Goal: Transaction & Acquisition: Purchase product/service

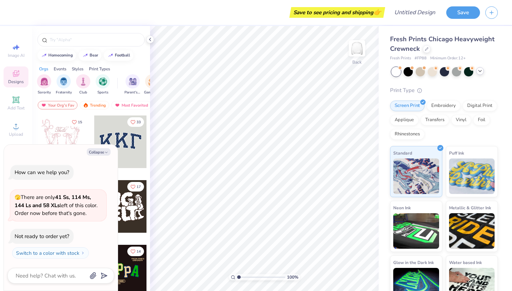
click at [479, 72] on icon at bounding box center [480, 71] width 6 height 6
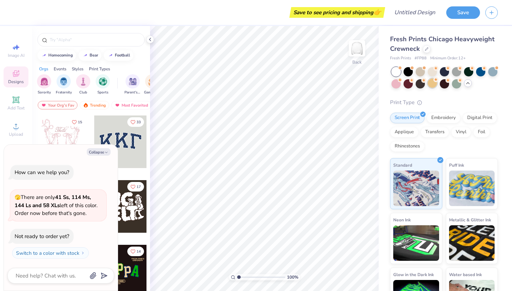
click at [431, 86] on div at bounding box center [432, 83] width 9 height 9
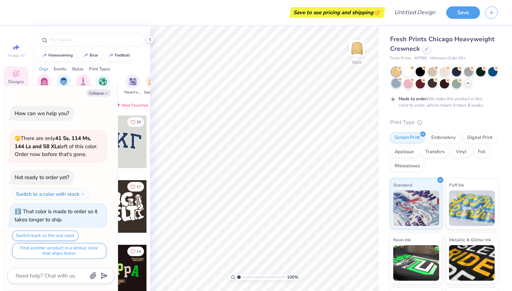
click at [396, 85] on div at bounding box center [395, 83] width 9 height 9
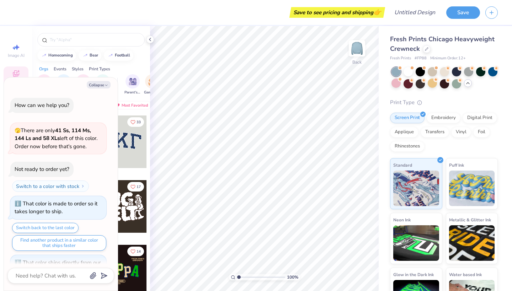
scroll to position [104, 0]
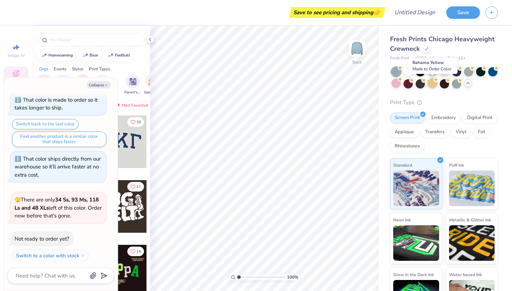
click at [432, 84] on div at bounding box center [432, 83] width 9 height 9
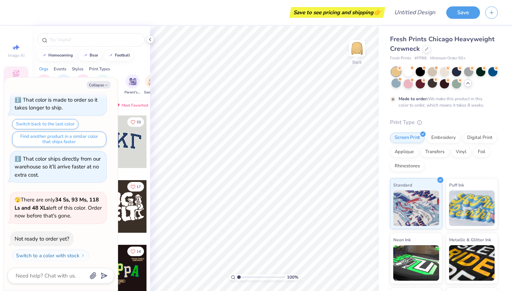
scroll to position [162, 0]
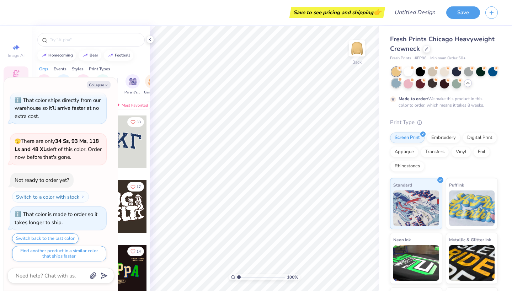
click at [395, 82] on div at bounding box center [395, 83] width 9 height 9
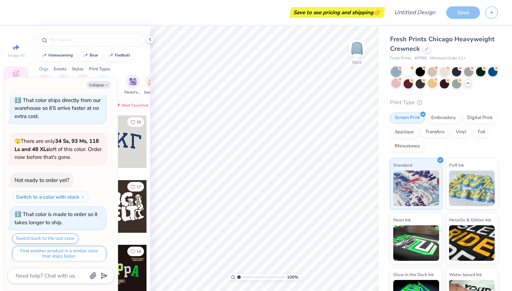
scroll to position [276, 0]
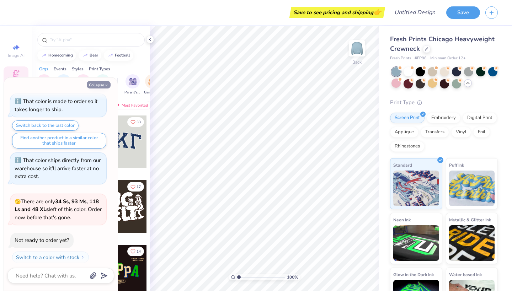
click at [93, 85] on button "Collapse" at bounding box center [99, 84] width 24 height 7
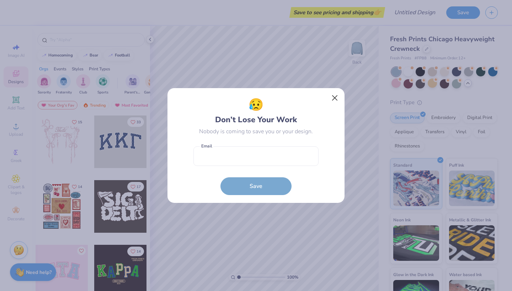
click at [330, 98] on button "Close" at bounding box center [335, 98] width 14 height 14
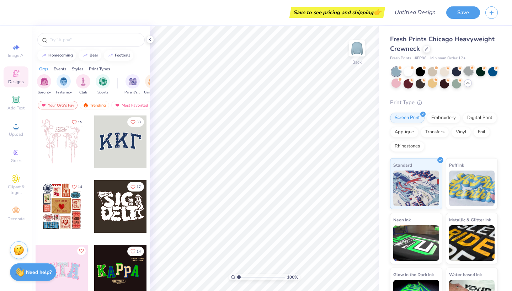
click at [469, 72] on div at bounding box center [468, 70] width 9 height 9
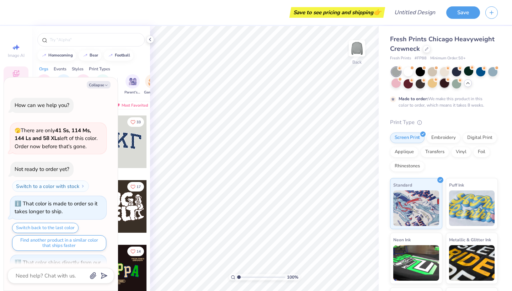
scroll to position [334, 0]
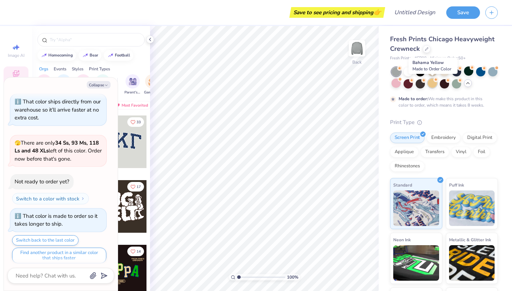
click at [432, 82] on div at bounding box center [432, 83] width 9 height 9
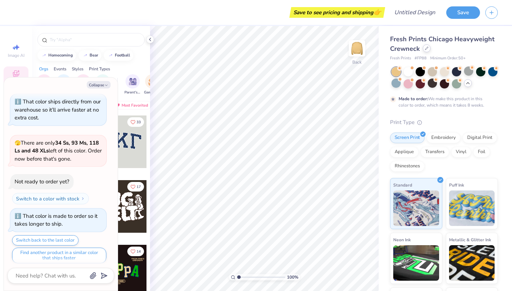
click at [428, 51] on div at bounding box center [427, 48] width 8 height 8
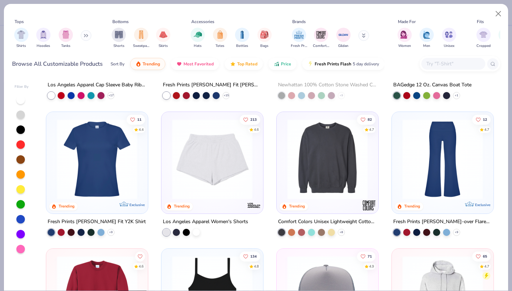
scroll to position [1066, 0]
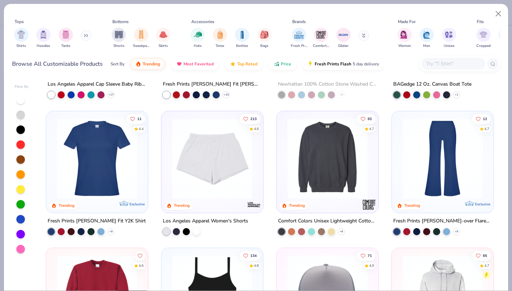
click at [305, 219] on div "Comfort Colors Unisex Lightweight Cotton Crewneck Sweatshirt" at bounding box center [327, 221] width 99 height 9
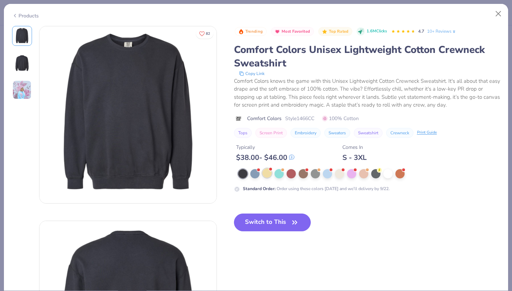
click at [262, 175] on div at bounding box center [266, 173] width 9 height 9
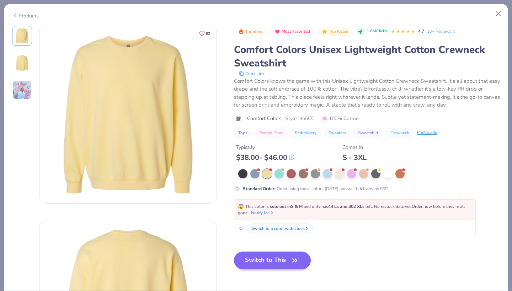
click at [278, 262] on button "Switch to This" at bounding box center [272, 261] width 77 height 18
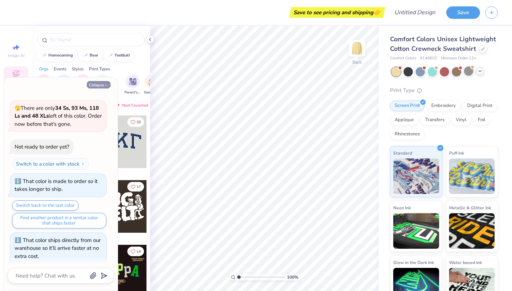
click at [100, 82] on button "Collapse" at bounding box center [99, 84] width 24 height 7
type textarea "x"
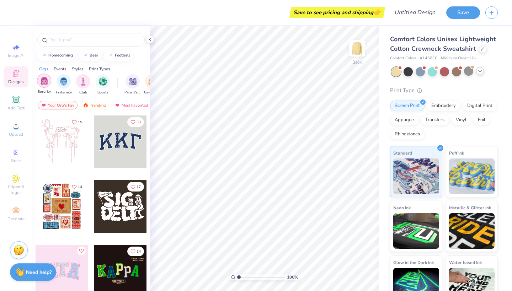
click at [43, 84] on img "filter for Sorority" at bounding box center [44, 81] width 8 height 8
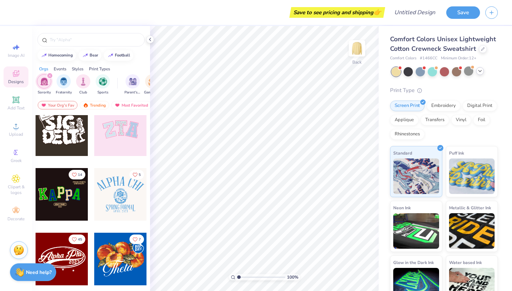
scroll to position [54, 0]
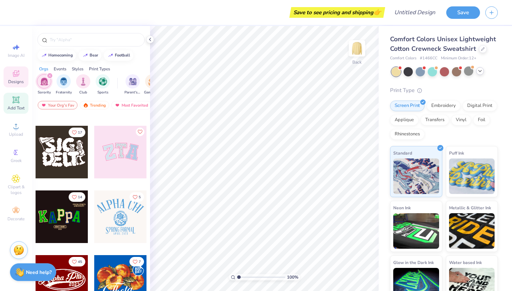
click at [19, 103] on icon at bounding box center [16, 100] width 9 height 9
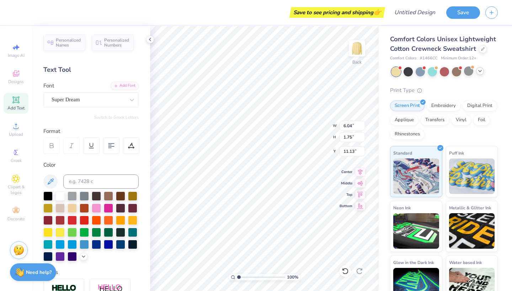
scroll to position [0, 2]
type textarea "Alpha Phi Omega"
click at [361, 195] on icon at bounding box center [360, 194] width 10 height 9
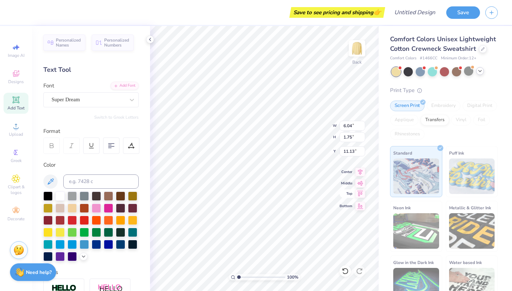
type input "15.38"
type input "1.90"
type input "3.35"
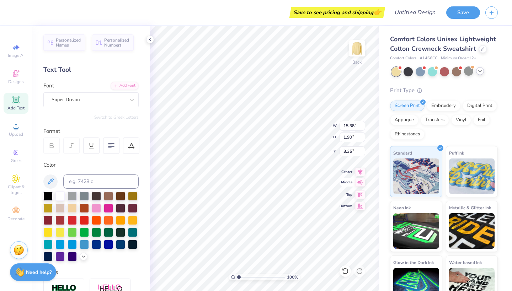
type input "11.39"
type input "1.41"
type input "3.88"
type input "12.40"
type input "1.53"
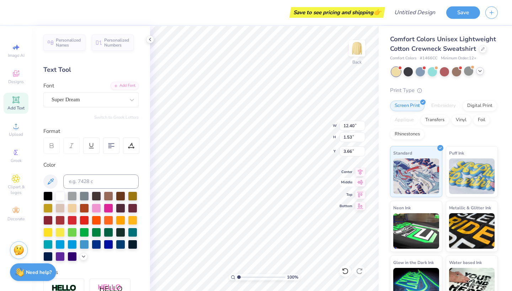
type input "3.00"
type input "3.48"
click at [95, 98] on div "Super Dream" at bounding box center [88, 99] width 75 height 11
click at [129, 146] on icon at bounding box center [131, 146] width 6 height 6
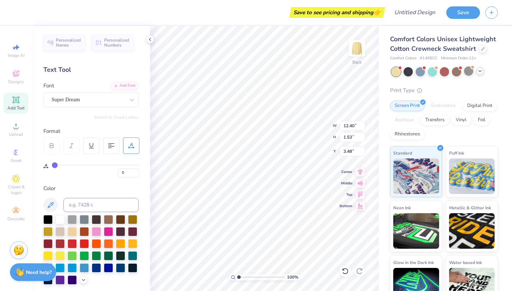
click at [129, 146] on icon at bounding box center [131, 146] width 6 height 6
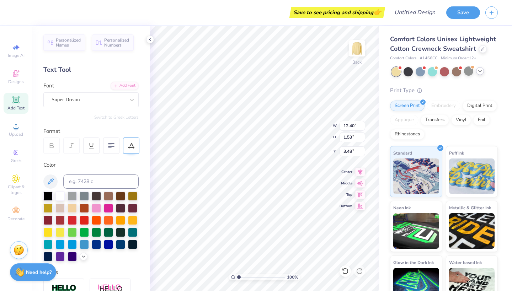
click at [132, 146] on icon at bounding box center [131, 146] width 6 height 6
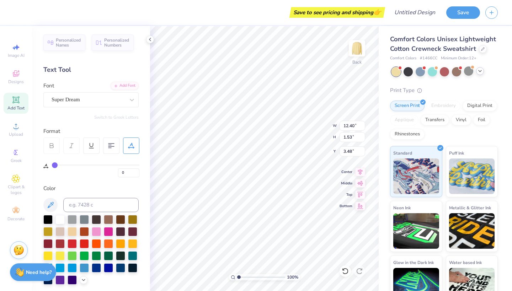
scroll to position [0, 1]
type input "1"
type input "2"
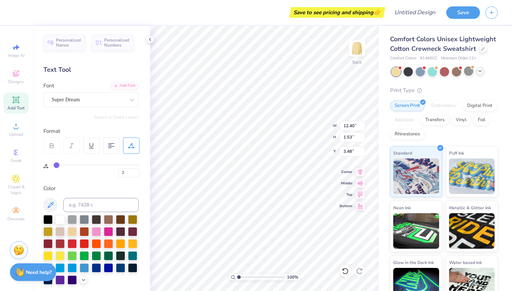
type input "3"
type input "6"
type input "7"
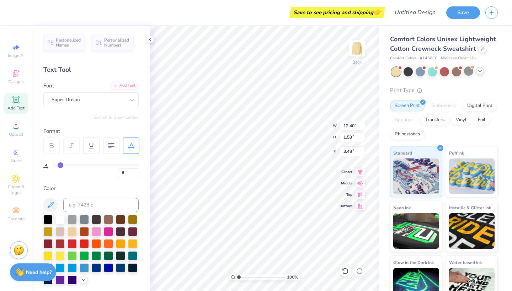
type input "7"
type input "9"
type input "10"
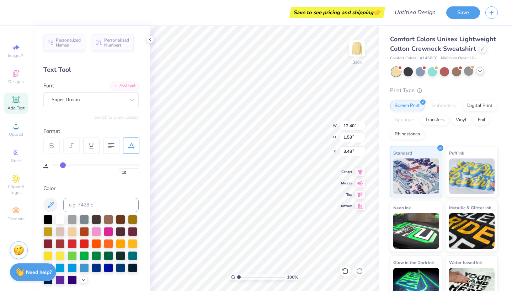
type input "12"
type input "13"
type input "14"
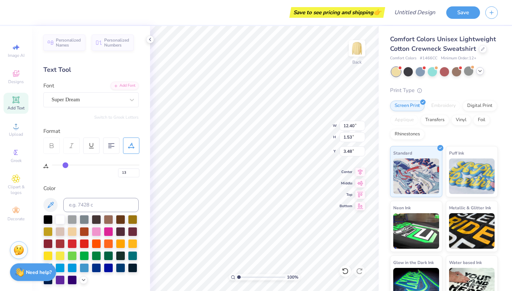
type input "14"
type input "15"
type input "16"
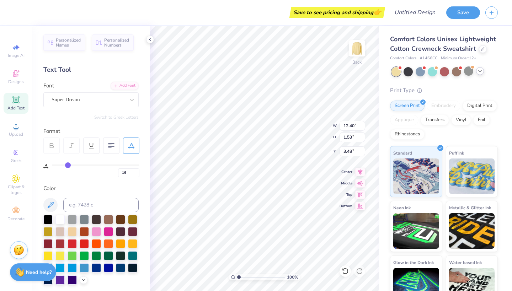
type input "17"
type input "18"
type input "19"
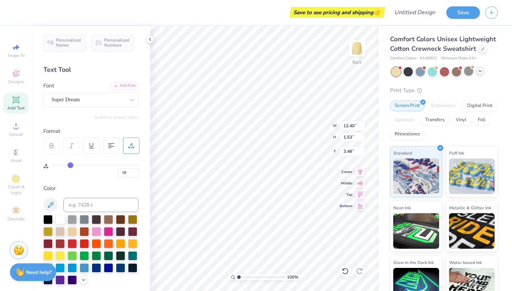
type input "19"
type input "20"
type input "21"
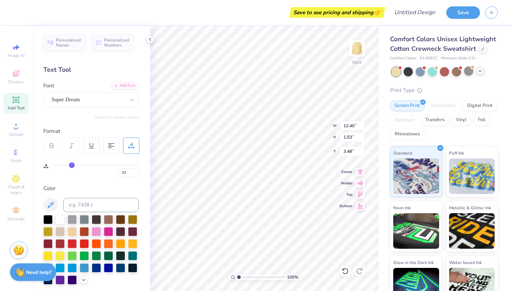
type input "22"
type input "23"
type input "24"
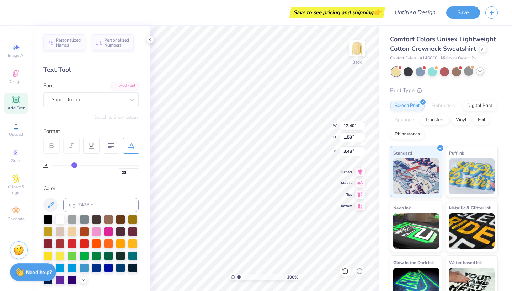
type input "24"
type input "25"
drag, startPoint x: 54, startPoint y: 166, endPoint x: 75, endPoint y: 167, distance: 21.0
click at [75, 166] on input "range" at bounding box center [95, 165] width 87 height 1
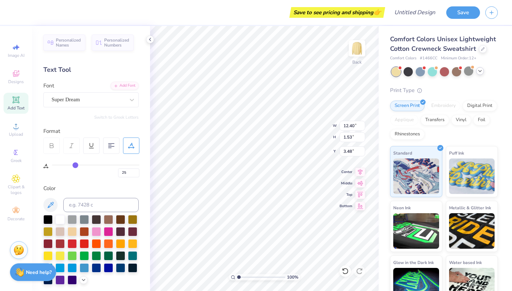
scroll to position [0, 2]
type input "24"
type input "23"
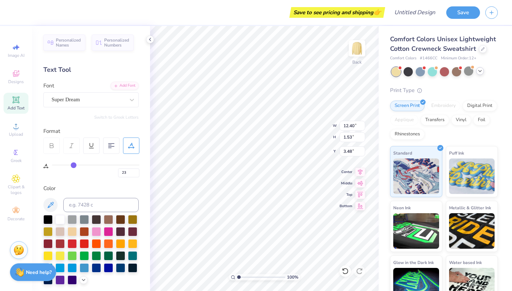
type input "21"
type input "19"
type input "17"
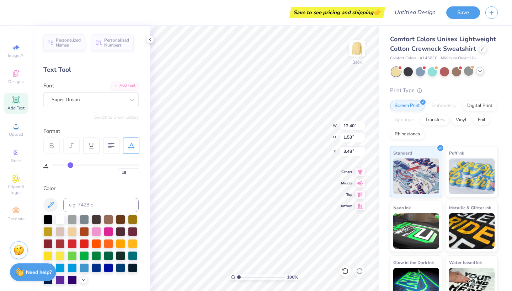
type input "17"
type input "14"
type input "10"
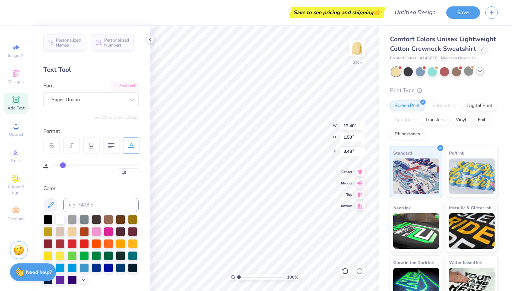
type input "7"
type input "3"
type input "0"
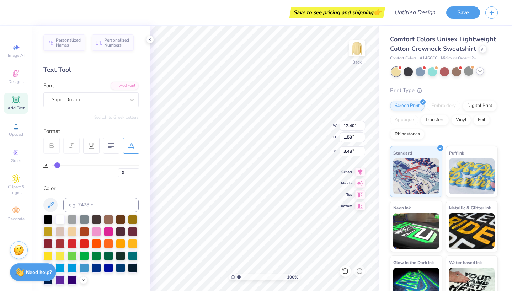
type input "0"
drag, startPoint x: 75, startPoint y: 165, endPoint x: 41, endPoint y: 160, distance: 34.5
type input "0"
click at [41, 160] on div "Personalized Names Personalized Numbers Text Tool Add Font Font Super Dream Swi…" at bounding box center [91, 158] width 118 height 265
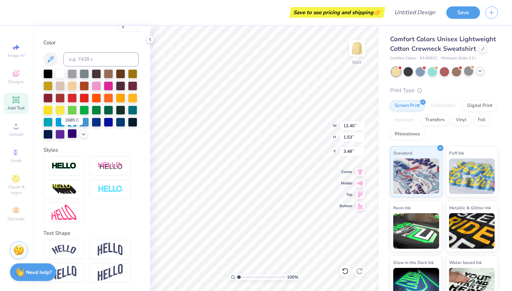
scroll to position [146, 0]
click at [66, 251] on img at bounding box center [64, 250] width 25 height 10
type textarea "Alpha Phi Omega"
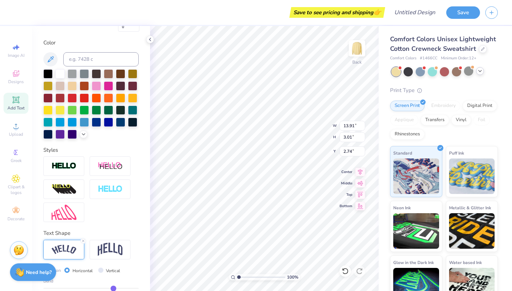
type input "3.32"
type input "13.16"
type input "2.85"
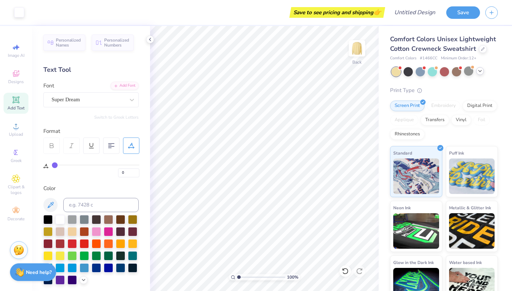
scroll to position [0, 0]
click at [63, 106] on div "Super Dream" at bounding box center [90, 99] width 95 height 15
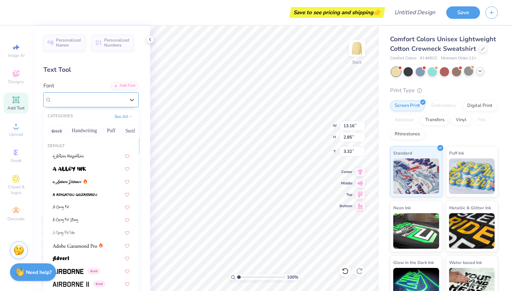
click at [69, 98] on span "Super Dream" at bounding box center [66, 100] width 28 height 8
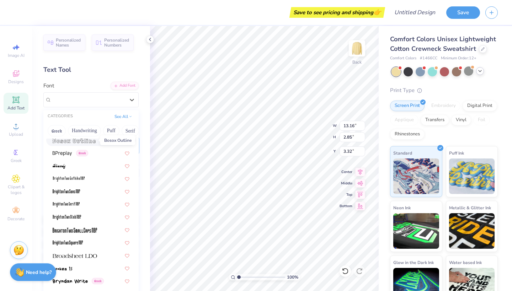
scroll to position [503, 0]
click at [80, 256] on img at bounding box center [75, 255] width 44 height 5
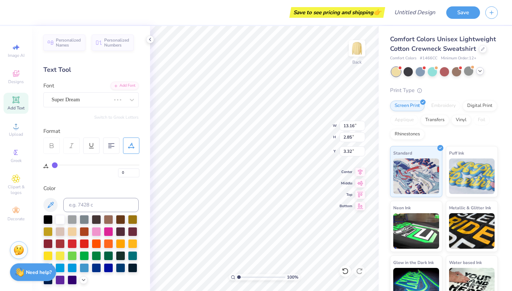
scroll to position [0, 2]
click at [81, 103] on div at bounding box center [88, 100] width 73 height 10
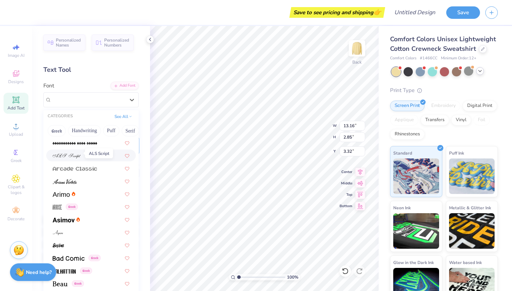
scroll to position [196, 0]
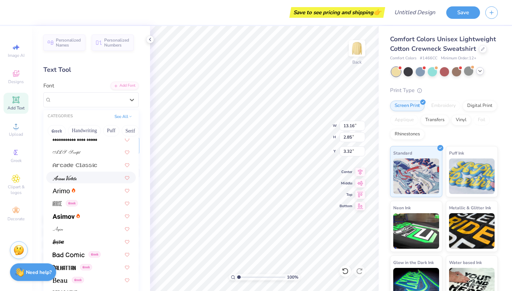
click at [66, 180] on img at bounding box center [65, 178] width 24 height 5
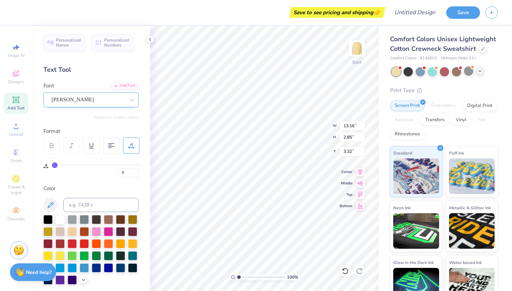
click at [80, 103] on div "[PERSON_NAME]" at bounding box center [88, 99] width 75 height 11
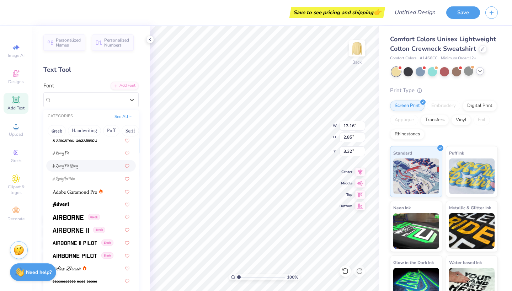
scroll to position [63, 0]
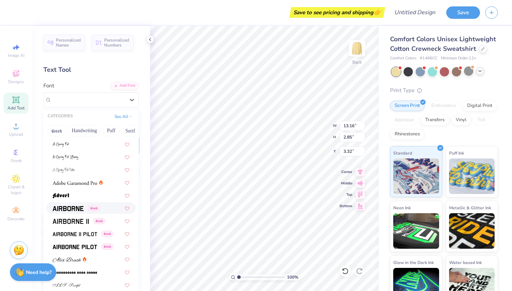
click at [73, 206] on span at bounding box center [68, 207] width 31 height 7
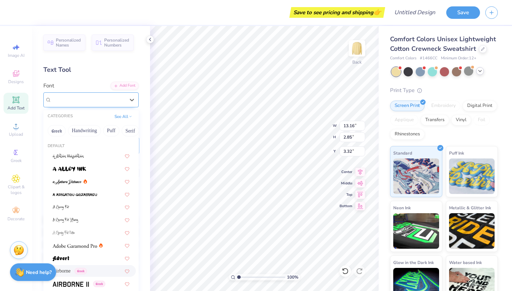
click at [76, 98] on div "Airborne Greek" at bounding box center [88, 99] width 75 height 11
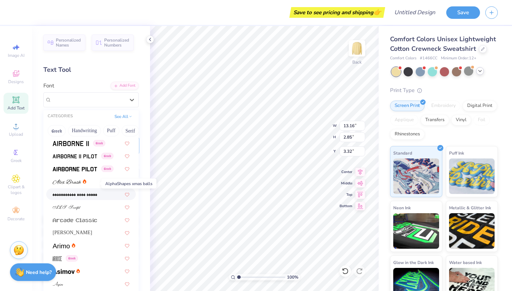
scroll to position [155, 0]
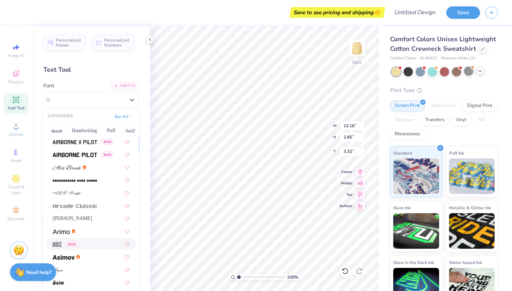
click at [59, 245] on img at bounding box center [57, 244] width 9 height 5
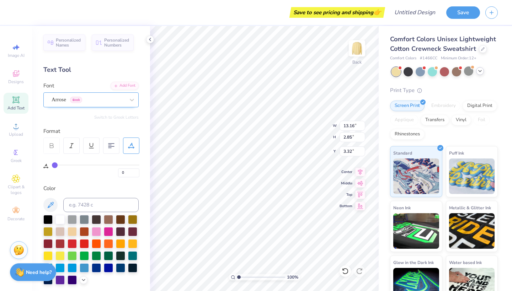
click at [95, 101] on div "Arrose Greek" at bounding box center [88, 99] width 75 height 11
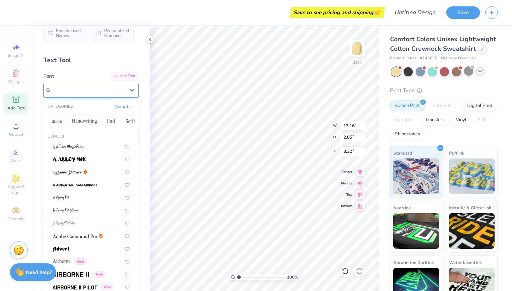
scroll to position [8, 0]
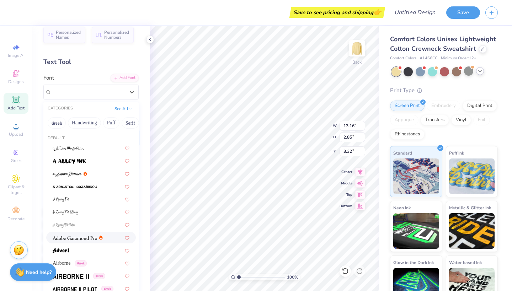
click at [87, 239] on img at bounding box center [75, 238] width 44 height 5
click at [79, 89] on span "Adobe Garamond Pro" at bounding box center [75, 92] width 47 height 8
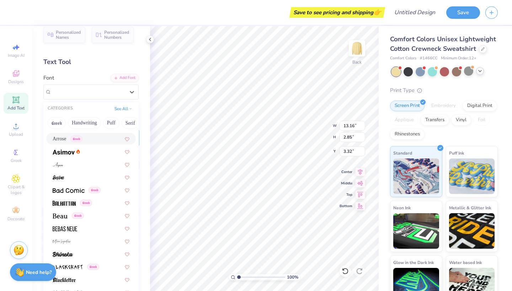
scroll to position [254, 0]
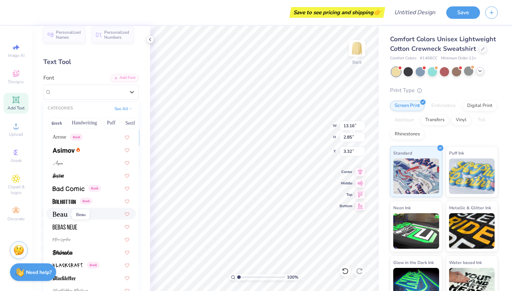
click at [59, 215] on img at bounding box center [60, 214] width 15 height 5
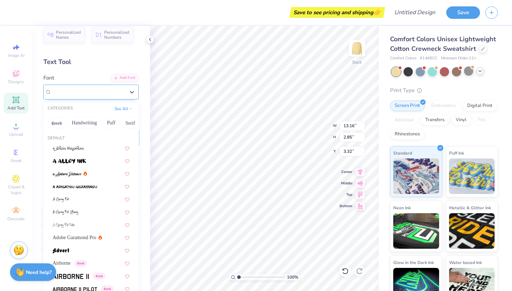
click at [72, 93] on span "Greek" at bounding box center [72, 92] width 12 height 6
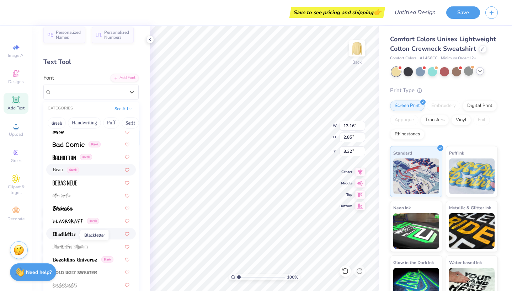
scroll to position [300, 0]
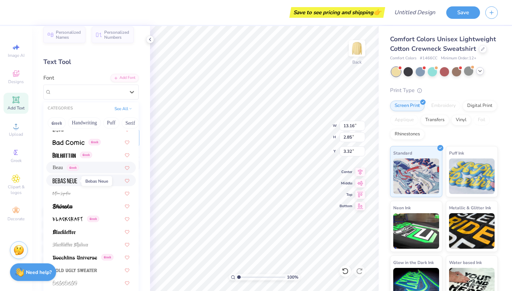
click at [70, 183] on img at bounding box center [65, 180] width 25 height 5
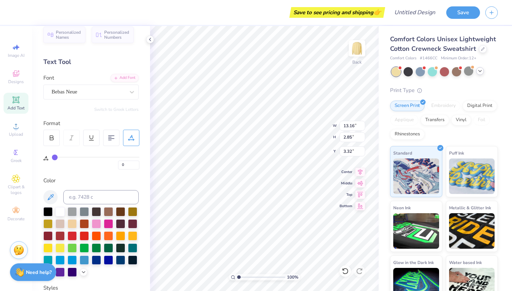
click at [75, 82] on div "Font Bebas Neue" at bounding box center [90, 87] width 95 height 26
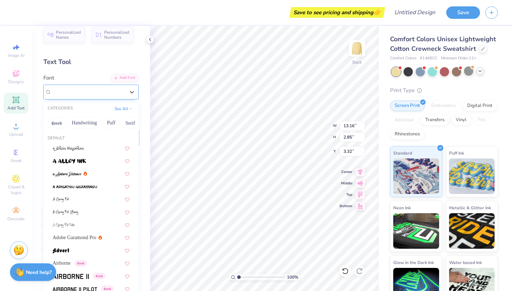
click at [75, 87] on div at bounding box center [88, 92] width 73 height 10
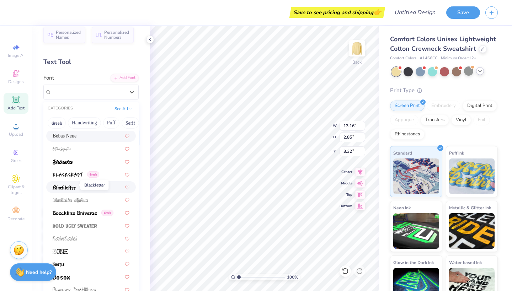
scroll to position [348, 0]
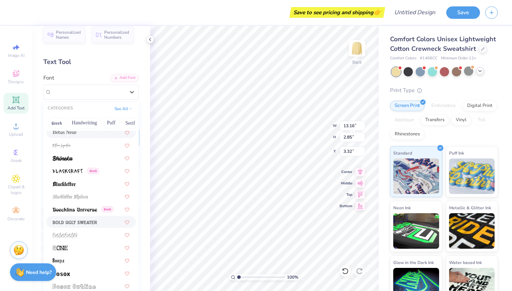
click at [67, 224] on img at bounding box center [75, 222] width 44 height 5
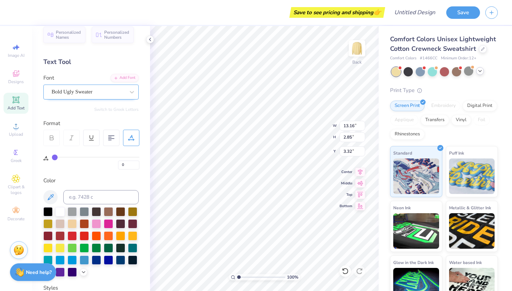
click at [52, 93] on div "Bold Ugly Sweater" at bounding box center [88, 91] width 75 height 11
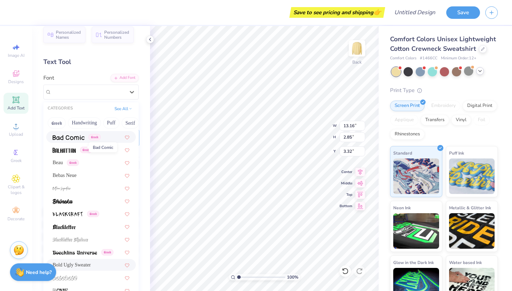
scroll to position [306, 0]
click at [66, 150] on img at bounding box center [64, 150] width 23 height 5
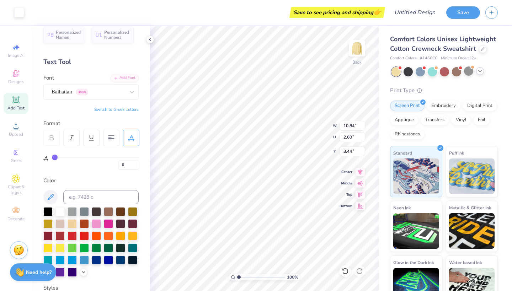
type input "3.48"
click at [88, 92] on span "Greek" at bounding box center [82, 92] width 12 height 6
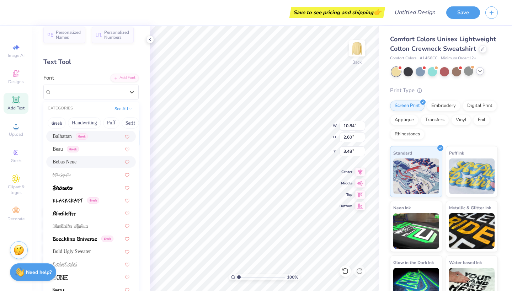
scroll to position [322, 0]
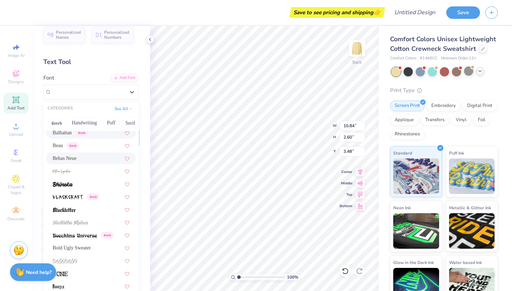
click at [88, 155] on div "Bebas Neue" at bounding box center [91, 159] width 90 height 12
type input "9.37"
type input "2.30"
type input "3.64"
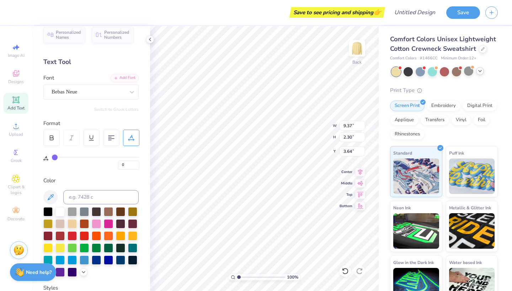
type input "12.42"
type input "3.05"
type input "3.37"
click at [57, 263] on div at bounding box center [59, 259] width 9 height 9
click at [70, 261] on div at bounding box center [72, 259] width 9 height 9
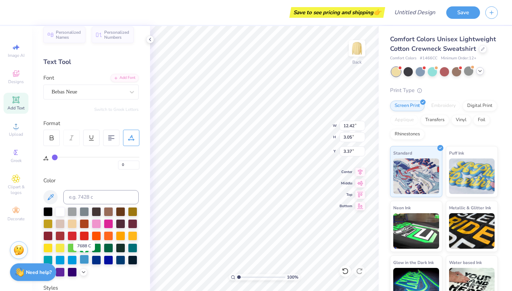
click at [85, 260] on div at bounding box center [84, 259] width 9 height 9
click at [70, 263] on div at bounding box center [72, 259] width 9 height 9
click at [64, 263] on div at bounding box center [59, 259] width 9 height 9
click at [52, 201] on icon at bounding box center [50, 197] width 9 height 9
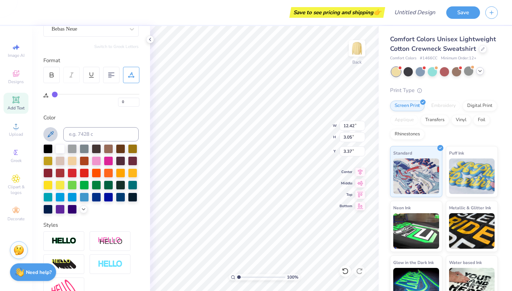
scroll to position [77, 0]
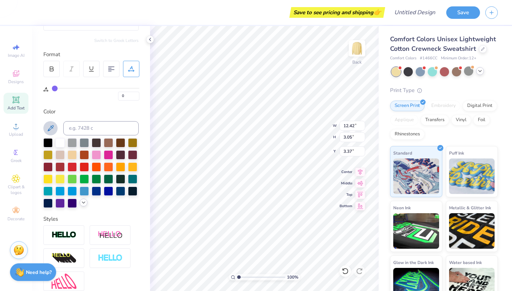
click at [84, 204] on icon at bounding box center [84, 203] width 6 height 6
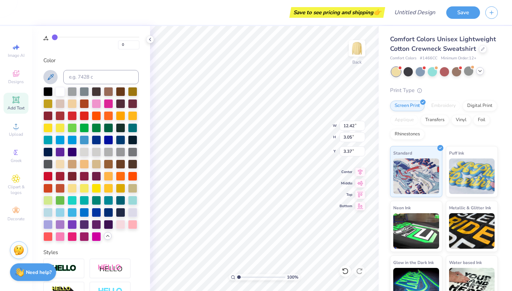
scroll to position [129, 0]
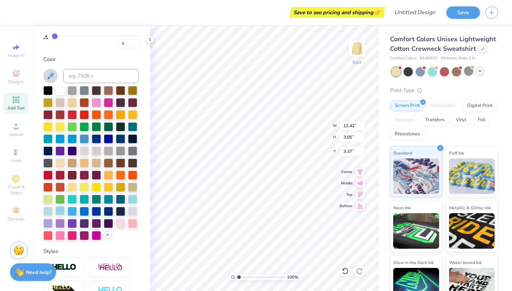
click at [60, 211] on div at bounding box center [59, 210] width 9 height 9
click at [48, 212] on div at bounding box center [47, 210] width 9 height 9
type input "10.97"
type input "2.07"
type input "3.86"
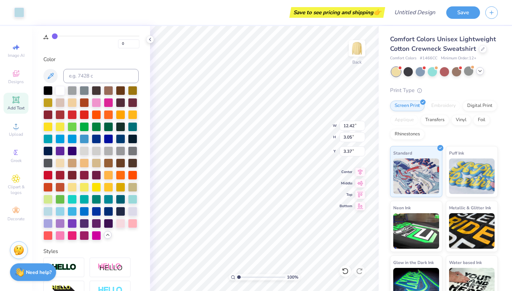
type input "3.42"
click at [299, 0] on div "Save to see pricing and shipping 👉" at bounding box center [202, 12] width 364 height 25
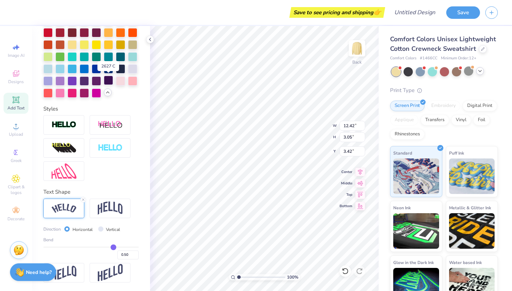
scroll to position [272, 0]
click at [110, 214] on img at bounding box center [110, 209] width 25 height 14
type input "10.88"
type input "3.70"
type input "3.09"
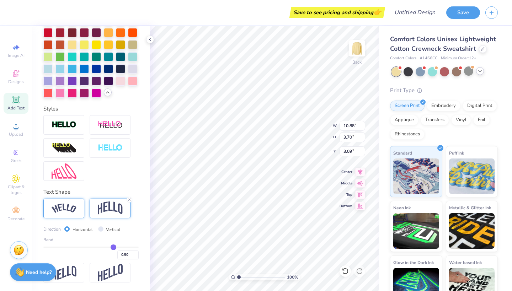
click at [67, 206] on img at bounding box center [64, 209] width 25 height 10
type input "12.42"
type input "3.05"
type input "3.42"
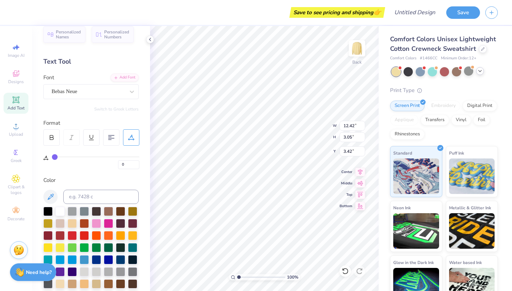
scroll to position [0, 0]
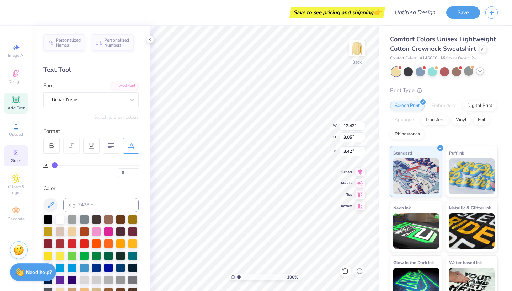
click at [16, 153] on icon at bounding box center [16, 152] width 4 height 5
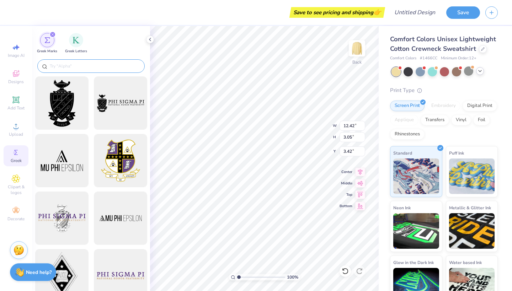
click at [60, 66] on input "text" at bounding box center [94, 66] width 91 height 7
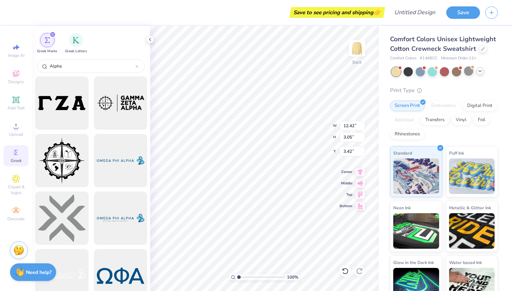
type input "Alpha"
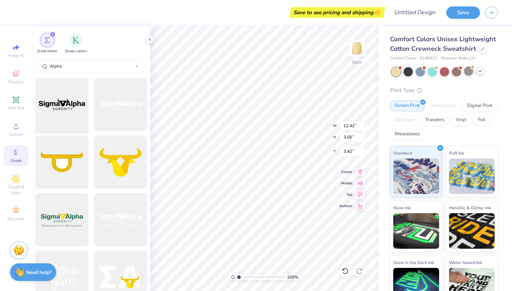
scroll to position [794, 0]
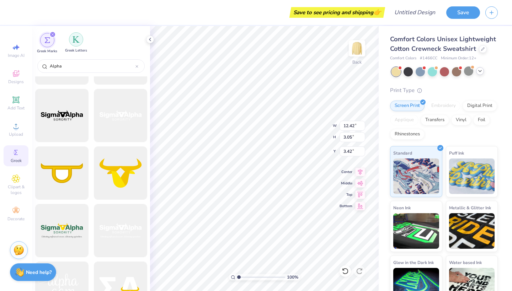
click at [74, 45] on div "filter for Greek Letters" at bounding box center [76, 39] width 14 height 14
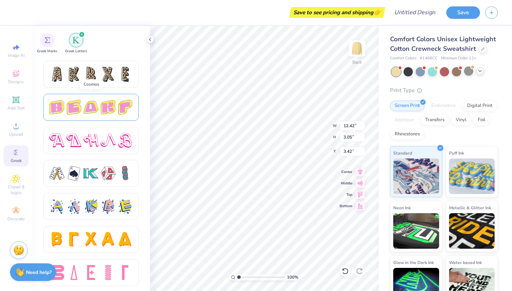
scroll to position [1187, 0]
click at [98, 147] on div at bounding box center [91, 140] width 15 height 15
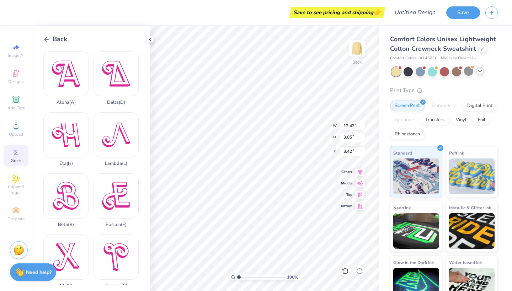
click at [55, 37] on span "Back" at bounding box center [60, 39] width 15 height 10
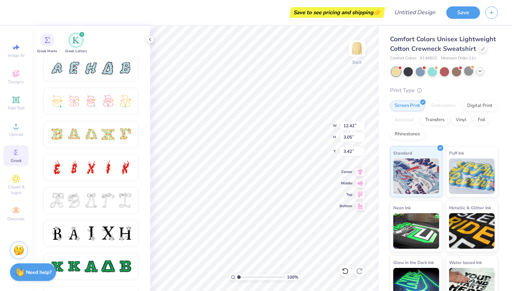
scroll to position [166, 0]
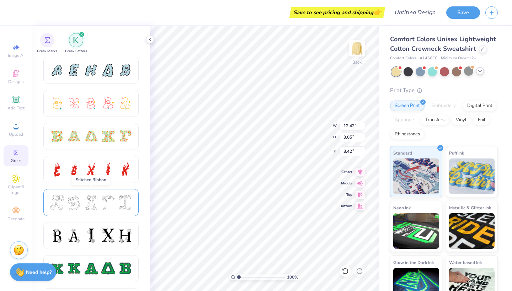
click at [82, 209] on div at bounding box center [90, 202] width 83 height 15
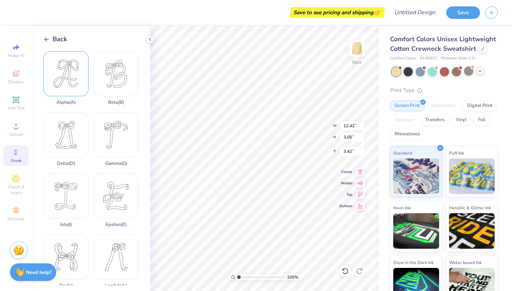
click at [79, 91] on div "Alpha ( A )" at bounding box center [65, 78] width 45 height 54
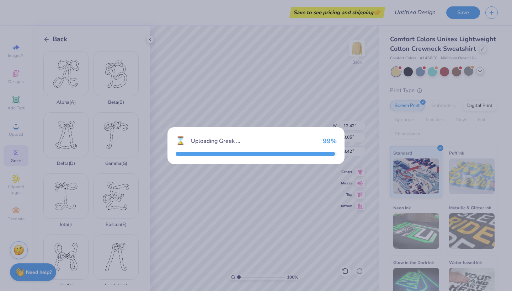
type input "4.61"
type input "5.14"
type input "9.43"
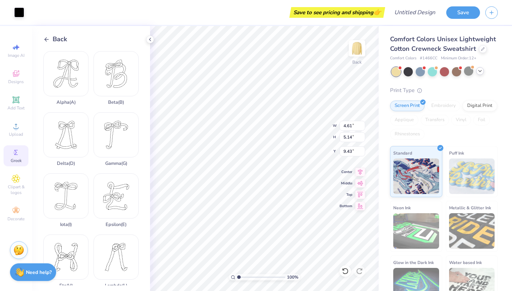
type input "12.42"
type input "3.05"
type input "3.42"
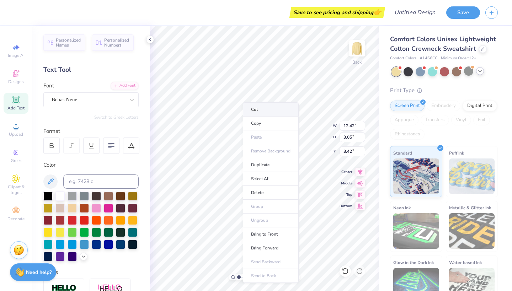
click at [254, 109] on li "Cut" at bounding box center [271, 109] width 56 height 14
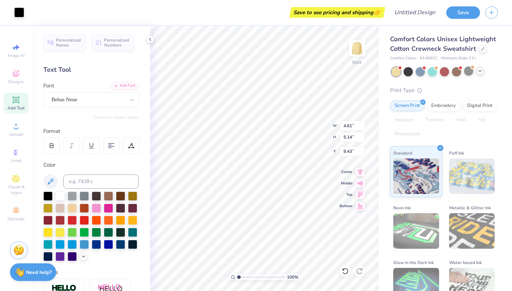
type input "2.55"
type input "2.84"
type input "3.44"
click at [16, 157] on div "Greek" at bounding box center [16, 155] width 25 height 21
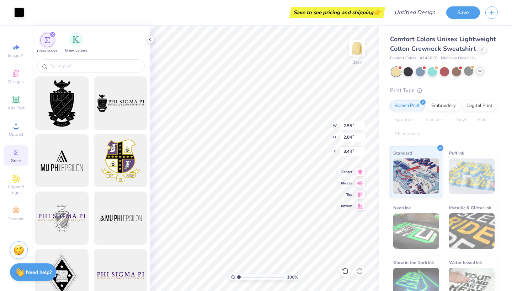
click at [73, 50] on span "Greek Letters" at bounding box center [76, 50] width 22 height 5
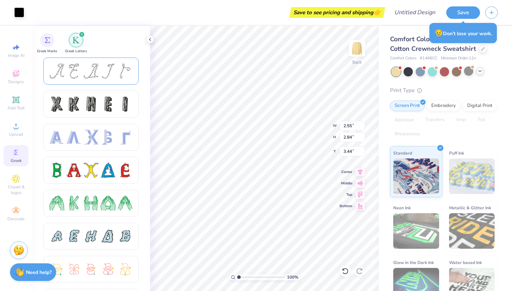
click at [75, 78] on div at bounding box center [73, 71] width 15 height 15
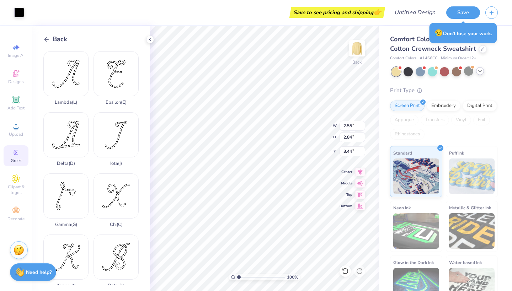
click at [57, 39] on span "Back" at bounding box center [60, 39] width 15 height 10
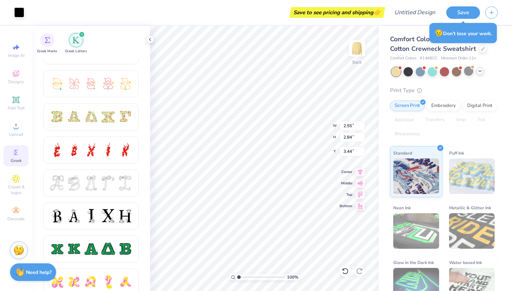
scroll to position [186, 0]
click at [85, 184] on div at bounding box center [91, 182] width 15 height 15
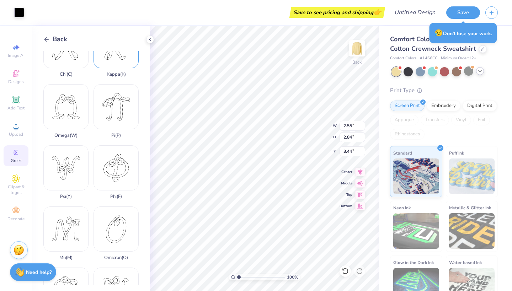
scroll to position [278, 0]
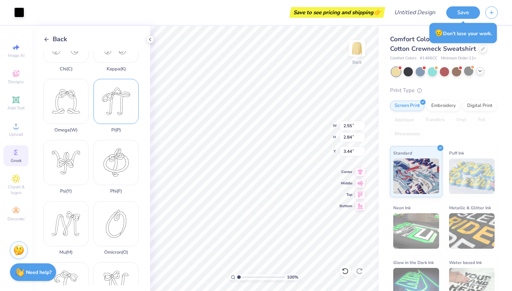
click at [119, 112] on div "Pi ( P )" at bounding box center [116, 106] width 45 height 54
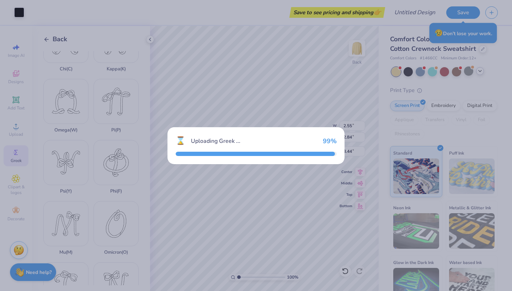
type input "5.77"
type input "5.64"
type input "9.18"
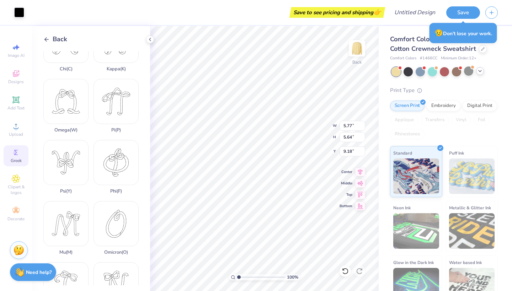
type input "3.45"
type input "3.38"
type input "3.00"
type input "3.15"
type input "3.08"
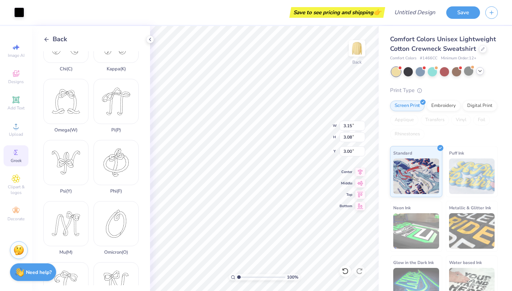
type input "3.32"
click at [254, 110] on li "Cut" at bounding box center [270, 113] width 56 height 14
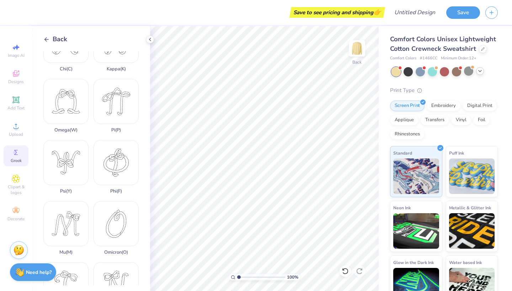
click at [55, 38] on span "Back" at bounding box center [60, 39] width 15 height 10
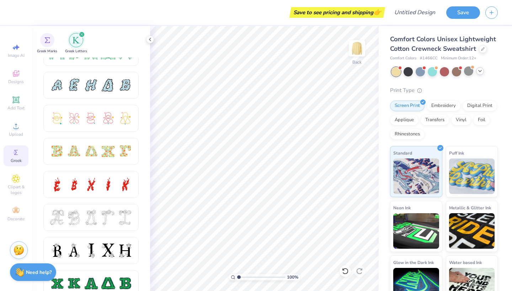
scroll to position [153, 0]
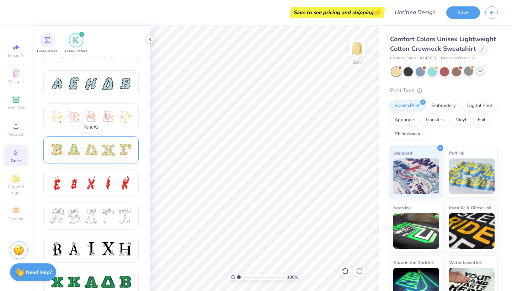
click at [88, 155] on div at bounding box center [91, 150] width 15 height 15
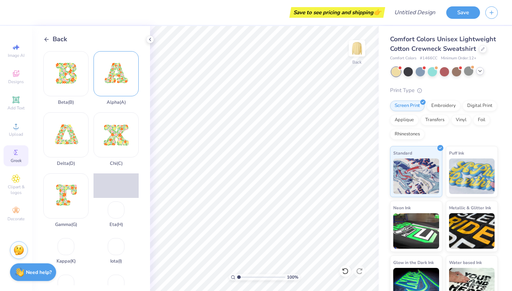
click at [125, 84] on div "Alpha ( A )" at bounding box center [116, 78] width 45 height 54
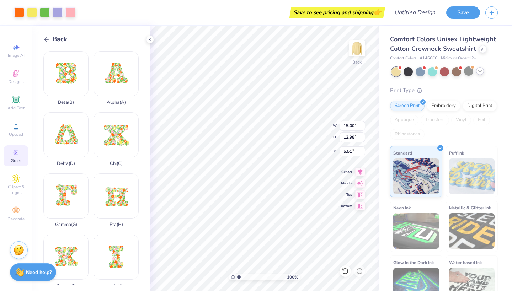
type input "4.11"
type input "3.56"
type input "4.28"
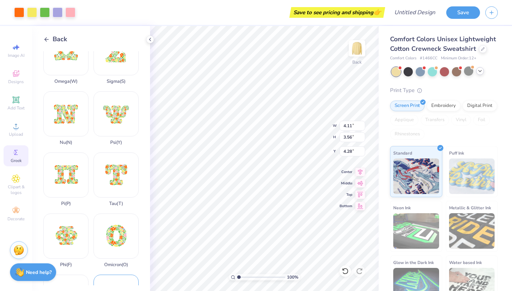
scroll to position [380, 0]
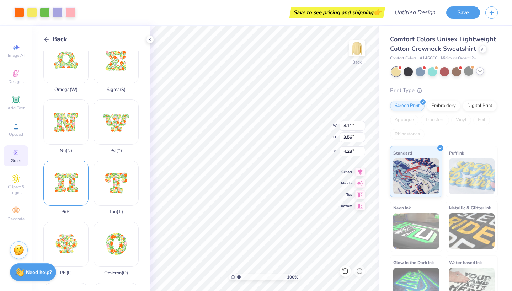
click at [70, 189] on div "Pi ( P )" at bounding box center [65, 188] width 45 height 54
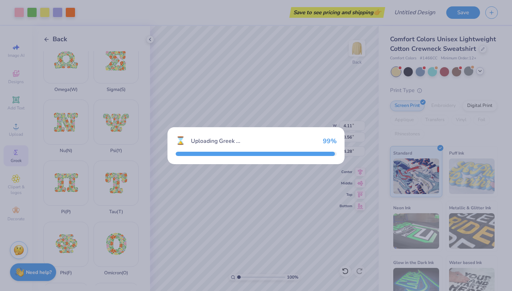
type input "15.00"
type input "11.94"
type input "6.03"
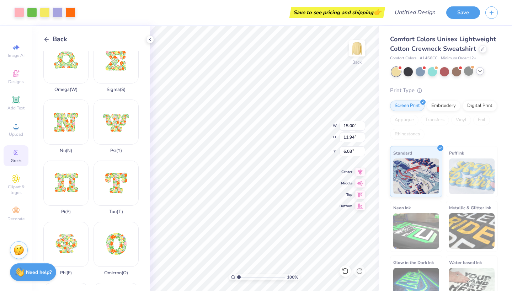
type input "10.67"
type input "8.49"
type input "12.38"
type input "4.11"
type input "3.56"
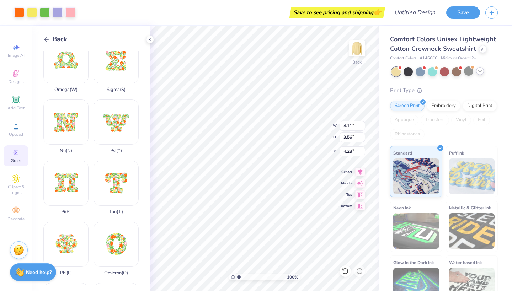
type input "4.32"
type input "3.74"
type input "4.15"
type input "10.67"
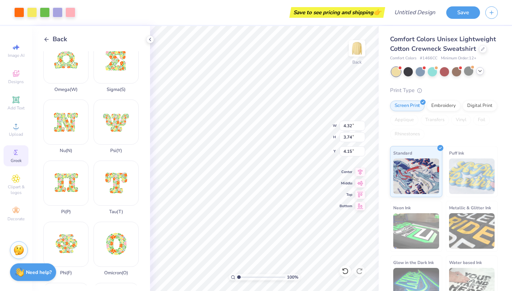
type input "8.49"
type input "12.42"
click at [353, 127] on input "10.67" at bounding box center [353, 126] width 26 height 10
click at [356, 127] on input "10.67" at bounding box center [353, 126] width 26 height 10
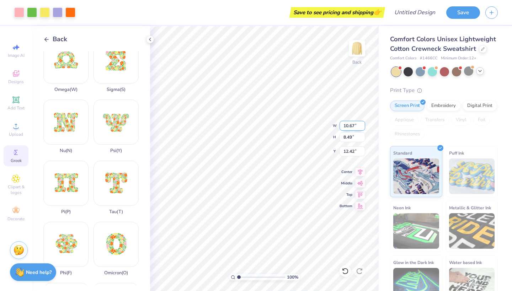
click at [356, 127] on input "10.67" at bounding box center [353, 126] width 26 height 10
type input "4.32"
click at [320, 131] on div "100 % Back W 4.32 4.32 " H 8.49 8.49 " Y 12.42 12.42 " Center Middle Top Bottom" at bounding box center [264, 158] width 229 height 265
type input "12.46"
type input "5.37"
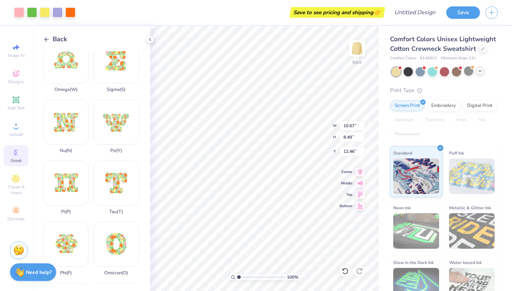
type input "4.28"
type input "3.88"
type input "4.34"
type input "3.45"
type input "5.33"
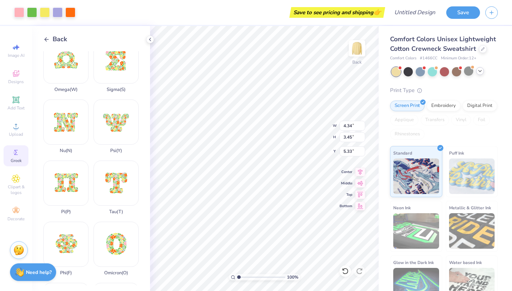
type input "4.32"
type input "3.74"
type input "4.15"
type input "3.78"
type input "3.27"
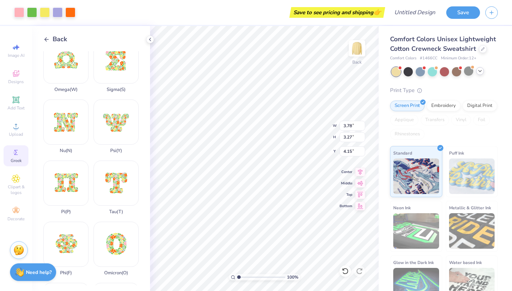
type input "4.34"
type input "3.45"
type input "5.33"
type input "3.85"
type input "3.06"
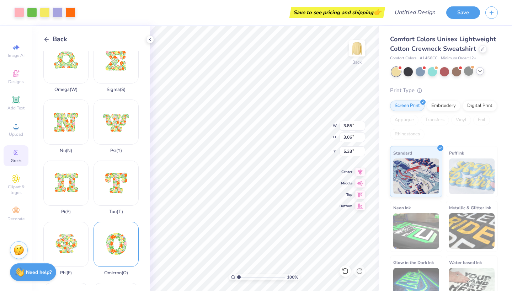
type input "4.15"
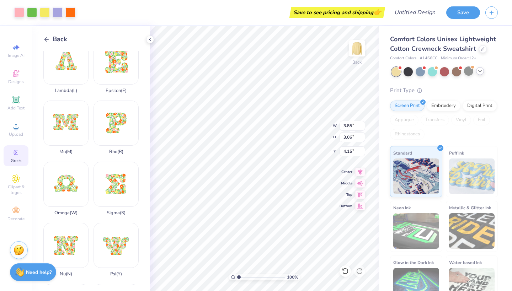
scroll to position [255, 0]
click at [62, 197] on div "Omega ( W )" at bounding box center [65, 190] width 45 height 54
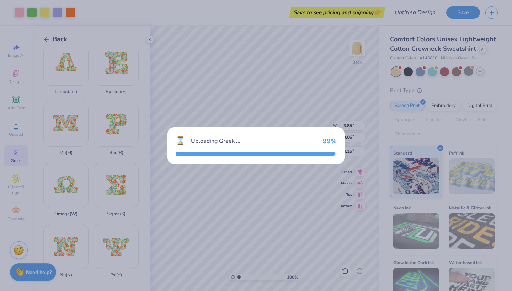
type input "15.00"
type input "10.86"
type input "6.57"
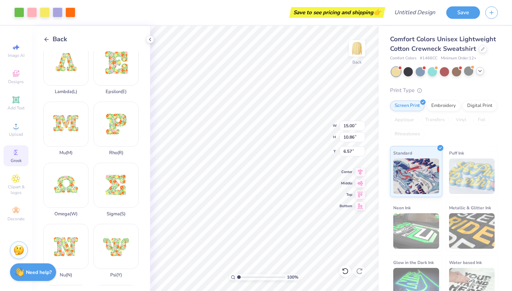
type input "5.06"
type input "3.66"
type input "9.77"
type input "4.60"
type input "3.33"
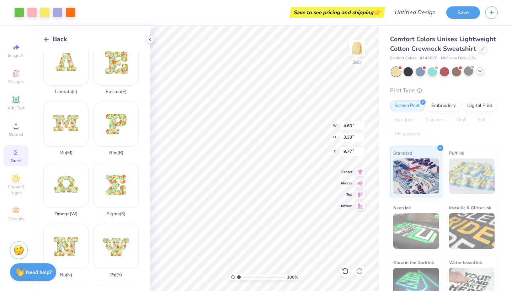
type input "3.88"
type input "3.78"
type input "3.27"
type input "4.15"
type input "3.28"
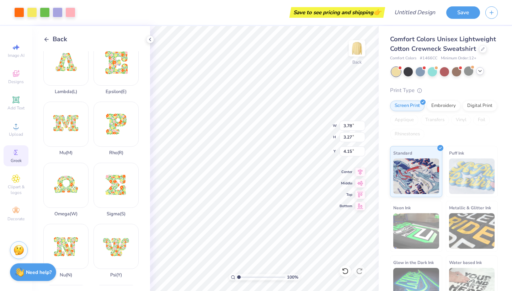
type input "2.84"
type input "3.85"
type input "3.06"
type input "3.27"
type input "2.60"
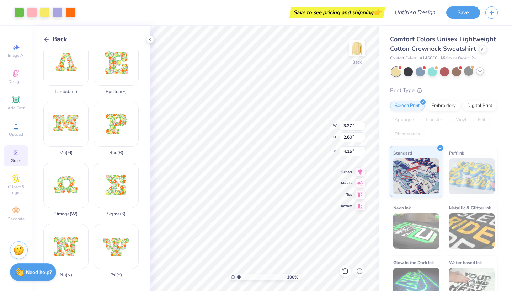
type input "4.60"
type input "3.33"
type input "3.78"
type input "3.81"
type input "2.76"
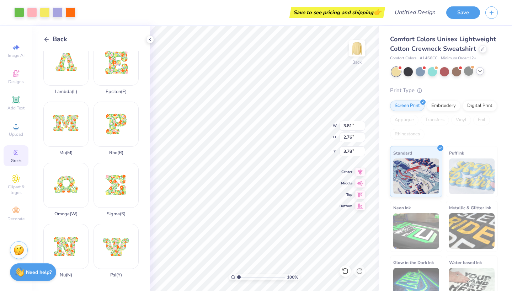
type input "3.28"
type input "2.84"
type input "4.15"
type input "3.27"
type input "2.60"
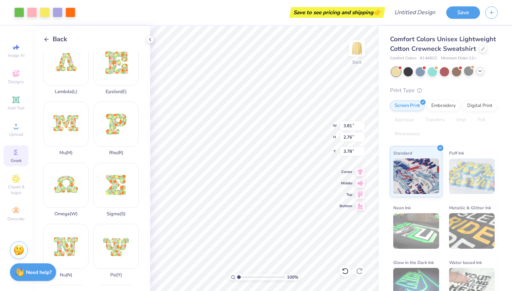
type input "4.15"
type input "3.27"
type input "2.60"
type input "4.31"
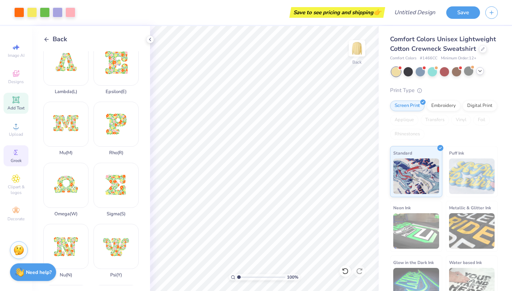
click at [17, 105] on div "Add Text" at bounding box center [16, 103] width 25 height 21
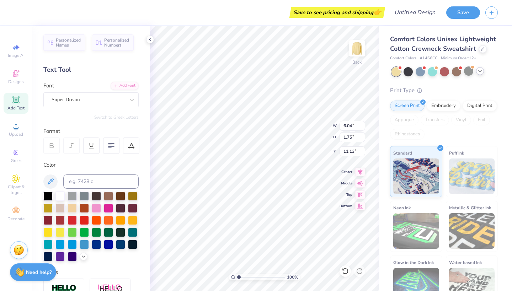
type textarea "A"
type textarea "a"
type textarea "ALUMNI"
click at [106, 104] on div at bounding box center [88, 100] width 73 height 10
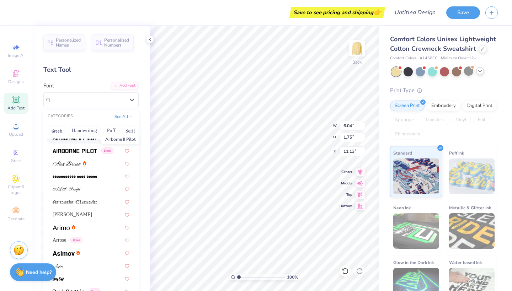
scroll to position [159, 0]
click at [78, 188] on img at bounding box center [67, 189] width 28 height 5
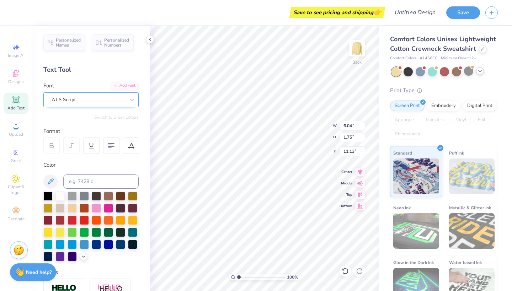
click at [99, 98] on div "ALS Script" at bounding box center [88, 99] width 75 height 11
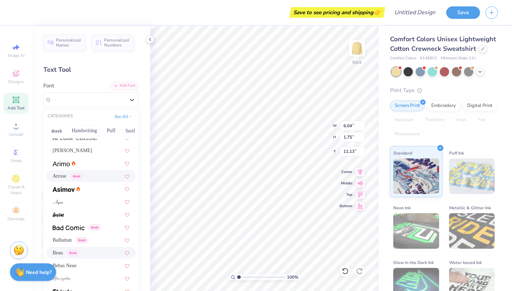
scroll to position [227, 0]
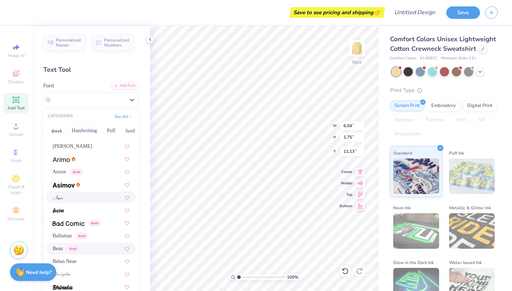
click at [91, 201] on div at bounding box center [91, 197] width 77 height 7
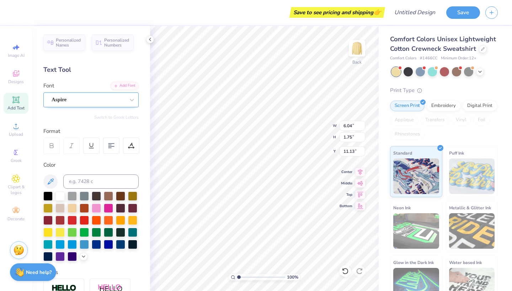
click at [101, 107] on div "Aspire" at bounding box center [90, 99] width 95 height 15
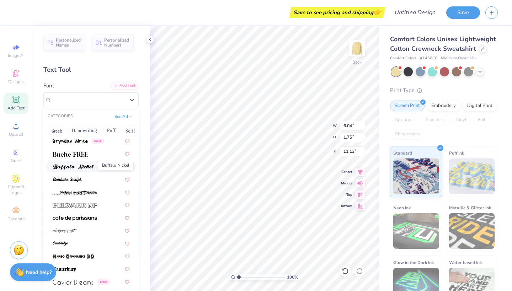
scroll to position [644, 0]
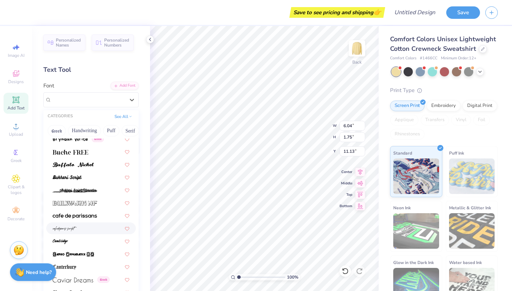
click at [77, 231] on div at bounding box center [91, 228] width 77 height 7
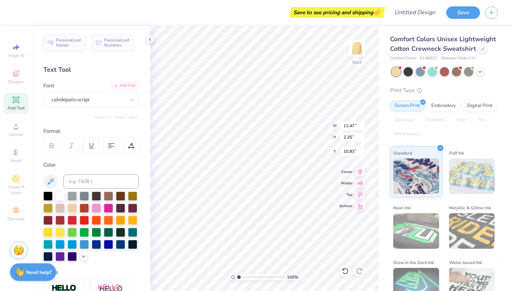
type input "5.35"
type input "1.10"
type input "7.35"
click at [60, 93] on div "cafedeparis-script" at bounding box center [90, 99] width 95 height 15
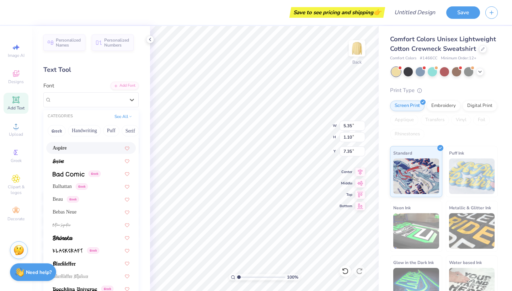
scroll to position [278, 0]
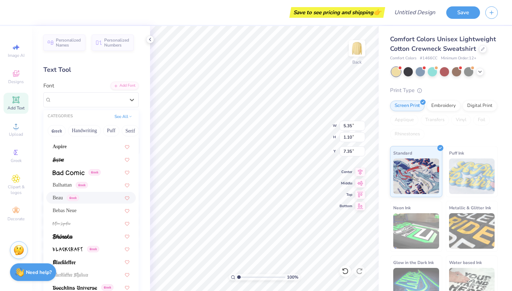
click at [57, 200] on span "Beau" at bounding box center [58, 197] width 10 height 7
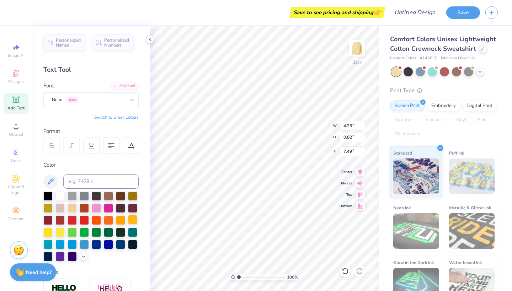
type input "2.58"
type input "0.50"
type input "7.40"
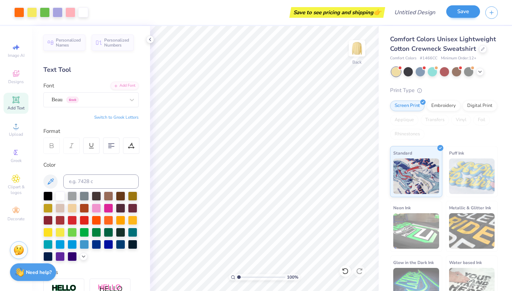
click at [469, 10] on button "Save" at bounding box center [463, 11] width 34 height 12
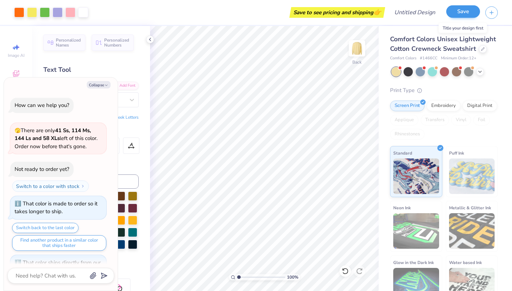
scroll to position [388, 0]
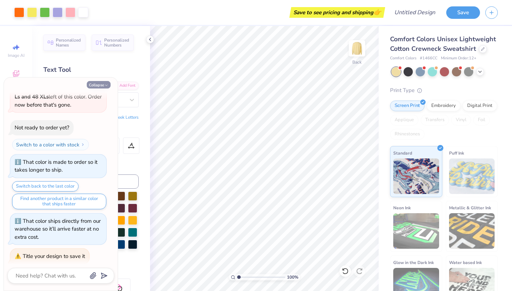
click at [100, 86] on button "Collapse" at bounding box center [99, 84] width 24 height 7
type textarea "x"
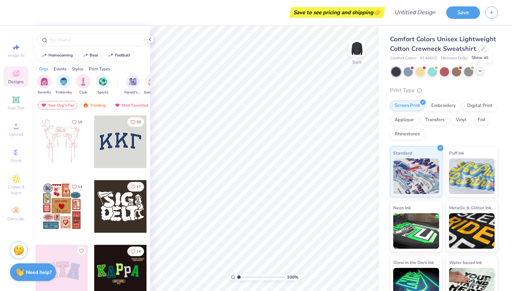
click at [482, 71] on icon at bounding box center [480, 71] width 6 height 6
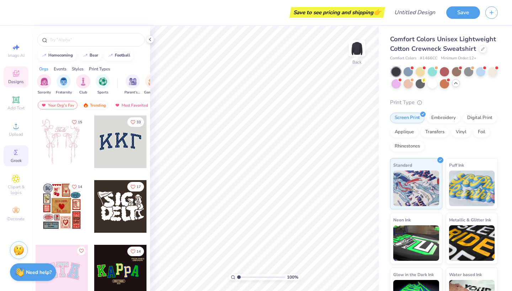
click at [17, 158] on div "Greek" at bounding box center [16, 155] width 25 height 21
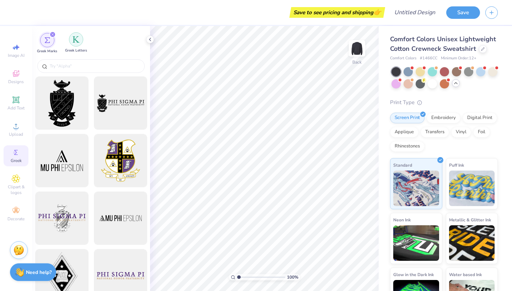
click at [79, 39] on img "filter for Greek Letters" at bounding box center [76, 39] width 7 height 7
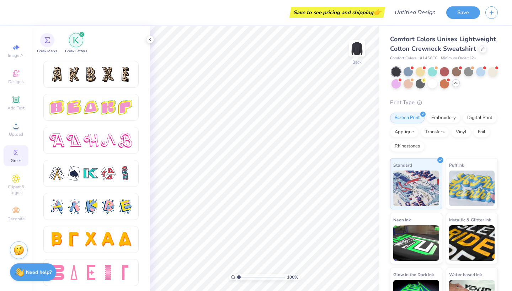
scroll to position [1187, 0]
click at [18, 180] on icon at bounding box center [16, 179] width 8 height 8
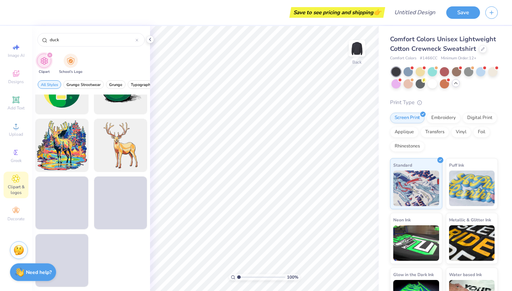
scroll to position [1531, 0]
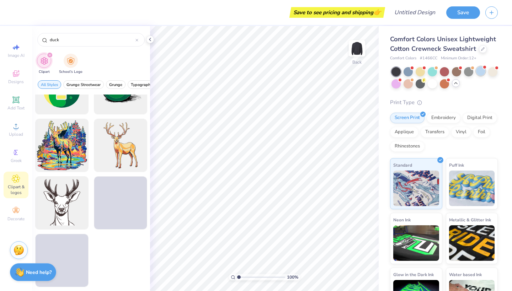
type input "duck"
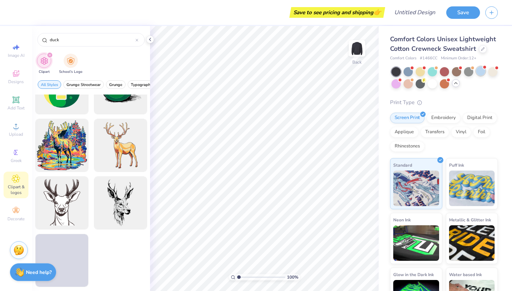
click at [481, 71] on div at bounding box center [480, 70] width 9 height 9
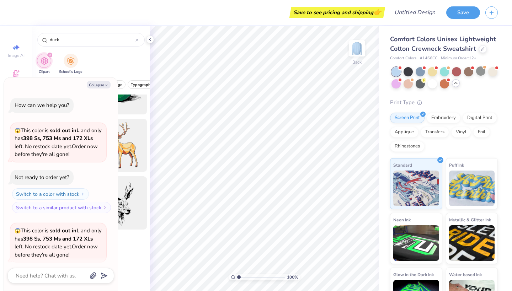
scroll to position [53, 0]
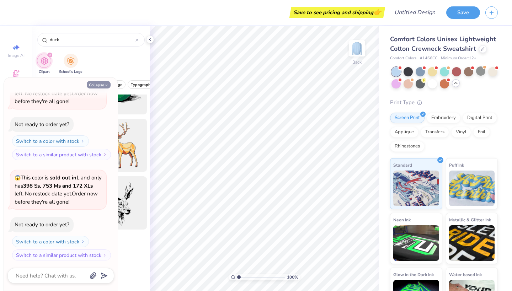
click at [102, 82] on button "Collapse" at bounding box center [99, 84] width 24 height 7
type textarea "x"
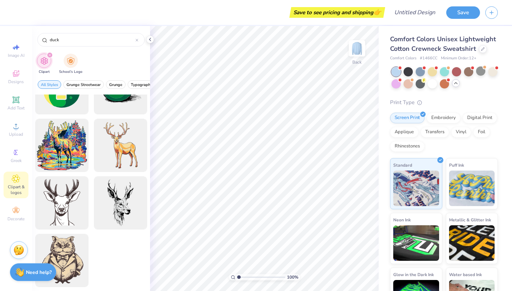
click at [49, 54] on icon "filter for Clipart" at bounding box center [49, 55] width 3 height 3
click at [16, 186] on span "Clipart & logos" at bounding box center [16, 189] width 25 height 11
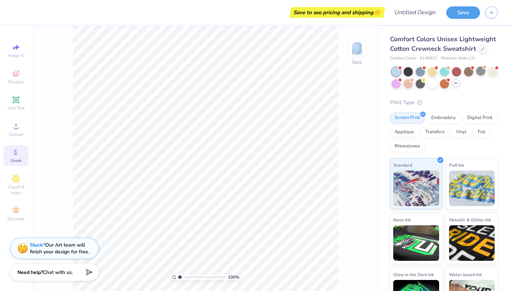
click at [18, 160] on span "Greek" at bounding box center [16, 161] width 11 height 6
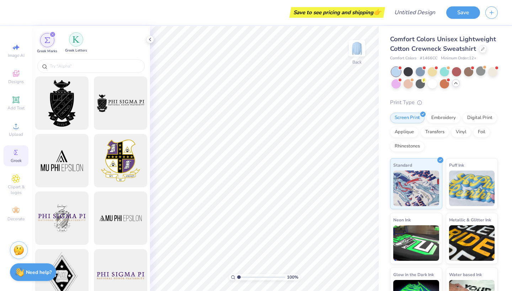
click at [76, 42] on img "filter for Greek Letters" at bounding box center [76, 39] width 7 height 7
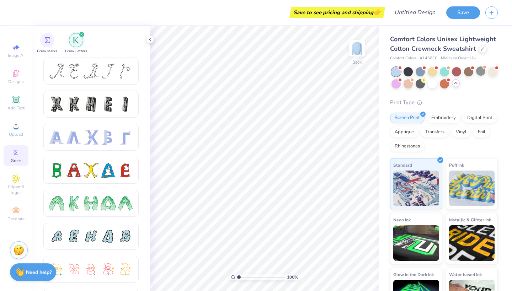
scroll to position [0, 0]
click at [19, 106] on span "Add Text" at bounding box center [15, 108] width 17 height 6
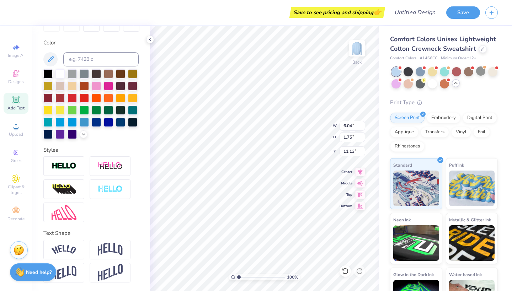
scroll to position [122, 0]
type textarea "ALPHA PHI OMEGA"
click at [73, 253] on img at bounding box center [64, 250] width 25 height 10
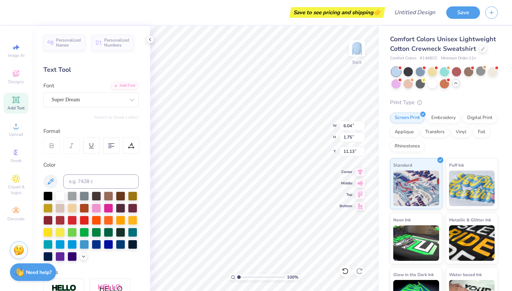
scroll to position [0, 0]
click at [89, 109] on div "Personalized Names Personalized Numbers Text Tool Add Font Font Super Dream Swi…" at bounding box center [91, 158] width 118 height 265
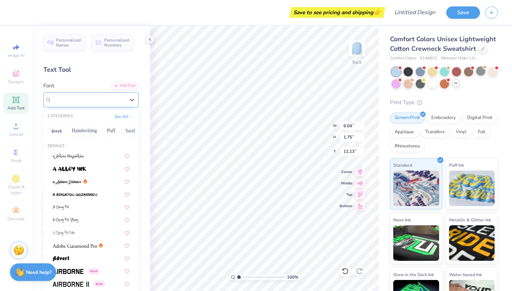
click at [88, 100] on div "Super Dream" at bounding box center [88, 99] width 75 height 11
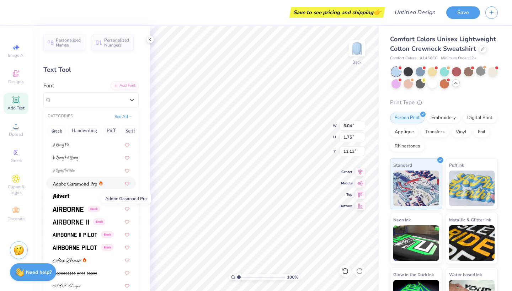
scroll to position [63, 0]
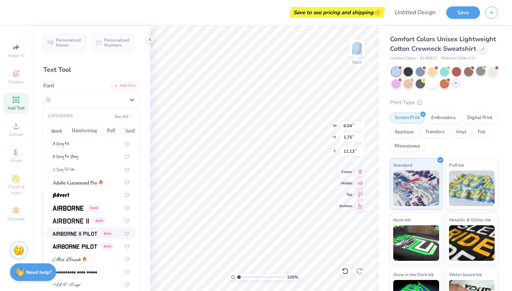
click at [78, 234] on img at bounding box center [75, 233] width 44 height 5
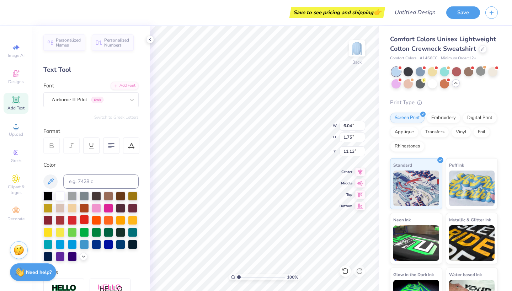
scroll to position [33, 0]
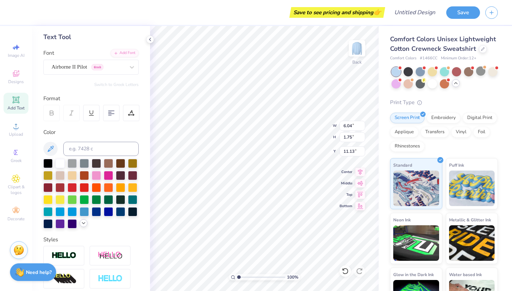
click at [83, 228] on div at bounding box center [90, 194] width 95 height 70
click at [85, 223] on icon at bounding box center [84, 223] width 6 height 6
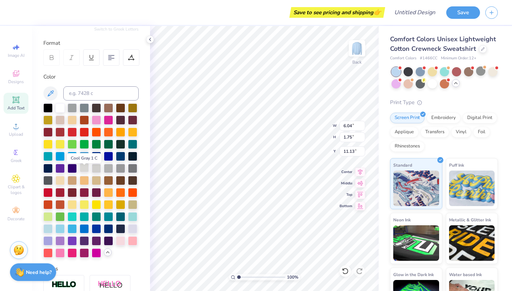
scroll to position [91, 0]
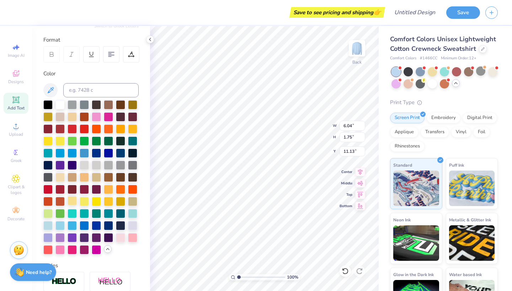
click at [72, 204] on div at bounding box center [72, 200] width 9 height 9
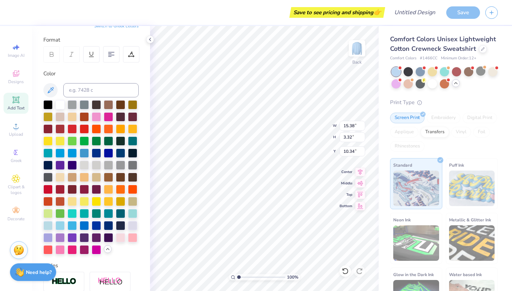
type input "12.56"
type input "2.71"
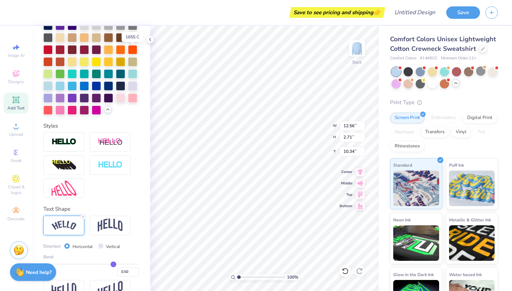
scroll to position [235, 0]
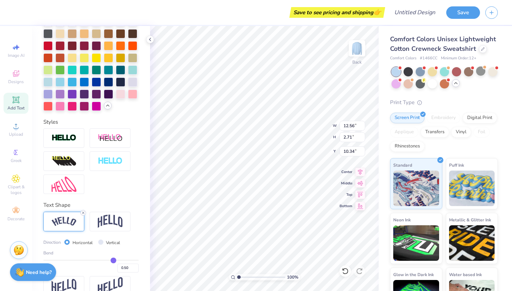
click at [82, 213] on icon at bounding box center [83, 213] width 4 height 4
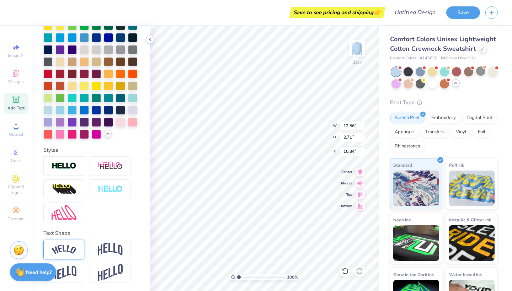
type input "11.67"
type input "1.01"
type input "11.19"
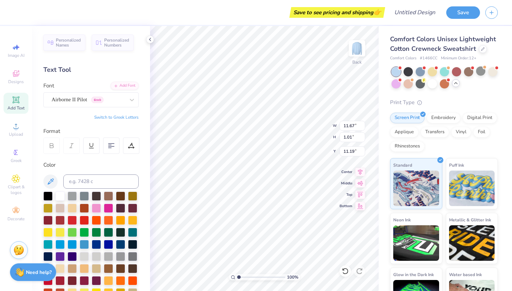
scroll to position [0, 0]
type textarea "ALPHA PHI OMEGA"
click at [110, 147] on icon at bounding box center [111, 146] width 6 height 6
type input "3.00"
type input "8.70"
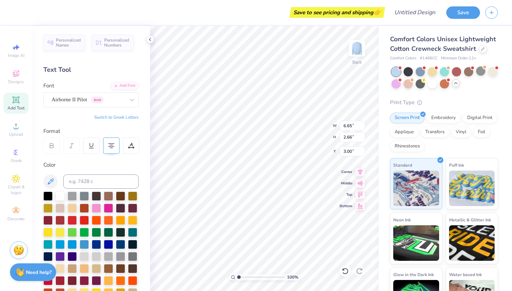
type input "3.47"
type input "3.31"
click at [283, 110] on li "Cut" at bounding box center [295, 112] width 56 height 14
click at [10, 151] on div "Greek" at bounding box center [16, 155] width 25 height 21
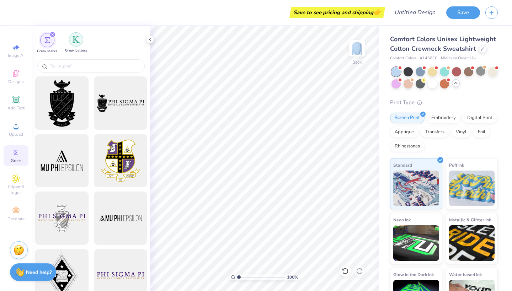
click at [71, 43] on div "filter for Greek Letters" at bounding box center [76, 39] width 14 height 14
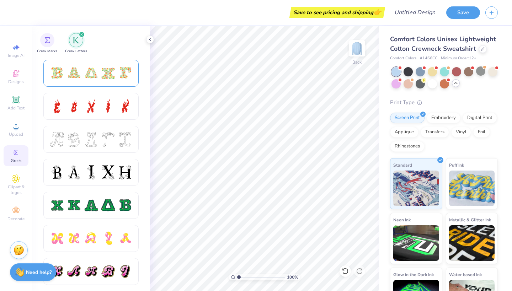
scroll to position [235, 0]
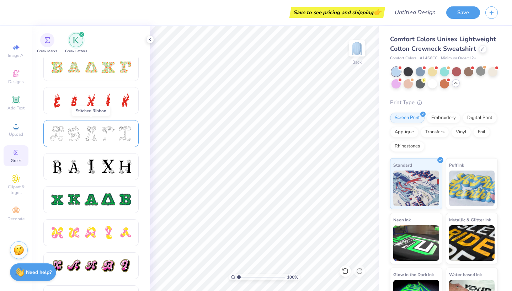
click at [75, 135] on div at bounding box center [73, 133] width 15 height 15
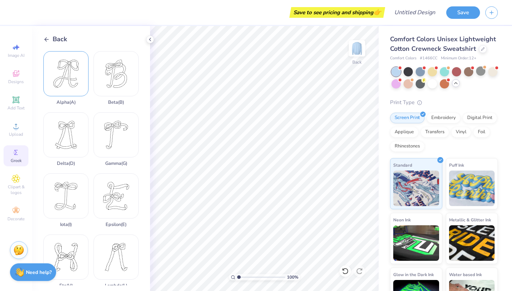
click at [72, 81] on div "Alpha ( A )" at bounding box center [65, 78] width 45 height 54
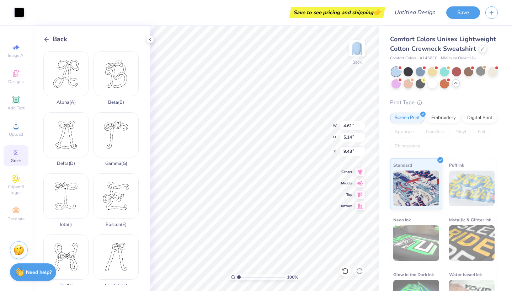
type input "3.17"
type input "3.53"
type input "3.00"
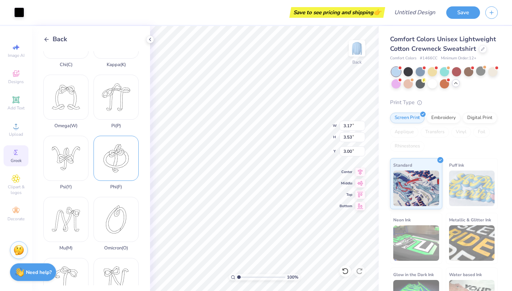
scroll to position [281, 0]
click at [106, 107] on div "Pi ( P )" at bounding box center [116, 103] width 45 height 54
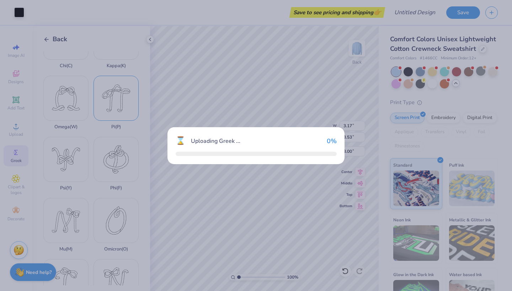
type input "5.77"
type input "5.64"
type input "9.18"
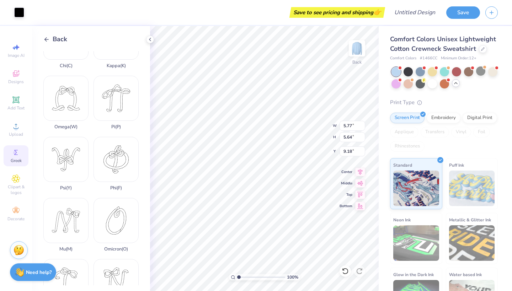
type input "3.83"
type input "3.75"
type input "3.00"
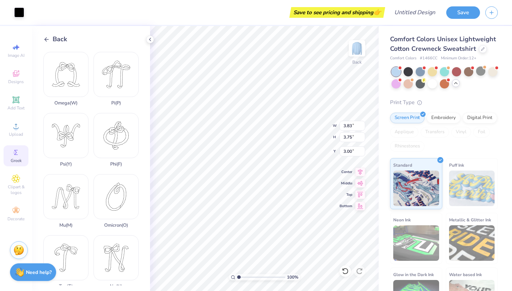
scroll to position [304, 0]
click at [50, 77] on div "Omega ( W )" at bounding box center [65, 80] width 45 height 54
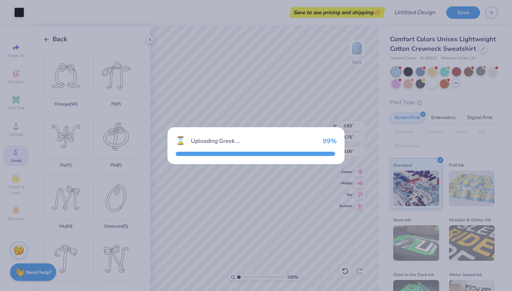
type input "5.83"
type input "5.11"
type input "9.44"
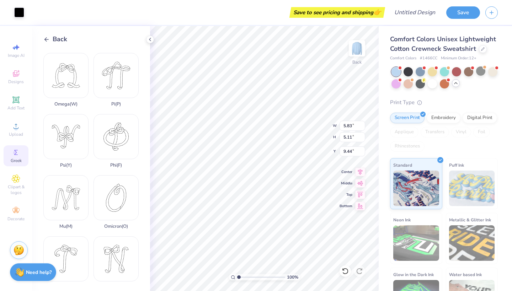
type input "4.61"
type input "4.05"
type input "3.24"
type input "3.96"
type input "3.48"
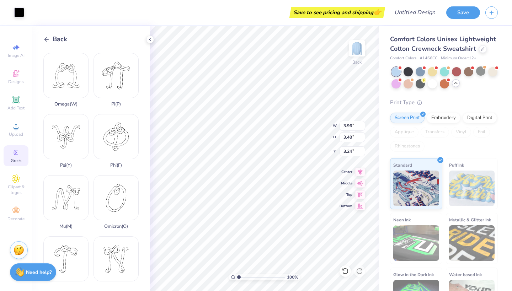
type input "3.17"
type input "3.53"
type input "3.24"
type input "3.83"
type input "3.75"
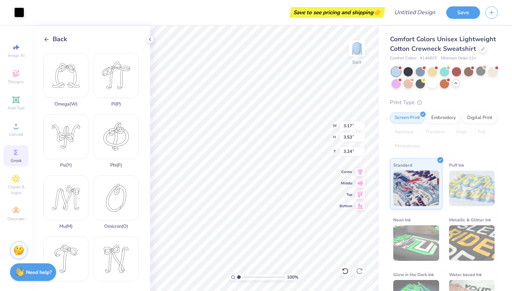
type input "3.00"
type input "3.96"
type input "3.48"
type input "3.27"
click at [14, 102] on icon at bounding box center [15, 99] width 7 height 7
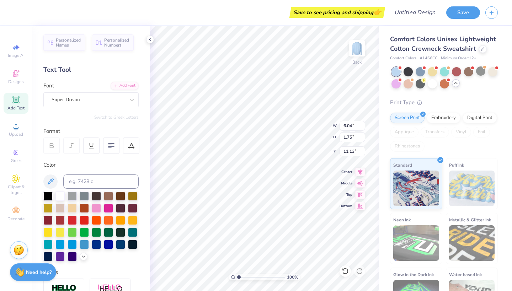
type textarea "Al"
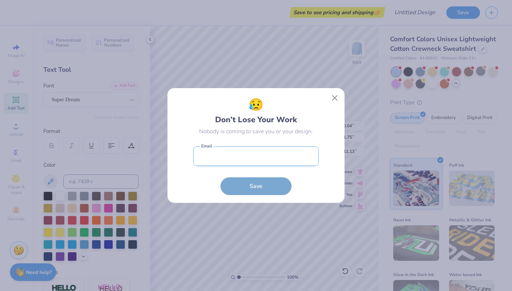
type input "2.34"
type input "1.74"
click at [289, 154] on input "email" at bounding box center [255, 156] width 125 height 20
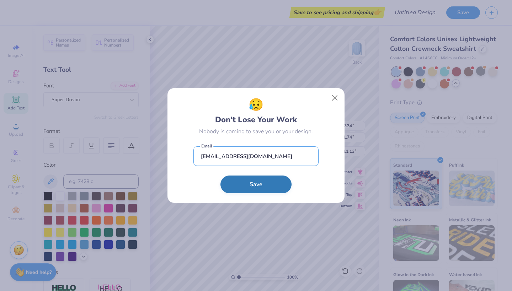
type input "welsh.kenlee@ic.edu"
click at [281, 186] on button "Save" at bounding box center [255, 185] width 71 height 18
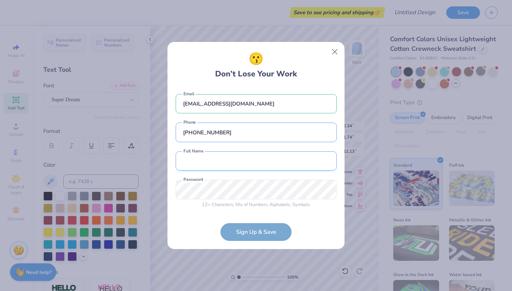
type input "(309) 331-9310"
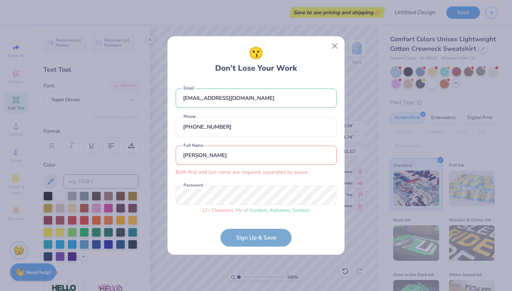
click at [254, 238] on form "welsh.kenlee@ic.edu Email (309) 331-9310 Phone Kenlee Welsh Both first and last…" at bounding box center [256, 163] width 161 height 165
click at [209, 157] on input "Kenlee Welsh" at bounding box center [256, 156] width 161 height 20
click at [217, 160] on input "Kenlee Welsh" at bounding box center [256, 156] width 161 height 20
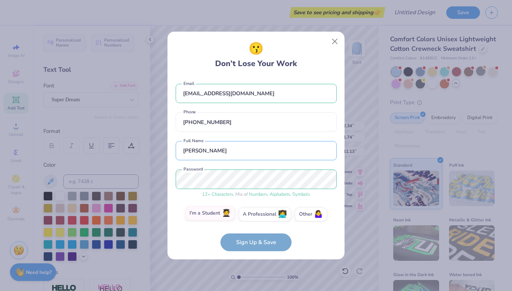
type input "Kenlee Welsh"
click at [214, 211] on label "I'm a Student 🧑‍🎓" at bounding box center [210, 213] width 50 height 14
click at [254, 214] on input "I'm a Student 🧑‍🎓" at bounding box center [256, 216] width 5 height 5
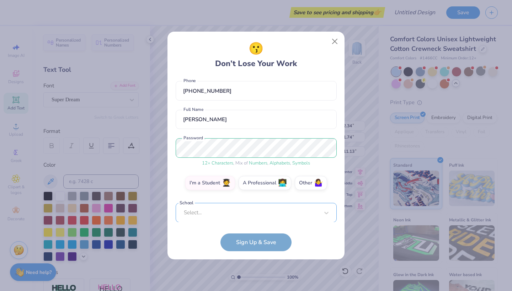
click at [211, 211] on div "Select..." at bounding box center [256, 213] width 161 height 20
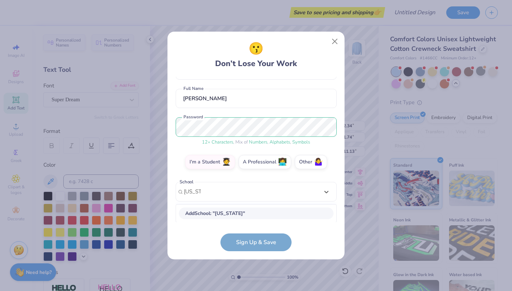
scroll to position [142, 0]
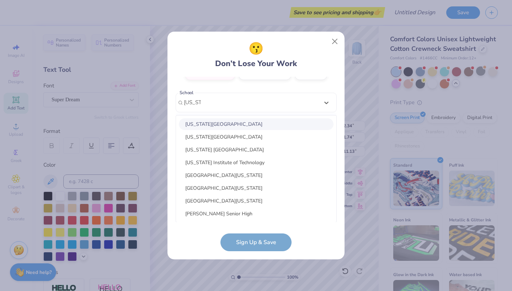
click at [188, 123] on div "Illinois College" at bounding box center [256, 124] width 155 height 12
type input "illinois"
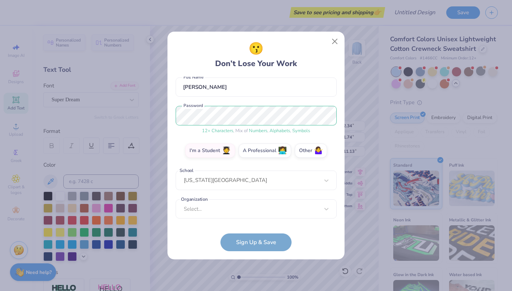
scroll to position [64, 0]
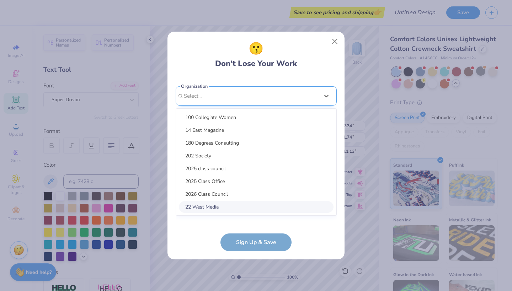
click at [216, 208] on div "option focused, 8 of 15. 15 results available. Use Up and Down to choose option…" at bounding box center [256, 151] width 161 height 130
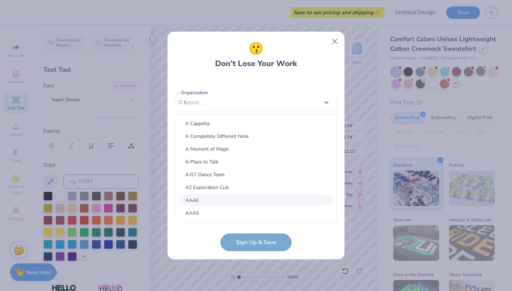
scroll to position [0, 0]
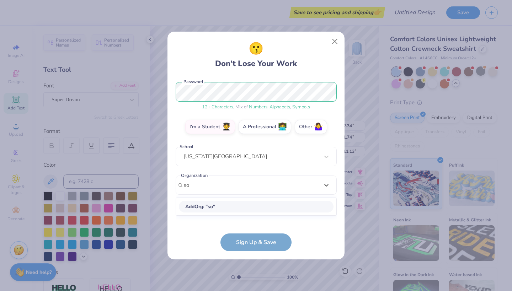
type input "sor"
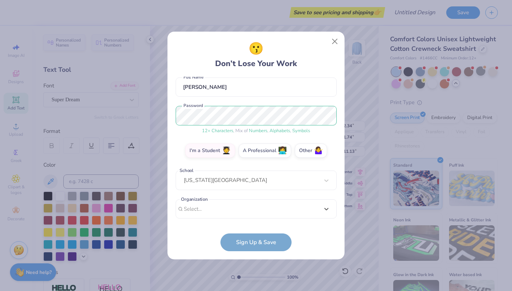
click at [193, 99] on div "welsh.kenlee@ic.edu Email (309) 331-9310 Phone Kenlee Welsh Full Name 12 + Char…" at bounding box center [256, 150] width 161 height 146
click at [250, 244] on form "welsh.kenlee@ic.edu Email (309) 331-9310 Phone Kenlee Welsh Full Name 12 + Char…" at bounding box center [256, 164] width 161 height 175
click at [242, 244] on form "welsh.kenlee@ic.edu Email (309) 331-9310 Phone Kenlee Welsh Full Name 12 + Char…" at bounding box center [256, 164] width 161 height 175
click at [202, 206] on div "Select..." at bounding box center [256, 209] width 161 height 20
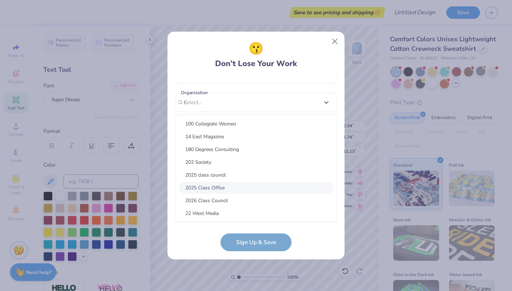
scroll to position [87, 0]
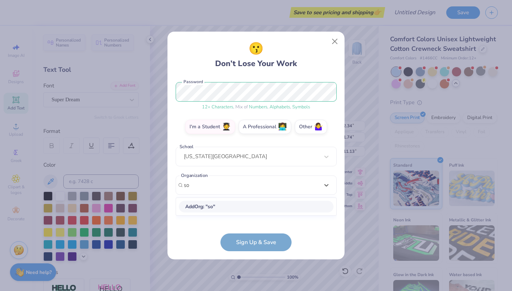
type input "s"
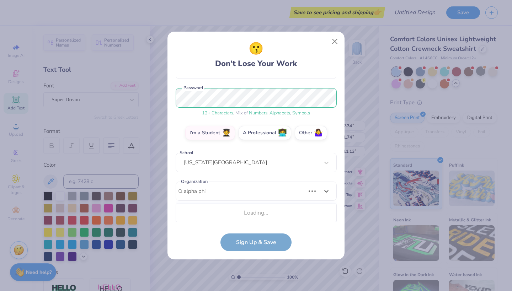
scroll to position [170, 0]
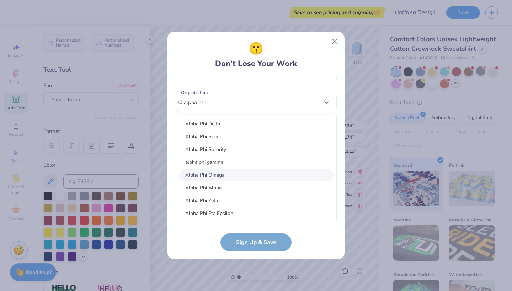
click at [204, 174] on div "Alpha Phi Omega" at bounding box center [256, 175] width 155 height 12
type input "alpha phi"
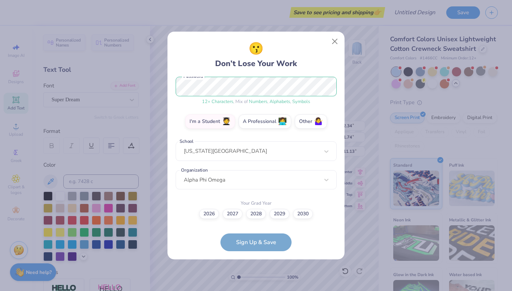
scroll to position [93, 0]
click at [258, 215] on label "2028" at bounding box center [256, 213] width 20 height 10
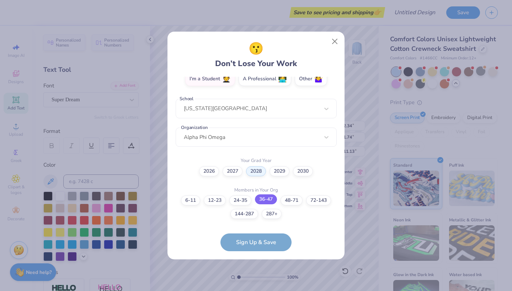
click at [272, 197] on label "36-47" at bounding box center [266, 199] width 22 height 10
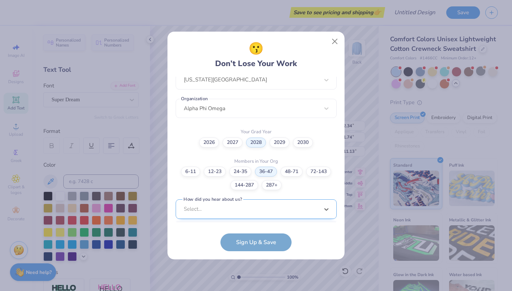
click at [238, 212] on div "option Word of Mouth focused, 8 of 15. 15 results available. Use Up and Down to…" at bounding box center [256, 264] width 161 height 130
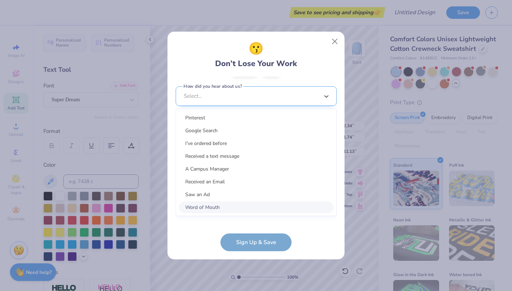
scroll to position [271, 0]
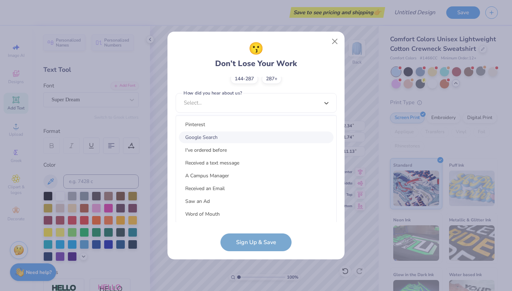
click at [235, 136] on div "Google Search" at bounding box center [256, 138] width 155 height 12
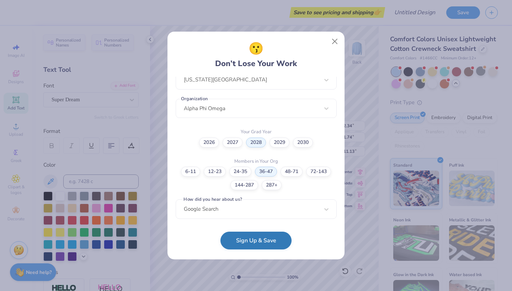
click at [241, 239] on button "Sign Up & Save" at bounding box center [255, 241] width 71 height 18
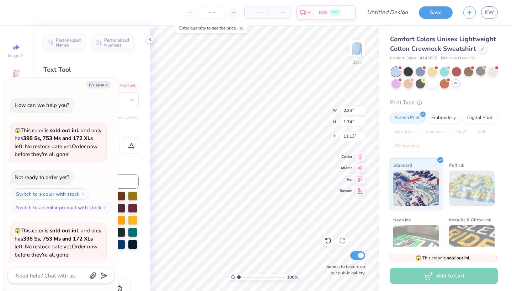
scroll to position [80, 0]
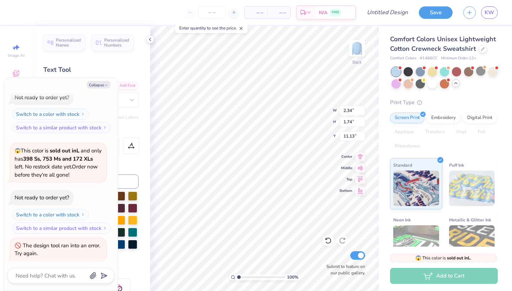
type textarea "x"
type textarea "A"
type textarea "x"
type textarea "AL"
type textarea "x"
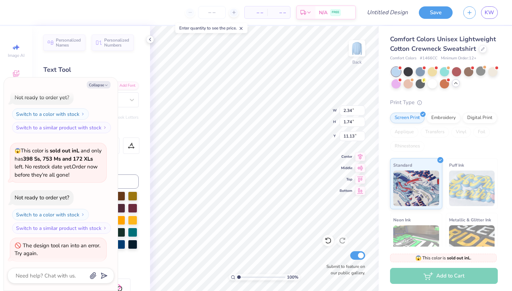
type textarea "ALP"
type textarea "x"
type textarea "ALPH"
type textarea "x"
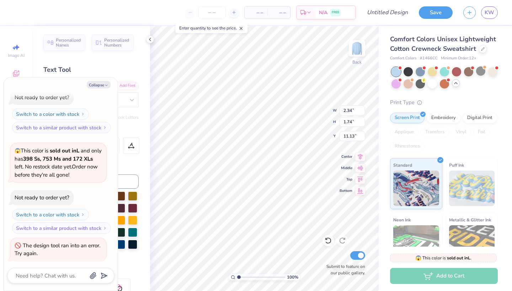
type textarea "ALPHA"
type textarea "x"
type textarea "ALPH"
type textarea "x"
type textarea "ALP"
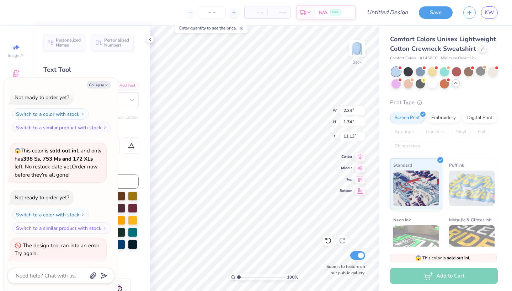
scroll to position [0, 0]
type textarea "x"
type textarea "AL"
type textarea "x"
type textarea "ALU"
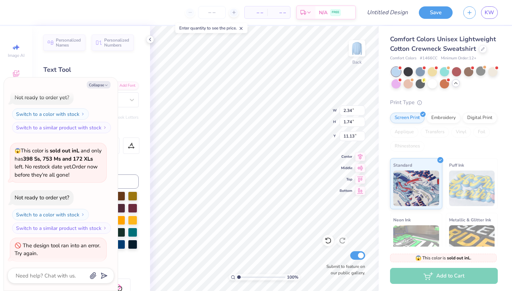
type textarea "x"
type textarea "ALUM"
type textarea "x"
type textarea "ALUMN"
type textarea "x"
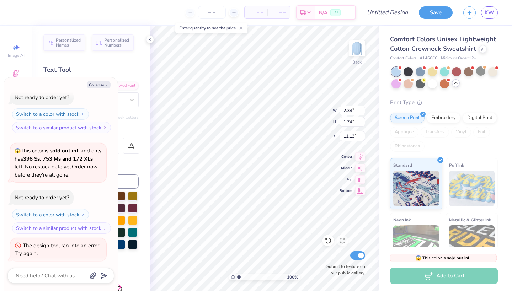
type textarea "ALUMNI"
drag, startPoint x: 94, startPoint y: 87, endPoint x: 92, endPoint y: 108, distance: 21.7
click at [94, 87] on button "Collapse" at bounding box center [99, 84] width 24 height 7
type textarea "x"
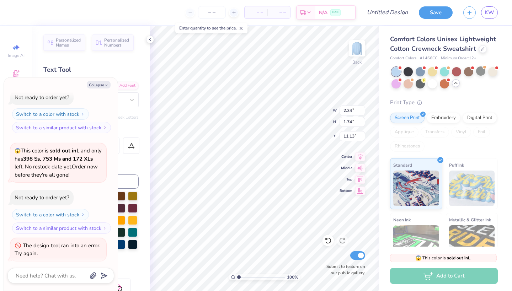
type input "8.80"
type input "1.76"
type input "11.12"
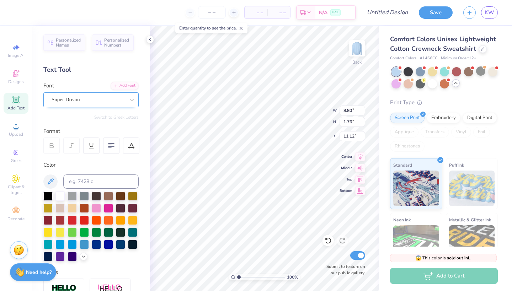
click at [93, 104] on div at bounding box center [88, 100] width 73 height 10
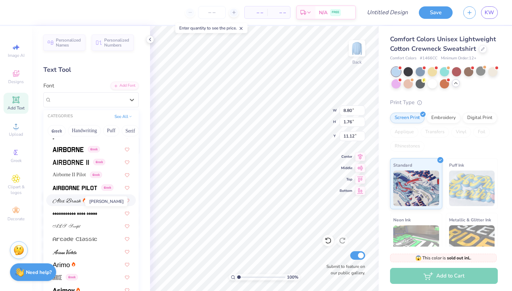
scroll to position [123, 0]
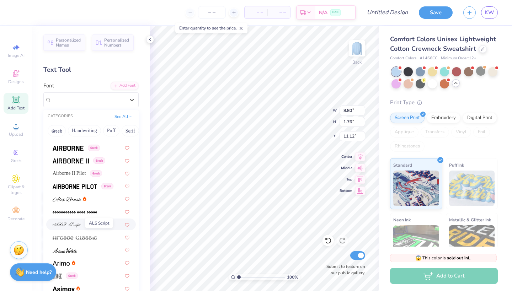
click at [74, 226] on img at bounding box center [67, 225] width 28 height 5
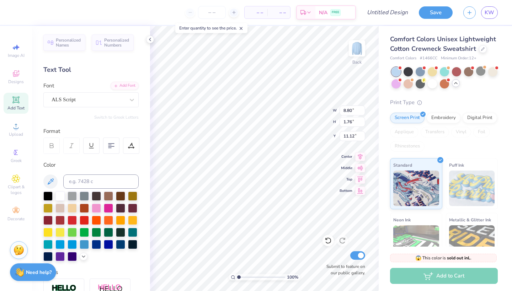
type input "15.38"
type input "1.80"
type input "11.10"
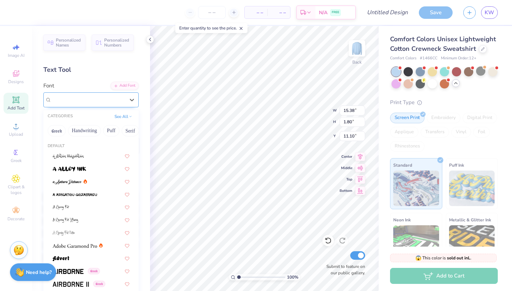
click at [86, 99] on div "ALS Script" at bounding box center [88, 99] width 75 height 11
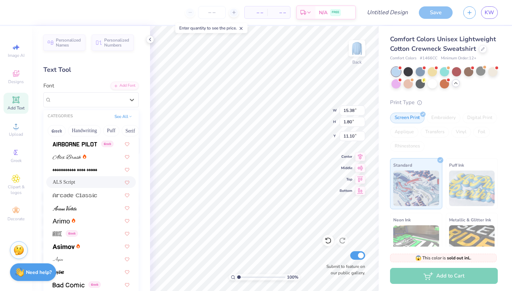
scroll to position [165, 0]
click at [76, 160] on img at bounding box center [67, 157] width 28 height 5
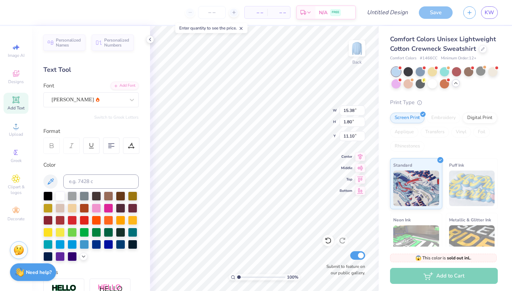
type input "13.10"
type input "1.98"
type input "11.01"
click at [66, 92] on div "Font Alex Brush" at bounding box center [90, 95] width 95 height 26
click at [66, 94] on div "[PERSON_NAME]" at bounding box center [90, 99] width 95 height 15
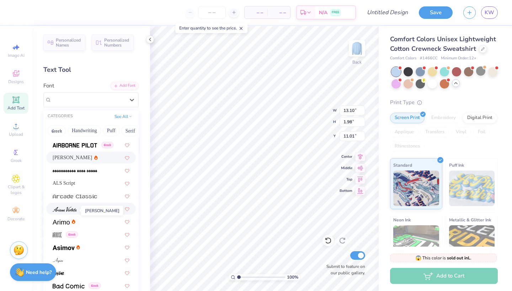
scroll to position [166, 0]
click at [72, 187] on div "ALS Script" at bounding box center [91, 182] width 90 height 12
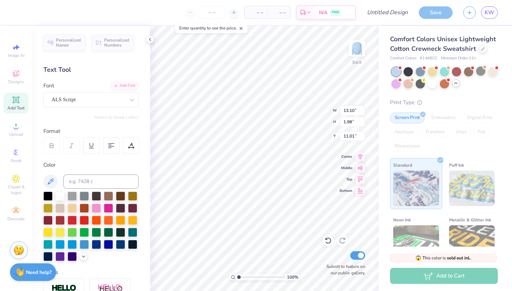
type input "15.38"
type input "1.80"
type input "11.10"
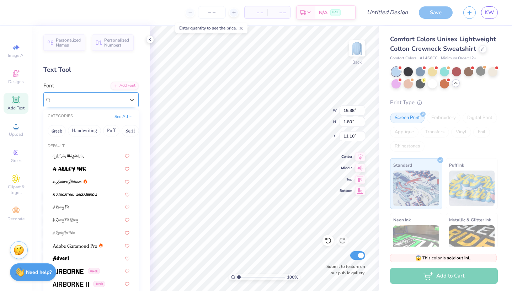
click at [76, 98] on span "ALS Script" at bounding box center [64, 100] width 24 height 8
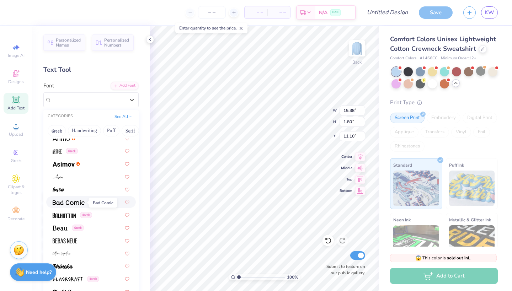
scroll to position [247, 0]
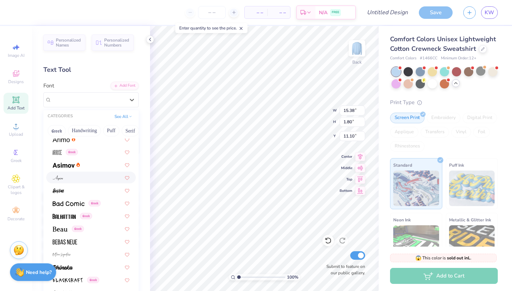
click at [60, 181] on span at bounding box center [58, 177] width 10 height 7
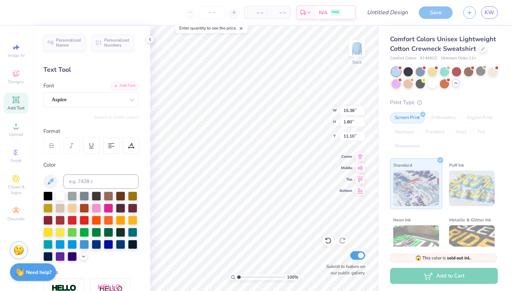
type input "9.55"
type input "1.93"
type input "11.03"
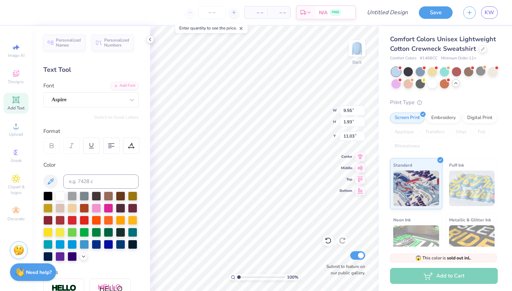
type input "5.27"
type input "1.07"
type input "7.47"
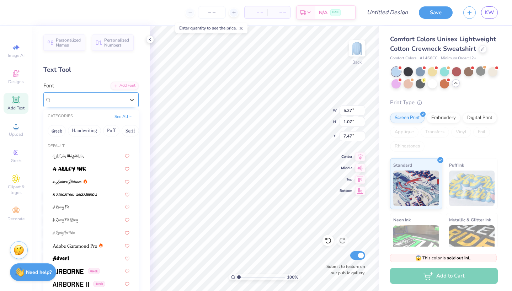
click at [102, 98] on div "Aspire" at bounding box center [88, 99] width 75 height 11
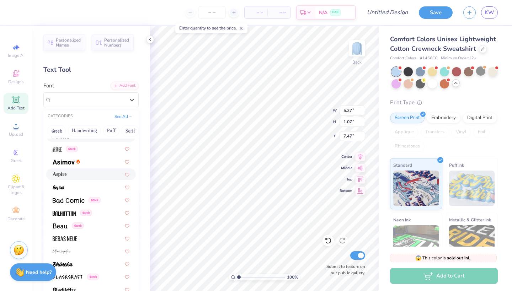
scroll to position [267, 0]
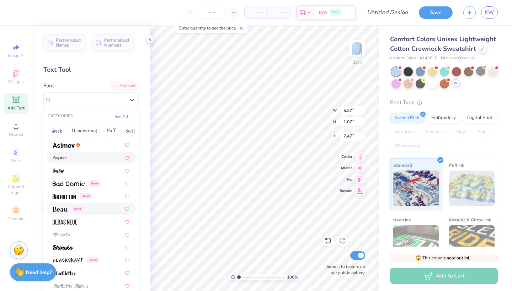
click at [66, 212] on img at bounding box center [60, 209] width 15 height 5
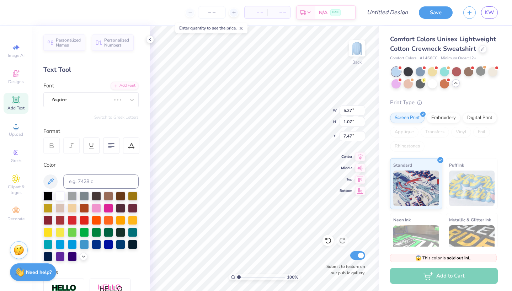
scroll to position [0, 1]
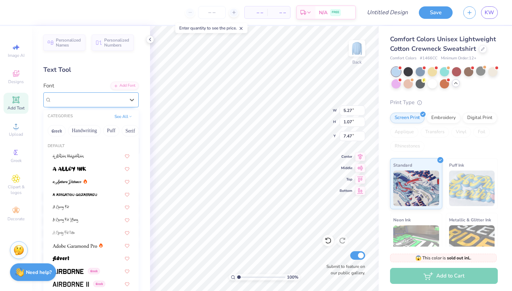
click at [63, 98] on span "Beau" at bounding box center [57, 100] width 11 height 8
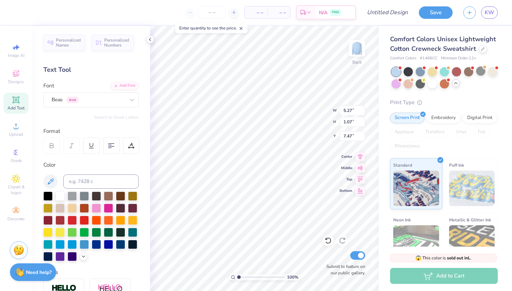
drag, startPoint x: 148, startPoint y: 41, endPoint x: 22, endPoint y: 227, distance: 225.1
click at [148, 41] on icon at bounding box center [150, 40] width 6 height 6
type input "4.84"
type input "0.93"
type input "7.53"
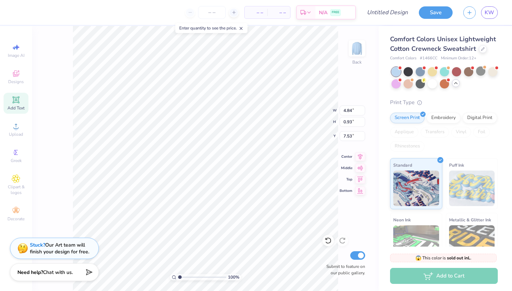
type textarea "x"
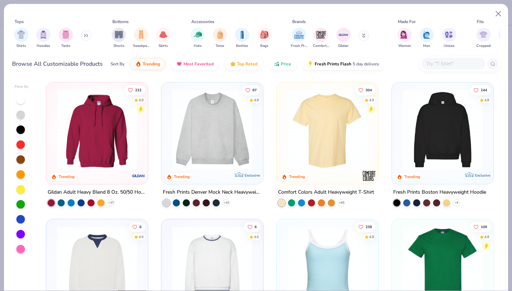
click at [302, 192] on div "Comfort Colors Adult Heavyweight T-Shirt" at bounding box center [326, 192] width 96 height 9
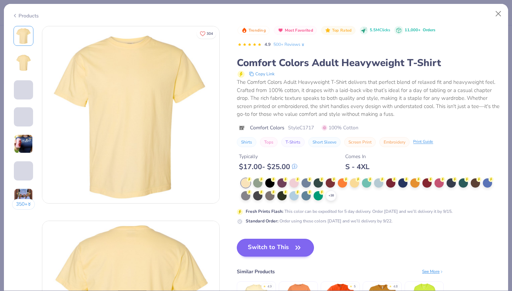
click at [276, 248] on button "Switch to This" at bounding box center [275, 248] width 77 height 18
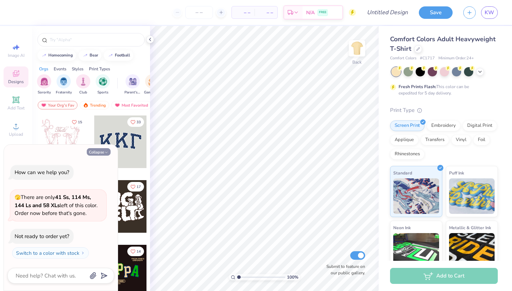
click at [100, 152] on button "Collapse" at bounding box center [99, 151] width 24 height 7
type textarea "x"
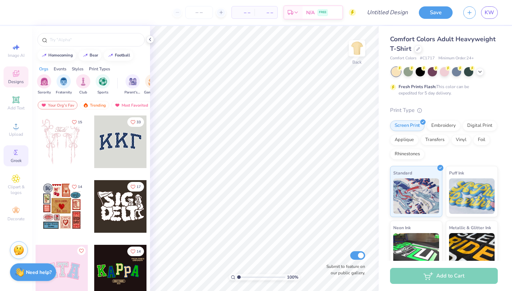
click at [18, 163] on span "Greek" at bounding box center [16, 161] width 11 height 6
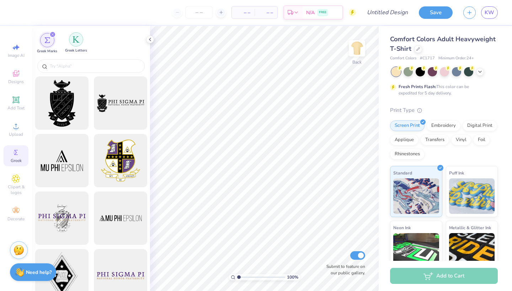
click at [76, 41] on img "filter for Greek Letters" at bounding box center [76, 39] width 7 height 7
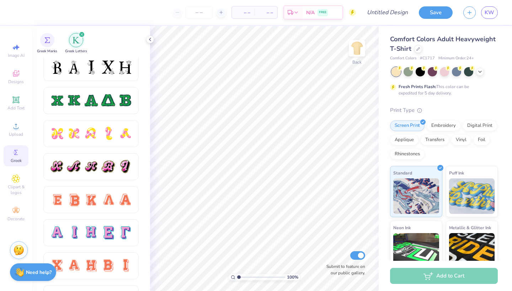
scroll to position [325, 0]
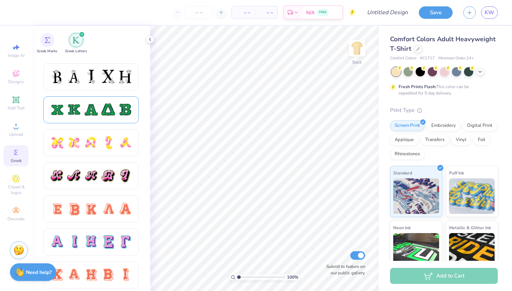
click at [74, 114] on div at bounding box center [73, 109] width 15 height 15
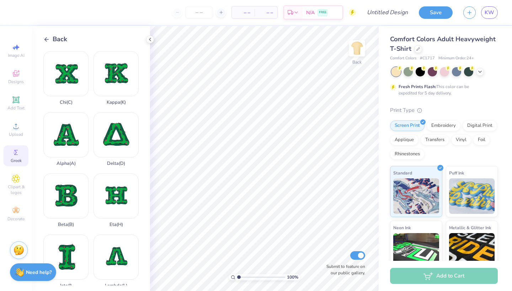
click at [56, 39] on span "Back" at bounding box center [60, 39] width 15 height 10
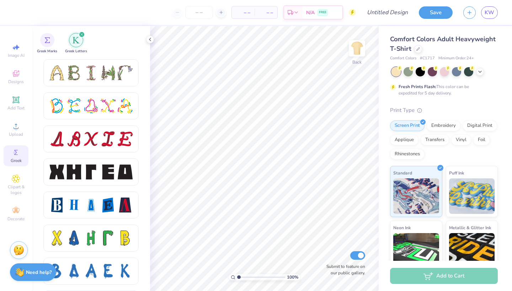
scroll to position [858, 0]
click at [67, 175] on div at bounding box center [73, 172] width 15 height 15
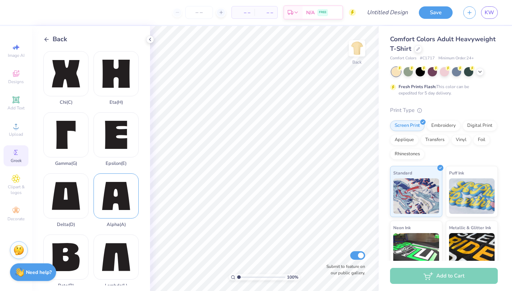
click at [105, 206] on div "Alpha ( A )" at bounding box center [116, 201] width 45 height 54
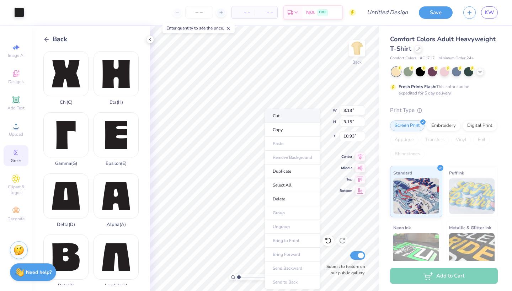
click at [285, 112] on li "Cut" at bounding box center [293, 116] width 56 height 14
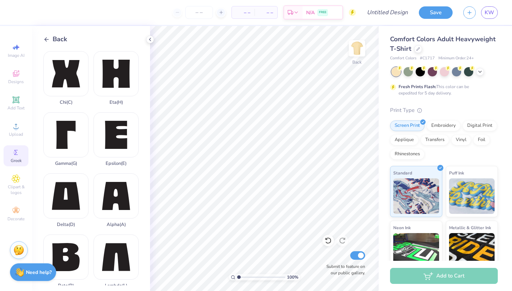
click at [60, 38] on span "Back" at bounding box center [60, 39] width 15 height 10
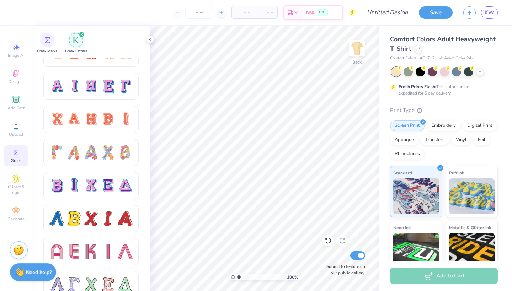
scroll to position [481, 0]
click at [87, 267] on div at bounding box center [90, 254] width 95 height 33
click at [87, 260] on div at bounding box center [90, 251] width 95 height 27
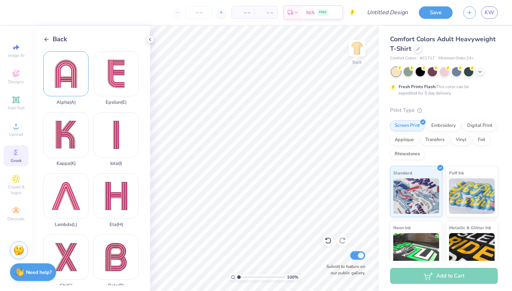
scroll to position [0, 0]
click at [62, 67] on div "Alpha ( A )" at bounding box center [65, 78] width 45 height 54
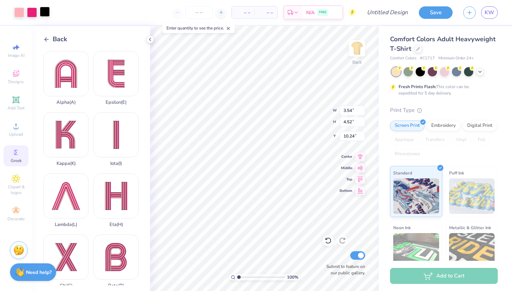
click at [49, 12] on div at bounding box center [45, 12] width 10 height 10
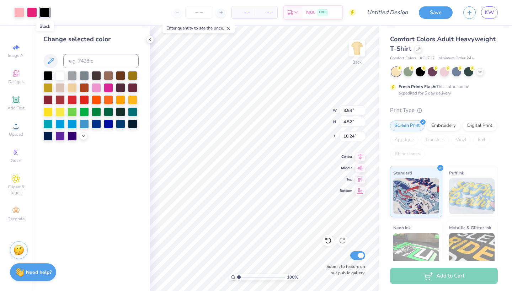
click at [47, 12] on div at bounding box center [45, 12] width 10 height 10
click at [48, 75] on div at bounding box center [47, 74] width 9 height 9
click at [50, 76] on div at bounding box center [47, 74] width 9 height 9
click at [60, 76] on div at bounding box center [59, 74] width 9 height 9
click at [52, 76] on div at bounding box center [47, 74] width 9 height 9
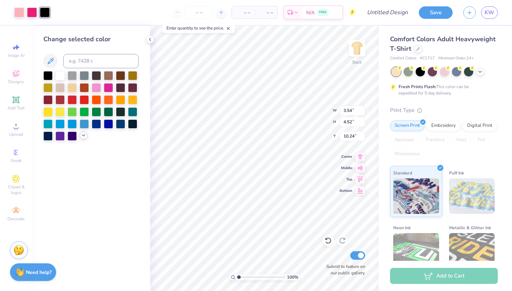
click at [83, 138] on icon at bounding box center [84, 136] width 6 height 6
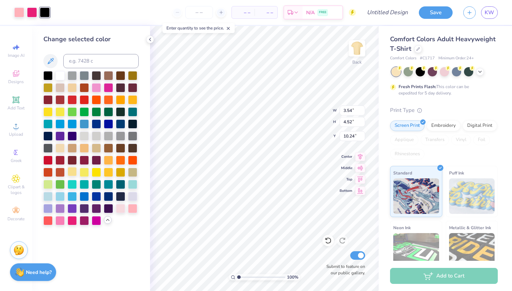
click at [73, 174] on div at bounding box center [72, 171] width 9 height 9
click at [57, 198] on div at bounding box center [59, 195] width 9 height 9
click at [18, 12] on div at bounding box center [19, 12] width 10 height 10
click at [30, 9] on div at bounding box center [32, 12] width 10 height 10
click at [73, 100] on div at bounding box center [72, 99] width 9 height 9
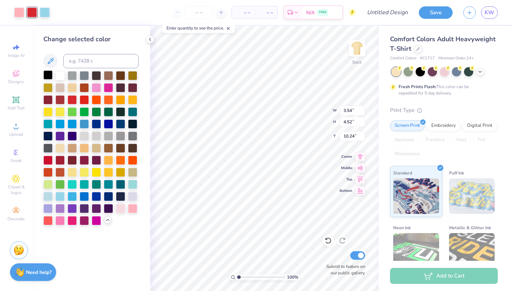
click at [47, 77] on div at bounding box center [47, 74] width 9 height 9
click at [58, 77] on div at bounding box center [59, 74] width 9 height 9
click at [50, 75] on div at bounding box center [47, 74] width 9 height 9
click at [20, 15] on div at bounding box center [19, 12] width 10 height 10
click at [62, 78] on div at bounding box center [59, 74] width 9 height 9
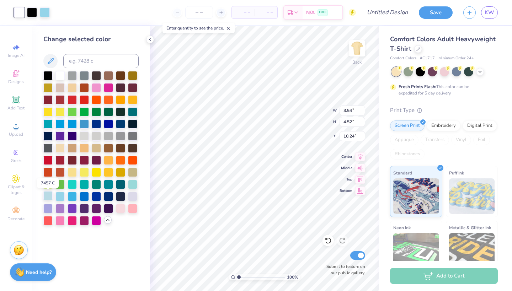
click at [46, 196] on div at bounding box center [47, 195] width 9 height 9
click at [44, 12] on div at bounding box center [45, 12] width 10 height 10
click at [21, 15] on div at bounding box center [19, 12] width 10 height 10
click at [59, 200] on div at bounding box center [59, 195] width 9 height 9
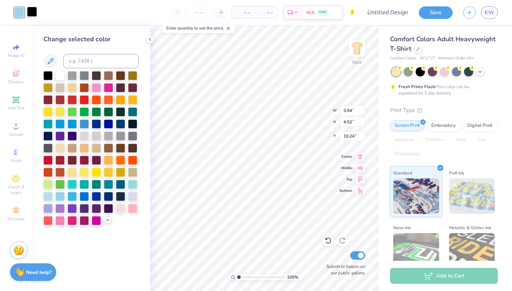
click at [35, 12] on div at bounding box center [32, 12] width 10 height 10
click at [60, 73] on div at bounding box center [59, 74] width 9 height 9
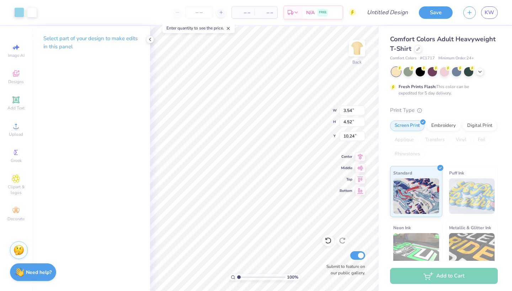
type input "2.13"
type input "2.72"
type input "3.72"
click at [17, 151] on icon at bounding box center [16, 152] width 9 height 9
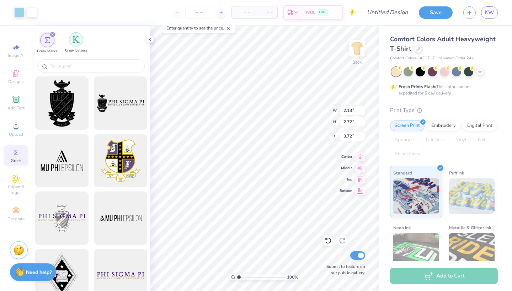
click at [75, 45] on div "filter for Greek Letters" at bounding box center [76, 39] width 14 height 14
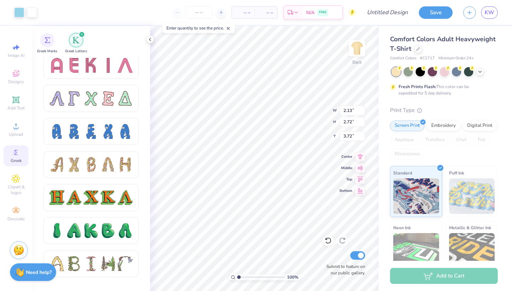
scroll to position [590, 0]
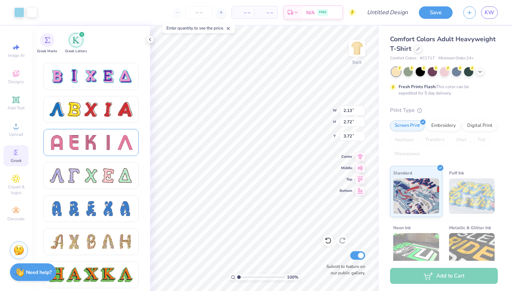
click at [93, 143] on div at bounding box center [91, 142] width 15 height 15
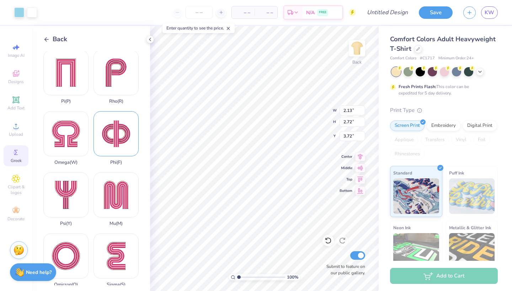
scroll to position [369, 0]
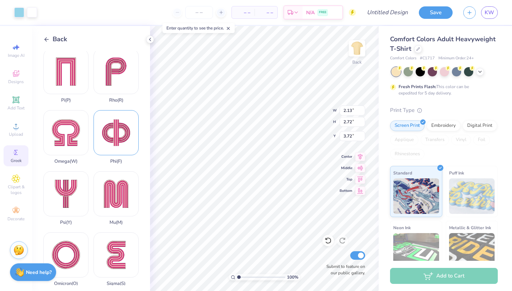
click at [120, 118] on div "Phi ( F )" at bounding box center [116, 137] width 45 height 54
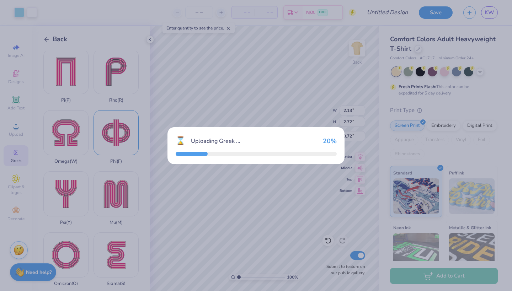
type input "4.77"
type input "4.51"
type input "10.25"
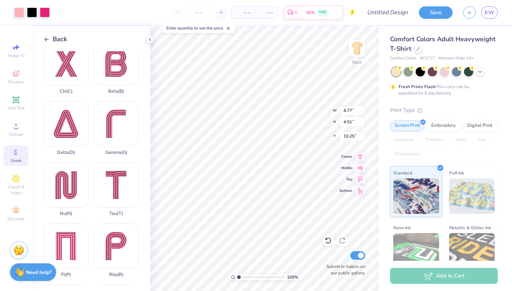
scroll to position [193, 0]
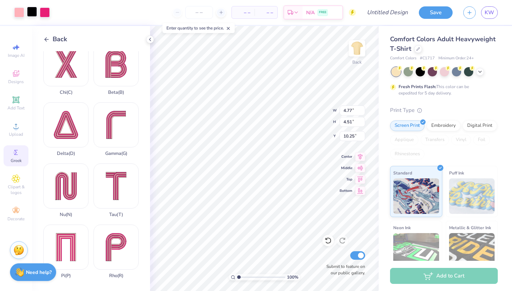
click at [31, 12] on div at bounding box center [32, 12] width 10 height 10
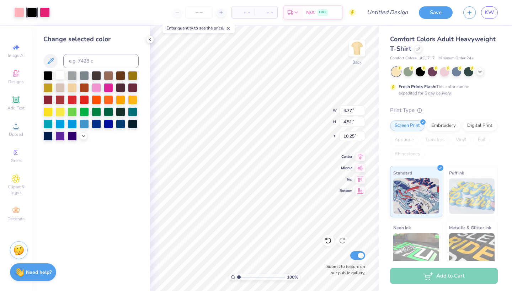
click at [60, 79] on div at bounding box center [59, 74] width 9 height 9
click at [20, 13] on div at bounding box center [19, 12] width 10 height 10
click at [81, 136] on icon at bounding box center [84, 136] width 6 height 6
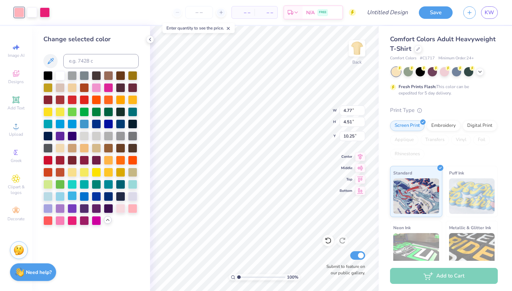
click at [69, 196] on div at bounding box center [72, 195] width 9 height 9
click at [46, 16] on div at bounding box center [45, 12] width 10 height 10
click at [59, 74] on div at bounding box center [59, 74] width 9 height 9
click at [59, 194] on div at bounding box center [59, 195] width 9 height 9
click at [68, 193] on div at bounding box center [72, 195] width 9 height 9
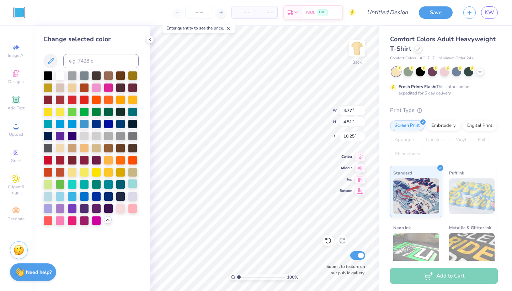
click at [132, 184] on div at bounding box center [132, 183] width 9 height 9
click at [51, 198] on div at bounding box center [47, 195] width 9 height 9
click at [17, 12] on div at bounding box center [19, 12] width 10 height 10
click at [49, 77] on div at bounding box center [47, 74] width 9 height 9
click at [64, 77] on div at bounding box center [59, 74] width 9 height 9
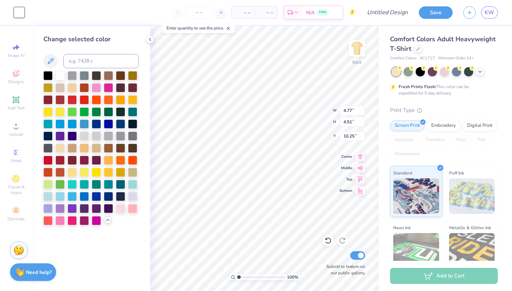
click at [107, 223] on icon at bounding box center [108, 220] width 6 height 6
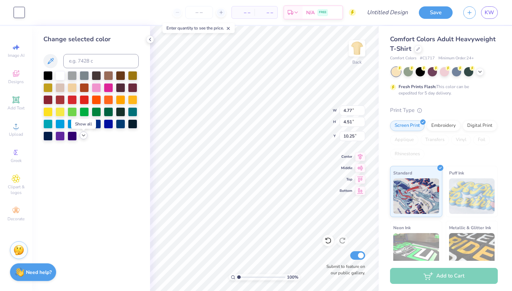
click at [16, 10] on div at bounding box center [19, 12] width 10 height 10
click at [33, 8] on div "– – Per Item – – Total Est. Delivery N/A FREE" at bounding box center [193, 12] width 326 height 25
click at [50, 8] on div "– – Per Item – – Total Est. Delivery N/A FREE" at bounding box center [193, 12] width 326 height 25
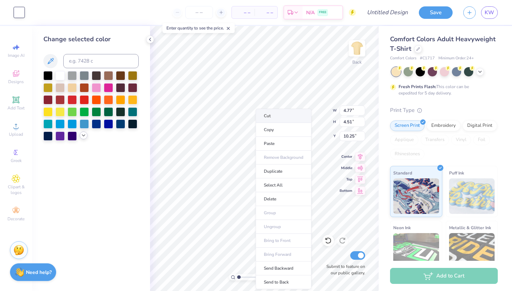
click at [270, 116] on li "Cut" at bounding box center [284, 116] width 56 height 14
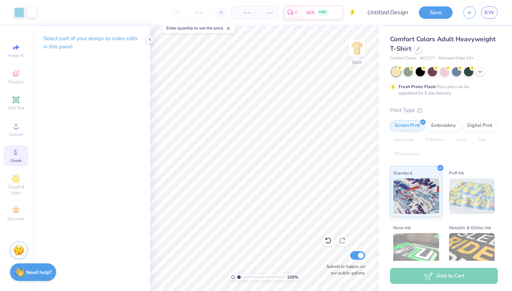
click at [8, 156] on div "Greek" at bounding box center [16, 155] width 25 height 21
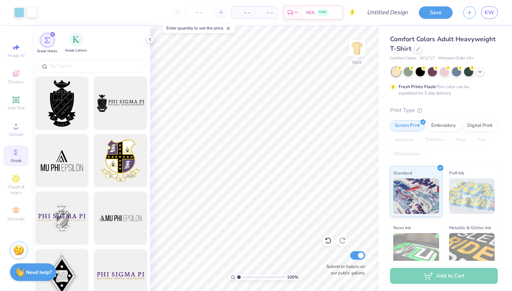
click at [72, 46] on div "Greek Letters" at bounding box center [76, 42] width 22 height 21
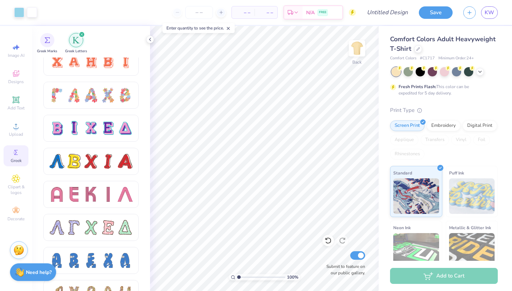
scroll to position [539, 0]
click at [81, 194] on div at bounding box center [90, 193] width 83 height 15
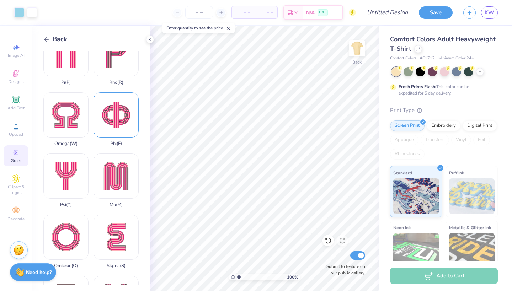
scroll to position [380, 0]
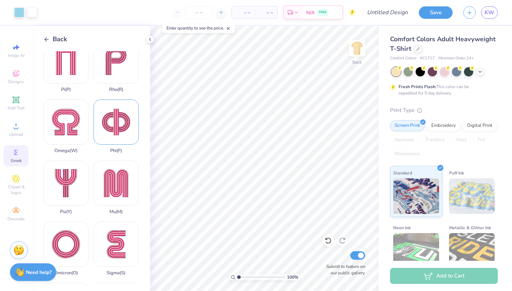
click at [111, 107] on div "Phi ( F )" at bounding box center [116, 127] width 45 height 54
type input "2.13"
type input "2.72"
type input "3.72"
type input "4.77"
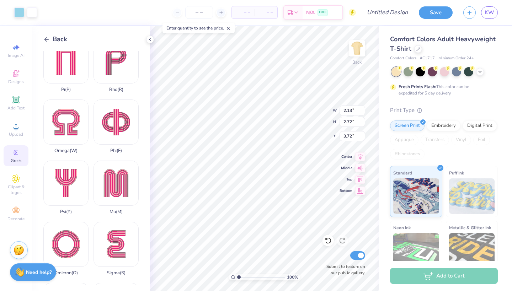
type input "4.51"
type input "10.25"
click at [30, 9] on div at bounding box center [32, 12] width 10 height 10
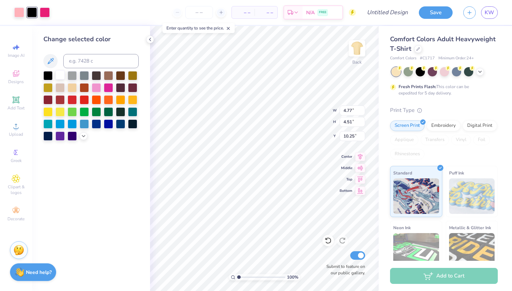
click at [60, 77] on div at bounding box center [59, 74] width 9 height 9
type input "2.13"
type input "2.72"
type input "3.72"
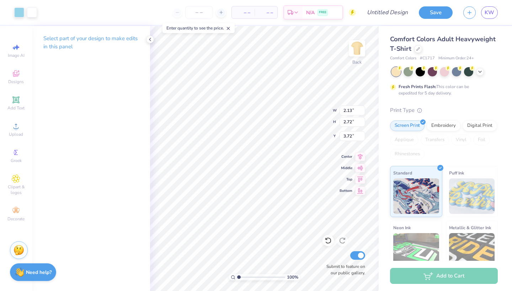
type input "4.77"
type input "4.51"
type input "10.25"
click at [18, 17] on div at bounding box center [19, 12] width 10 height 10
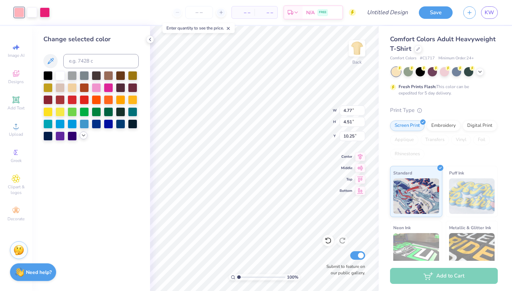
click at [85, 137] on icon at bounding box center [84, 136] width 6 height 6
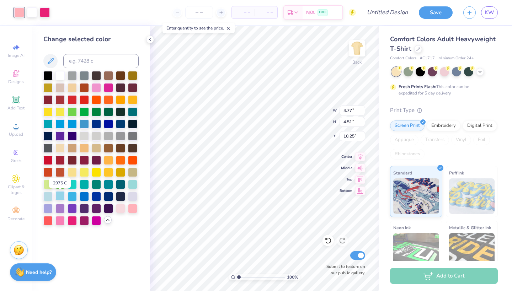
click at [60, 197] on div at bounding box center [59, 195] width 9 height 9
click at [46, 13] on div at bounding box center [45, 12] width 10 height 10
click at [46, 14] on div at bounding box center [45, 12] width 10 height 10
click at [59, 74] on div at bounding box center [59, 74] width 9 height 9
click at [60, 199] on div at bounding box center [59, 195] width 9 height 9
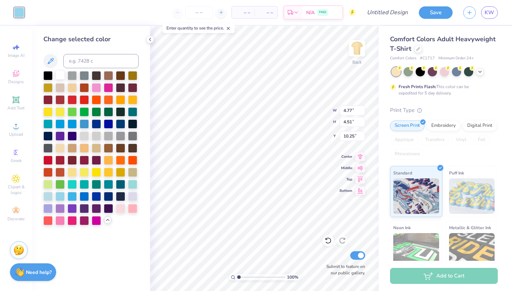
click at [59, 76] on div at bounding box center [59, 74] width 9 height 9
click at [284, 119] on li "Cut" at bounding box center [296, 116] width 56 height 14
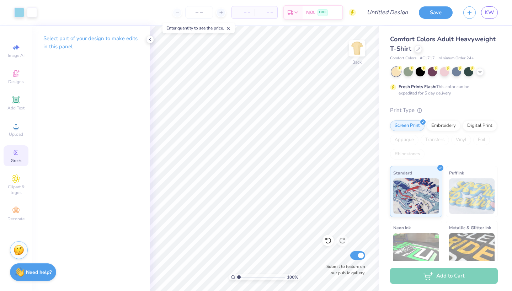
click at [15, 149] on icon at bounding box center [16, 152] width 9 height 9
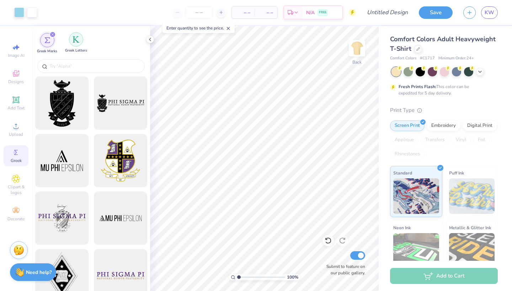
click at [71, 38] on div "filter for Greek Letters" at bounding box center [76, 39] width 14 height 14
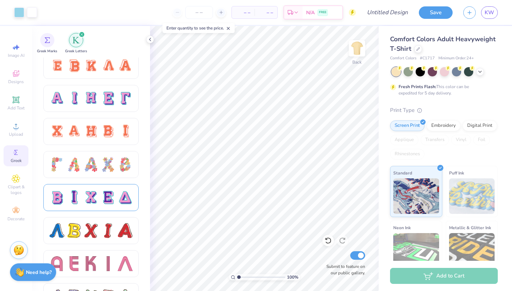
scroll to position [499, 0]
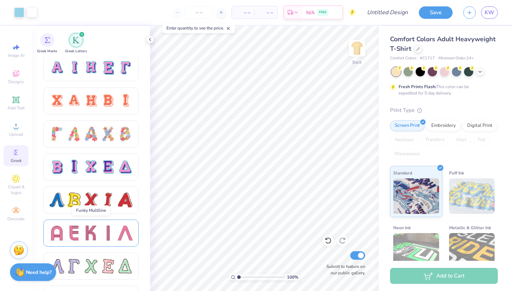
click at [101, 244] on div at bounding box center [90, 233] width 95 height 27
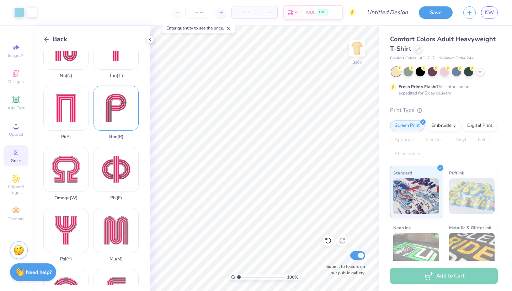
scroll to position [343, 0]
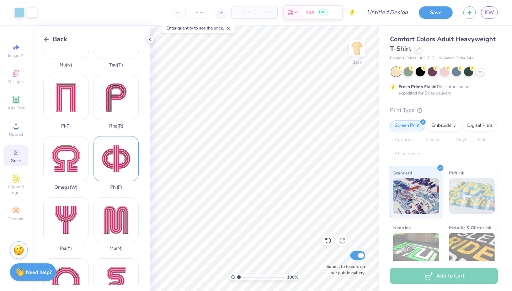
click at [116, 164] on div "Phi ( F )" at bounding box center [116, 163] width 45 height 54
click at [33, 14] on div at bounding box center [32, 12] width 10 height 10
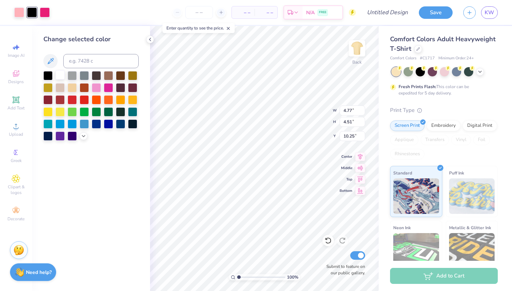
click at [62, 80] on div at bounding box center [59, 74] width 9 height 9
click at [16, 10] on div at bounding box center [19, 12] width 10 height 10
click at [86, 136] on icon at bounding box center [84, 136] width 6 height 6
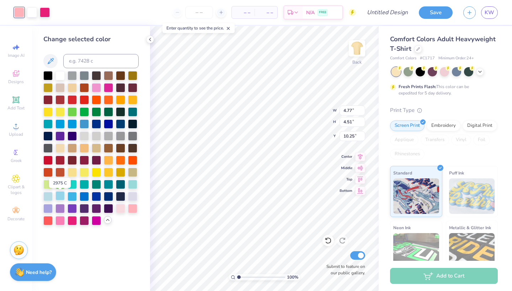
click at [61, 198] on div at bounding box center [59, 195] width 9 height 9
click at [44, 14] on div at bounding box center [45, 12] width 10 height 10
click at [59, 76] on div at bounding box center [59, 74] width 9 height 9
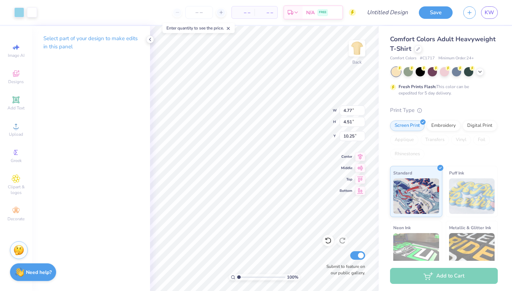
type input "2.94"
type input "2.77"
type input "3.93"
type input "2.13"
type input "2.72"
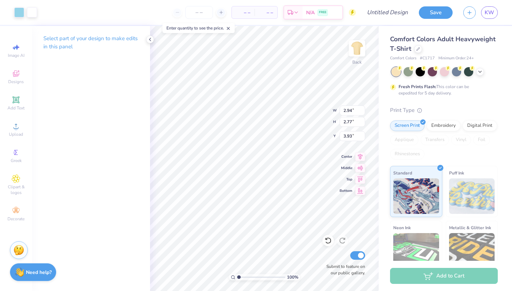
type input "3.72"
click at [45, 8] on div "– – Per Item – – Total Est. Delivery N/A FREE" at bounding box center [199, 12] width 314 height 25
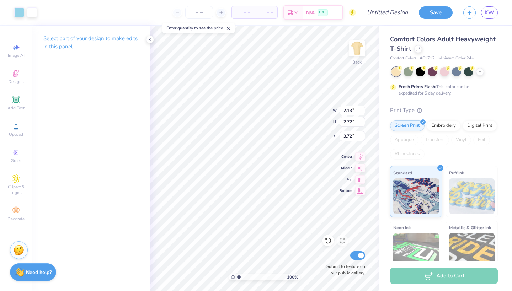
click at [45, 8] on div "– – Per Item – – Total Est. Delivery N/A FREE" at bounding box center [199, 12] width 314 height 25
type input "2.94"
type input "2.77"
type input "3.93"
type input "2.13"
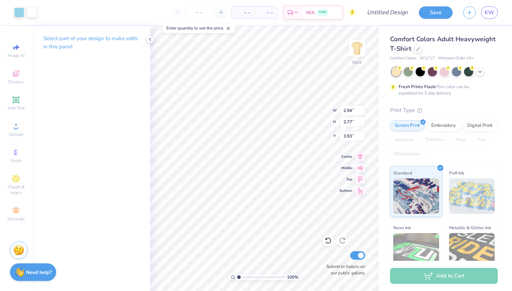
type input "2.72"
type input "3.72"
click at [253, 110] on li "Cut" at bounding box center [272, 112] width 56 height 14
click at [270, 113] on li "Cut" at bounding box center [285, 116] width 56 height 14
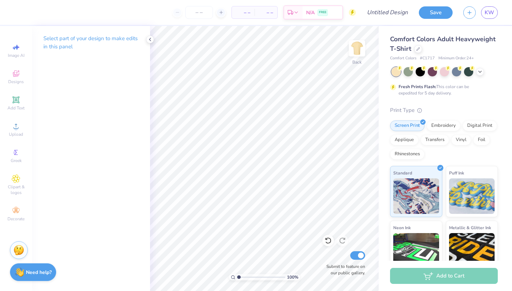
click at [390, 1] on div "Design Title" at bounding box center [387, 12] width 52 height 25
click at [477, 71] on icon at bounding box center [480, 71] width 6 height 6
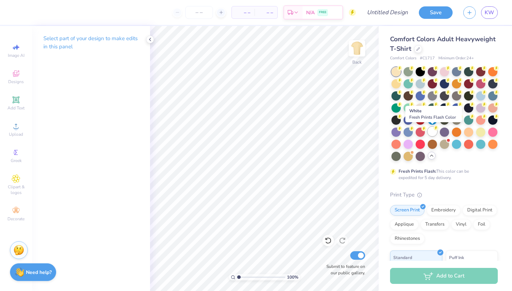
click at [433, 134] on div at bounding box center [432, 131] width 9 height 9
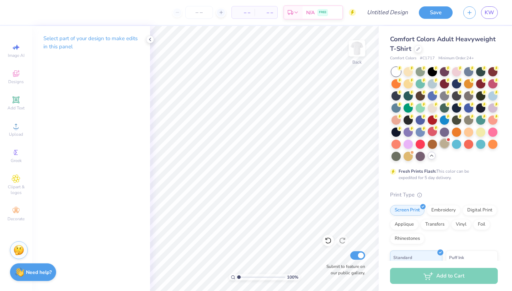
click at [445, 145] on div at bounding box center [444, 143] width 9 height 9
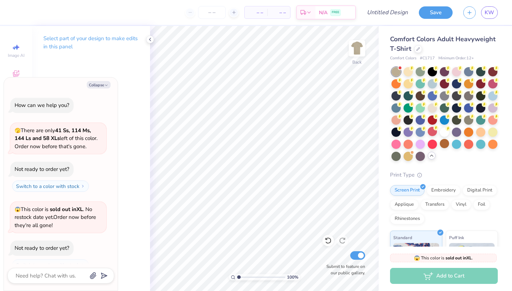
scroll to position [24, 0]
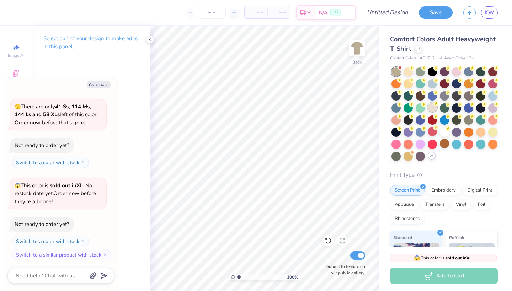
click at [430, 105] on div at bounding box center [432, 107] width 9 height 9
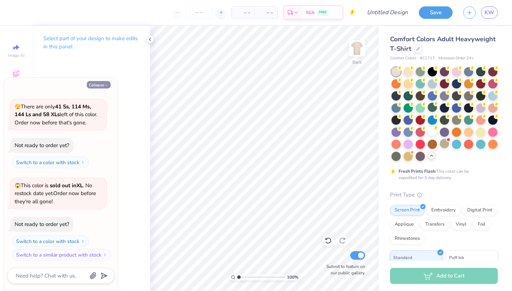
click at [95, 83] on button "Collapse" at bounding box center [99, 84] width 24 height 7
type textarea "x"
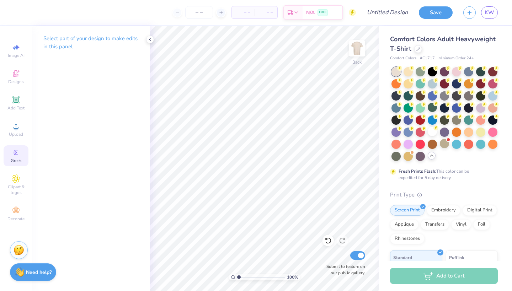
click at [19, 163] on span "Greek" at bounding box center [16, 161] width 11 height 6
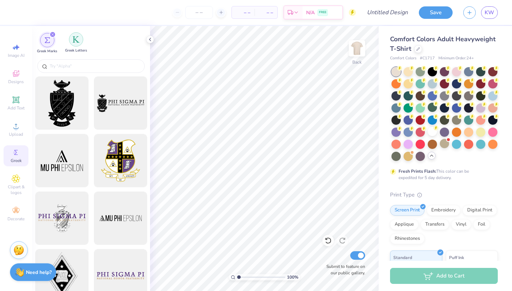
click at [73, 42] on img "filter for Greek Letters" at bounding box center [76, 39] width 7 height 7
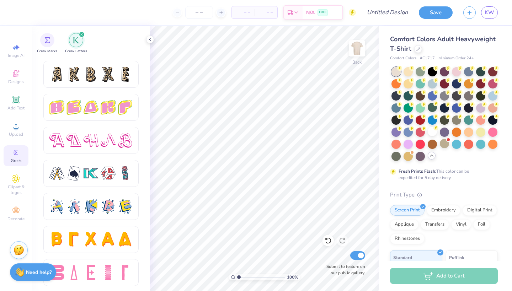
scroll to position [1187, 0]
click at [71, 147] on div at bounding box center [73, 140] width 15 height 15
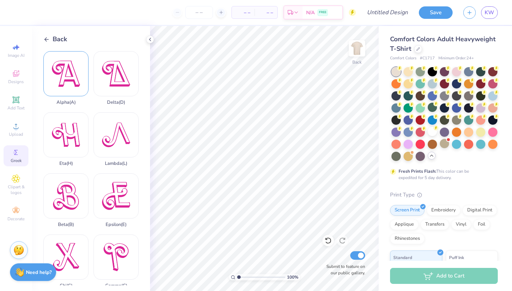
click at [64, 65] on div "Alpha ( A )" at bounding box center [65, 78] width 45 height 54
type input "3.28"
type input "3.06"
type input "4.05"
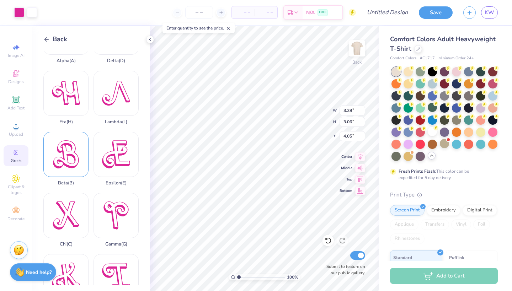
scroll to position [8, 0]
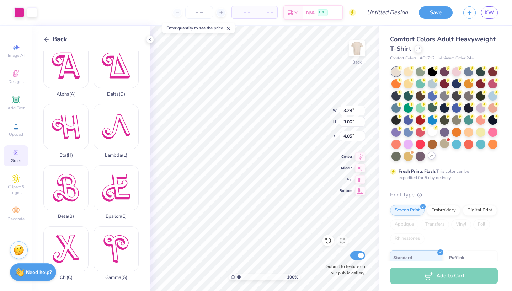
click at [60, 42] on span "Back" at bounding box center [60, 39] width 15 height 10
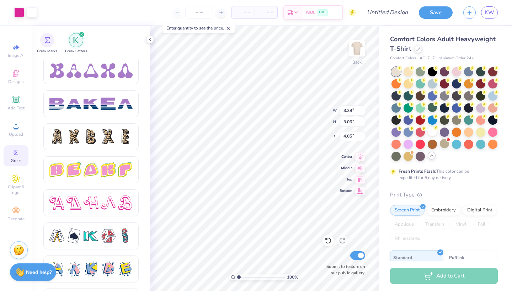
scroll to position [1125, 0]
click at [107, 205] on div at bounding box center [108, 202] width 15 height 15
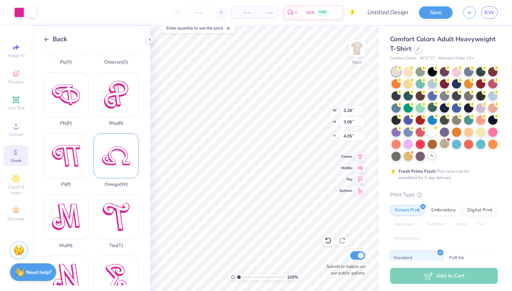
scroll to position [346, 0]
click at [73, 142] on div "Pi ( P )" at bounding box center [65, 160] width 45 height 54
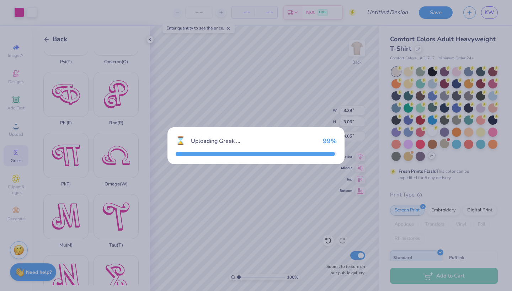
type input "10.10"
type input "7.83"
type input "8.59"
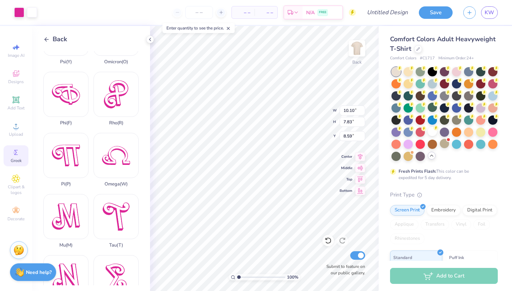
type input "3.61"
type input "2.80"
type input "4.05"
click at [106, 167] on div "Omega ( W )" at bounding box center [116, 160] width 45 height 54
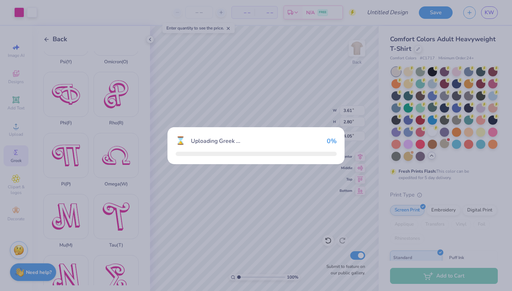
type input "11.85"
type input "7.94"
type input "8.53"
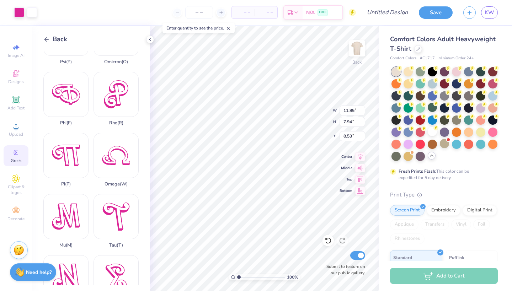
type input "4.71"
type input "3.15"
type input "10.92"
type input "3.28"
type input "3.06"
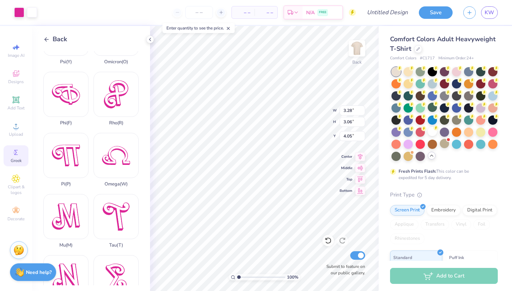
type input "4.58"
type input "3.05"
type input "2.85"
type input "3.61"
type input "2.80"
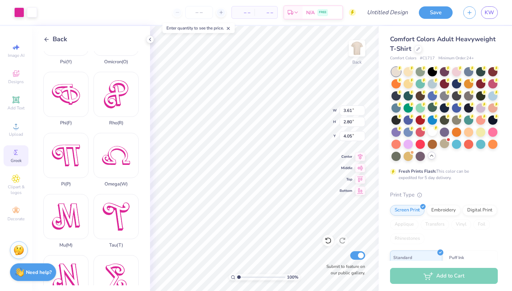
type input "4.09"
type input "3.18"
type input "2.46"
type input "6.00"
type input "4.58"
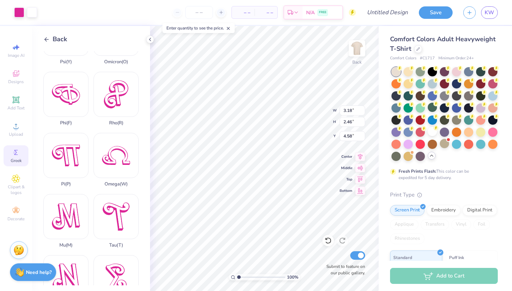
type input "3.67"
type input "2.84"
type input "4.71"
type input "3.15"
type input "4.58"
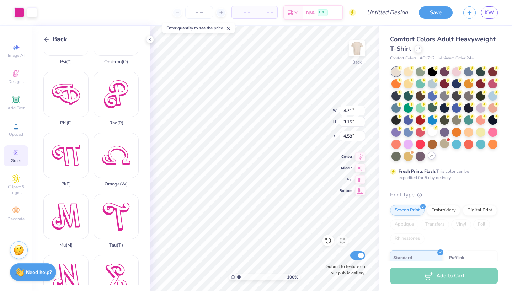
type input "4.05"
type input "2.71"
type input "3.67"
type input "2.84"
type input "4.05"
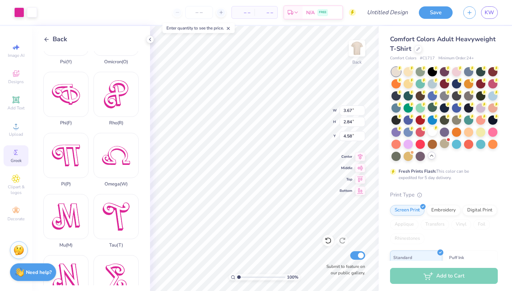
type input "2.71"
type input "3.67"
type input "2.84"
type input "3.05"
type input "2.85"
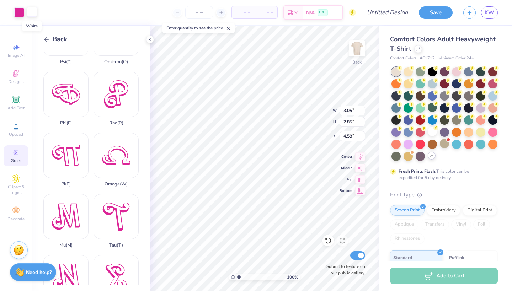
click at [30, 8] on div at bounding box center [32, 12] width 10 height 10
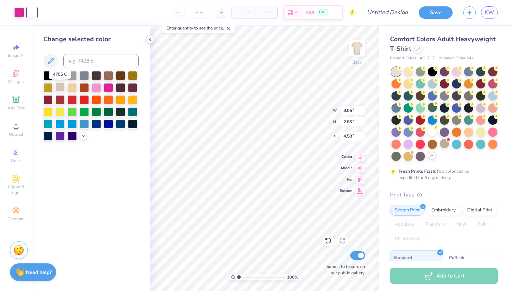
click at [61, 88] on div at bounding box center [59, 86] width 9 height 9
type input "3.67"
type input "2.84"
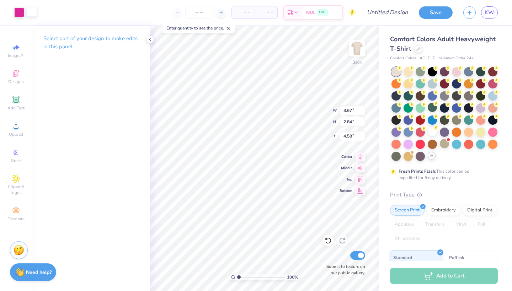
click at [32, 9] on div at bounding box center [32, 12] width 10 height 10
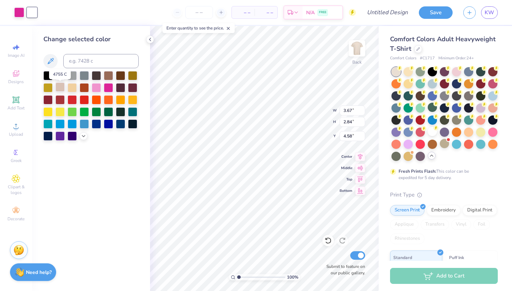
click at [61, 89] on div at bounding box center [59, 86] width 9 height 9
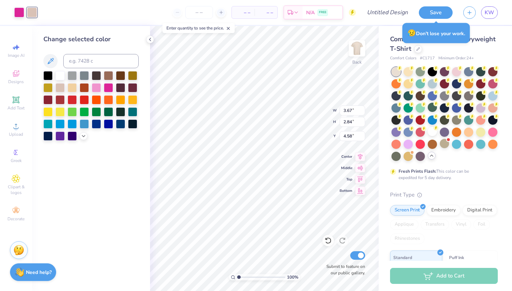
type input "4.05"
type input "2.71"
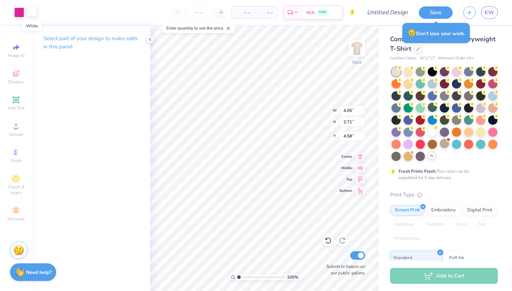
click at [31, 14] on div at bounding box center [32, 12] width 10 height 10
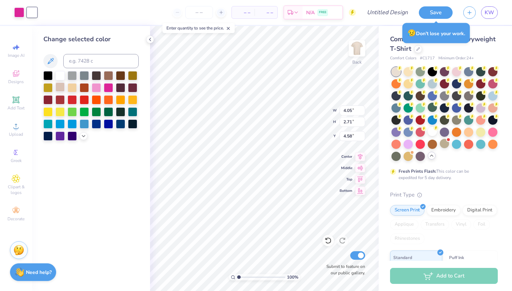
click at [59, 91] on div at bounding box center [59, 86] width 9 height 9
type input "3.05"
type input "2.85"
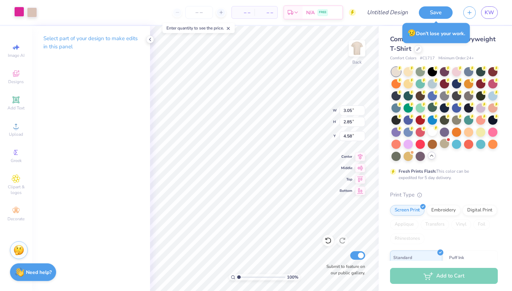
click at [20, 14] on div at bounding box center [19, 12] width 10 height 10
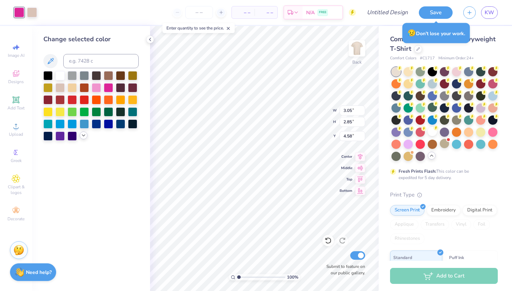
click at [82, 137] on icon at bounding box center [84, 136] width 6 height 6
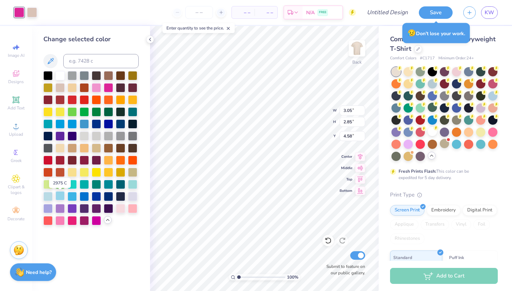
click at [58, 201] on div at bounding box center [59, 195] width 9 height 9
click at [73, 198] on div at bounding box center [72, 195] width 9 height 9
type input "3.67"
type input "2.84"
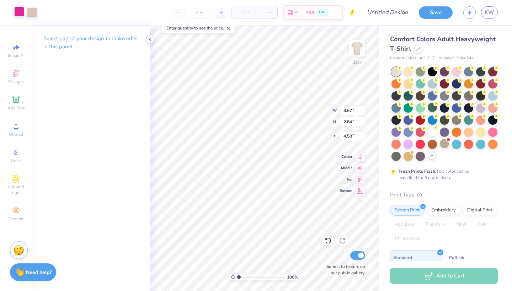
click at [16, 15] on div at bounding box center [19, 12] width 10 height 10
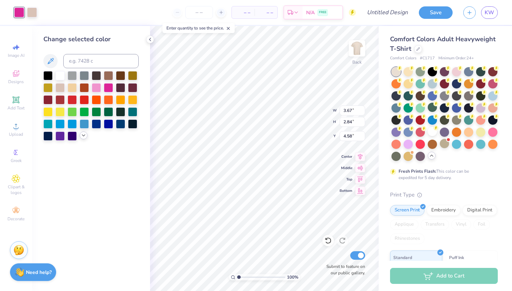
click at [83, 138] on icon at bounding box center [84, 136] width 6 height 6
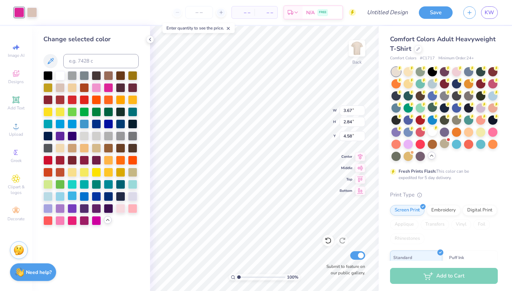
click at [72, 197] on div at bounding box center [72, 195] width 9 height 9
click at [62, 197] on div at bounding box center [59, 195] width 9 height 9
click at [73, 199] on div at bounding box center [72, 195] width 9 height 9
type input "4.05"
type input "2.71"
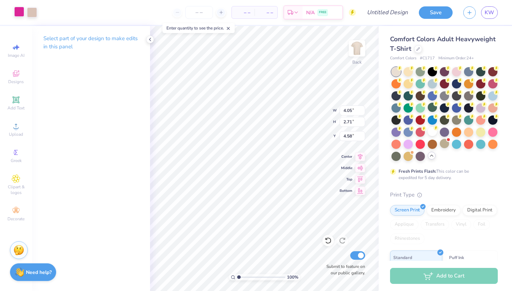
click at [15, 11] on div at bounding box center [19, 12] width 10 height 10
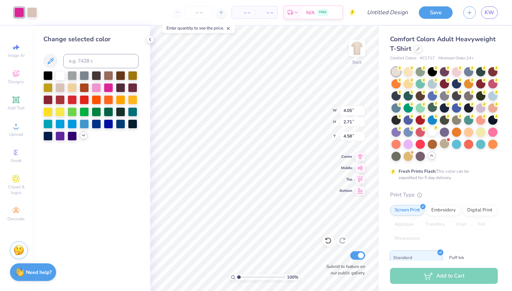
click at [86, 136] on icon at bounding box center [84, 136] width 6 height 6
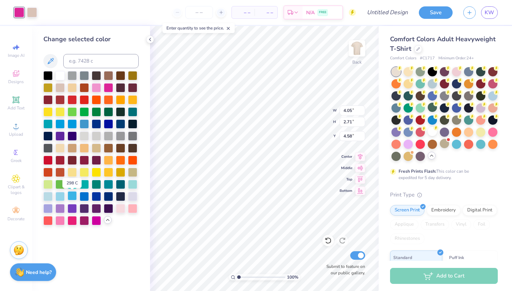
click at [73, 195] on div at bounding box center [72, 195] width 9 height 9
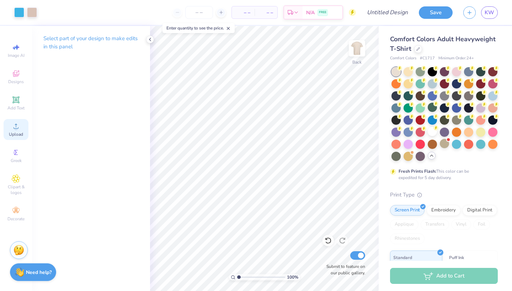
click at [14, 131] on div "Upload" at bounding box center [16, 129] width 25 height 21
click at [19, 128] on icon at bounding box center [16, 126] width 9 height 9
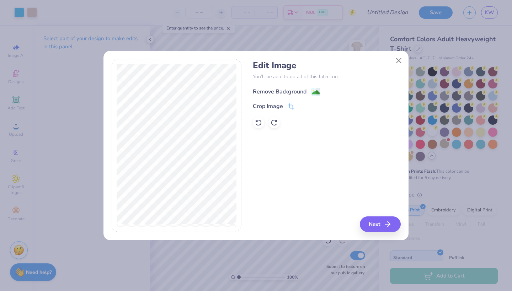
click at [282, 89] on div "Remove Background" at bounding box center [280, 91] width 54 height 9
click at [384, 222] on button "Next" at bounding box center [381, 225] width 41 height 16
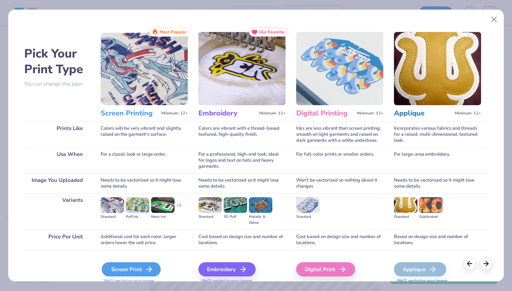
click at [127, 268] on div "Screen Print" at bounding box center [131, 269] width 59 height 14
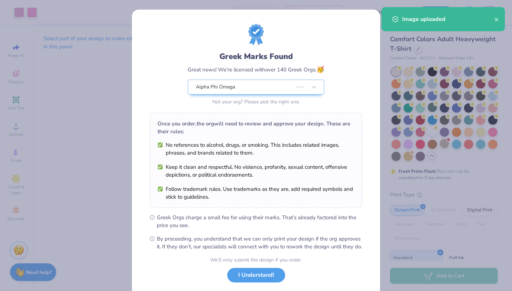
click at [234, 121] on div "Once you order, the org will need to review and approve your design. These are …" at bounding box center [256, 128] width 197 height 16
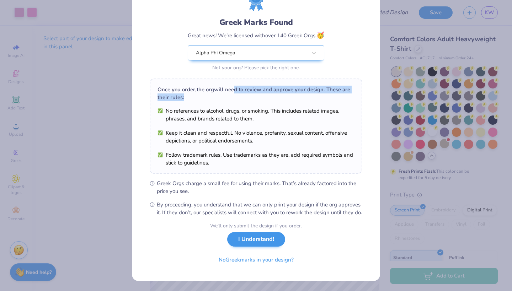
scroll to position [42, 0]
click at [253, 244] on button "I Understand!" at bounding box center [256, 239] width 58 height 15
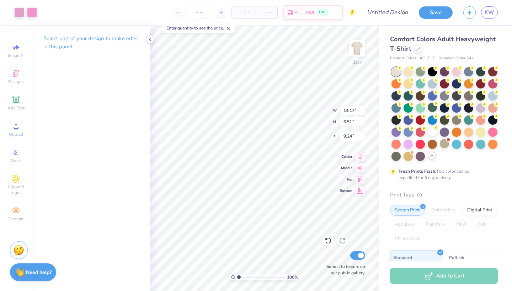
scroll to position [0, 0]
type input "3.05"
type input "2.85"
type input "4.58"
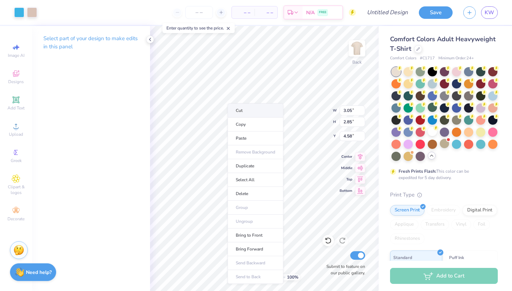
click at [235, 110] on li "Cut" at bounding box center [256, 110] width 56 height 14
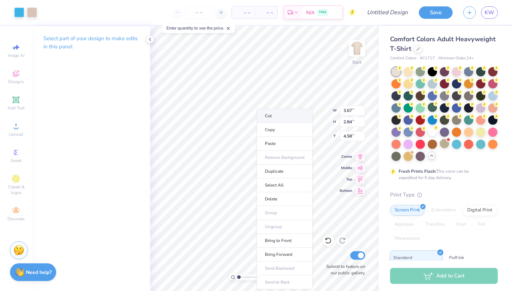
click at [263, 114] on li "Cut" at bounding box center [285, 116] width 56 height 14
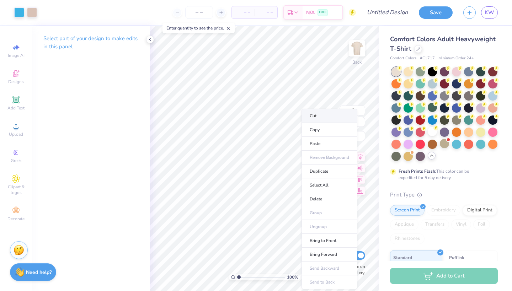
click at [312, 117] on li "Cut" at bounding box center [330, 116] width 56 height 14
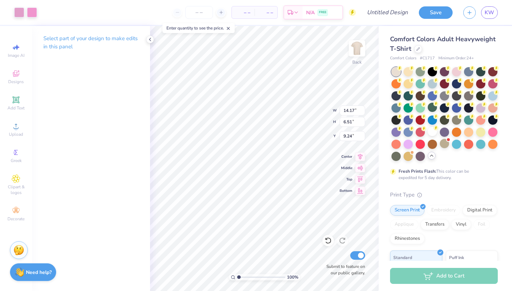
type input "9.22"
type input "4.23"
type input "4.43"
type input "10.84"
type input "4.98"
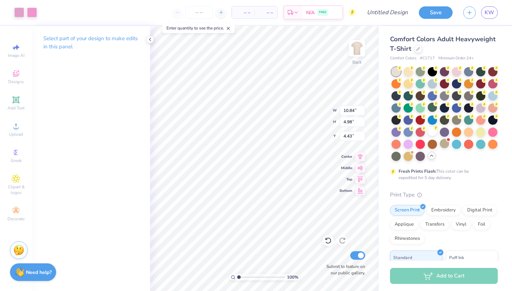
type input "3.74"
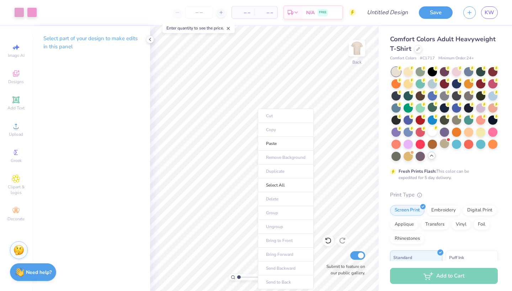
click at [270, 118] on ul "Cut Copy Paste Remove Background Duplicate Select All Delete Group Ungroup Brin…" at bounding box center [286, 199] width 56 height 181
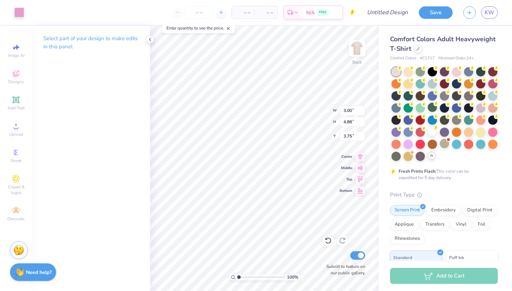
type input "7.40"
type input "4.98"
type input "3.74"
click at [270, 107] on li "Cut" at bounding box center [290, 108] width 56 height 14
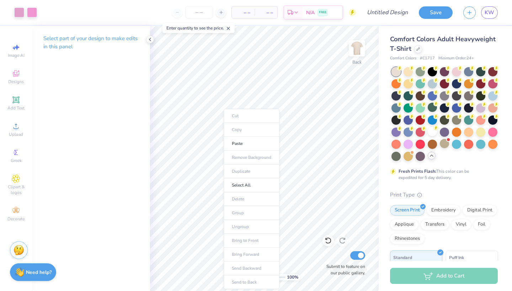
click at [235, 117] on ul "Cut Copy Paste Remove Background Duplicate Select All Delete Group Ungroup Brin…" at bounding box center [252, 199] width 56 height 181
click at [236, 117] on ul "Cut Copy Paste Remove Background Duplicate Select All Delete Group Ungroup Brin…" at bounding box center [252, 199] width 56 height 181
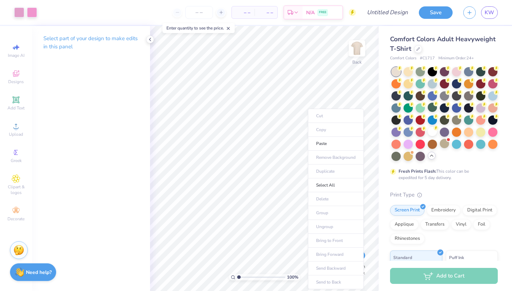
click at [312, 114] on ul "Cut Copy Paste Remove Background Duplicate Select All Delete Group Ungroup Brin…" at bounding box center [336, 199] width 56 height 181
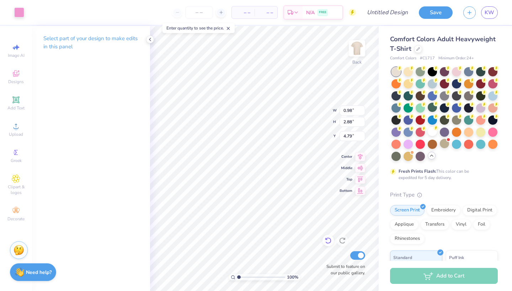
click at [330, 241] on icon at bounding box center [328, 240] width 7 height 7
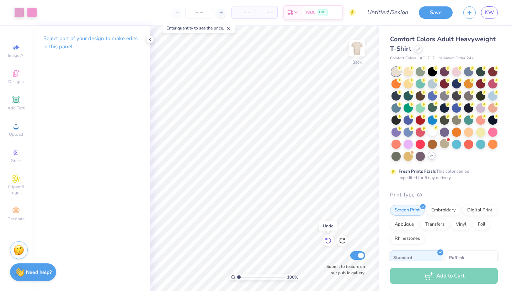
click at [330, 241] on icon at bounding box center [328, 240] width 7 height 7
click at [329, 241] on icon at bounding box center [328, 240] width 7 height 7
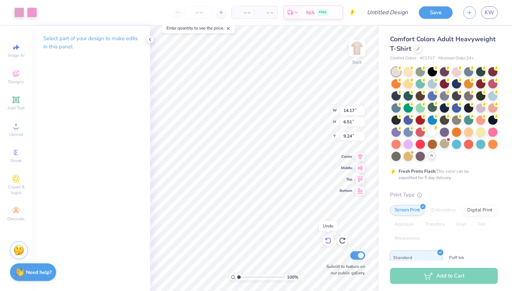
click at [330, 241] on icon at bounding box center [328, 240] width 7 height 7
click at [330, 242] on icon at bounding box center [328, 240] width 7 height 7
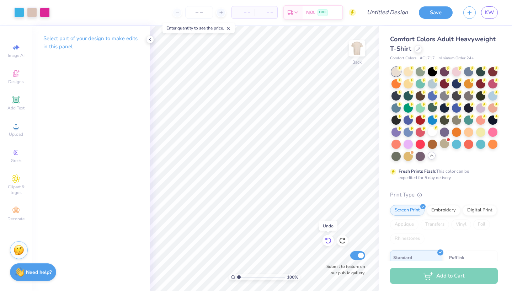
click at [330, 242] on icon at bounding box center [328, 240] width 7 height 7
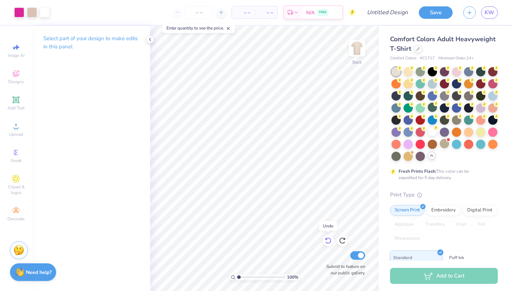
click at [330, 242] on icon at bounding box center [328, 240] width 7 height 7
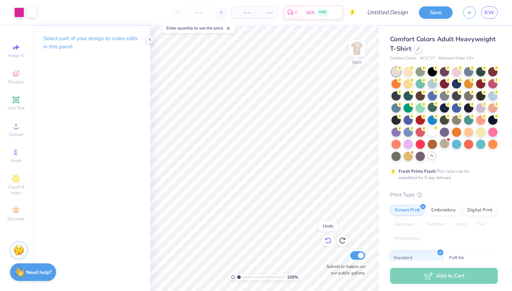
click at [330, 242] on icon at bounding box center [328, 240] width 7 height 7
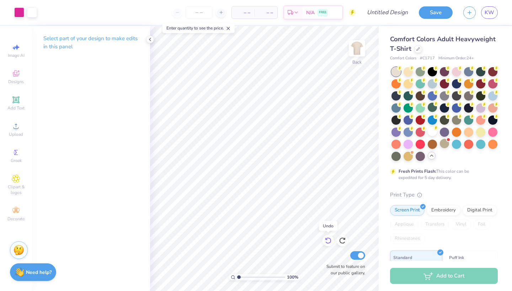
click at [330, 242] on icon at bounding box center [328, 240] width 7 height 7
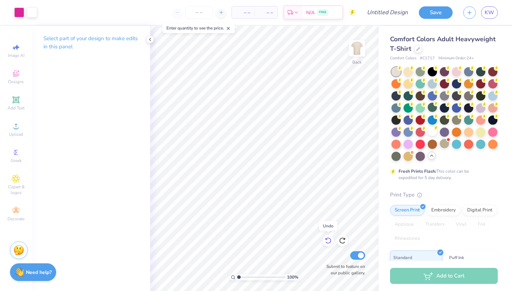
click at [330, 242] on icon at bounding box center [328, 240] width 7 height 7
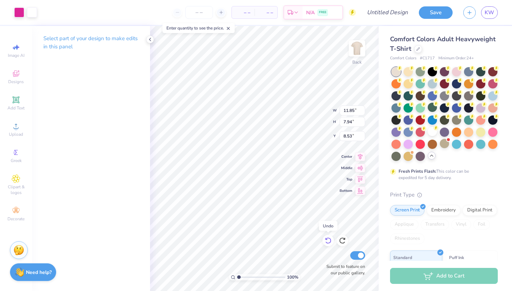
click at [330, 242] on icon at bounding box center [328, 240] width 7 height 7
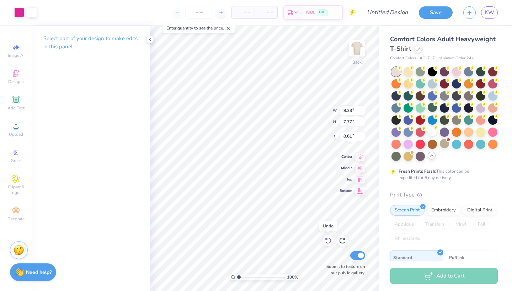
click at [330, 242] on icon at bounding box center [328, 240] width 7 height 7
click at [342, 241] on icon at bounding box center [342, 240] width 7 height 7
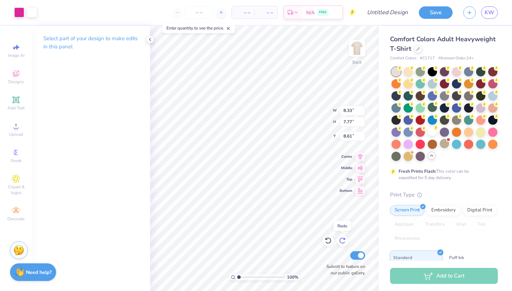
type input "3.28"
type input "3.06"
type input "8.62"
click at [330, 241] on icon at bounding box center [328, 240] width 7 height 7
type input "8.33"
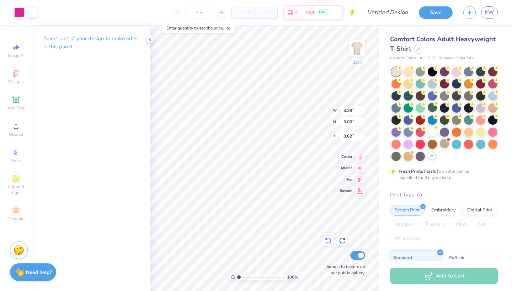
type input "7.77"
type input "8.61"
click at [330, 241] on icon at bounding box center [328, 240] width 7 height 7
click at [494, 99] on div at bounding box center [492, 95] width 9 height 9
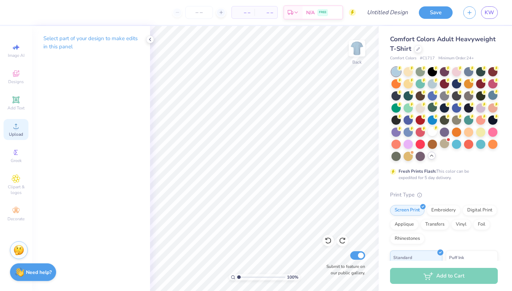
click at [17, 126] on icon at bounding box center [16, 126] width 9 height 9
click at [18, 130] on div "Upload" at bounding box center [16, 129] width 25 height 21
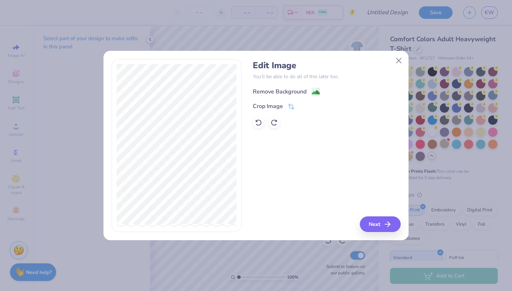
click at [298, 90] on div "Remove Background" at bounding box center [280, 91] width 54 height 9
click at [375, 228] on button "Next" at bounding box center [381, 225] width 41 height 16
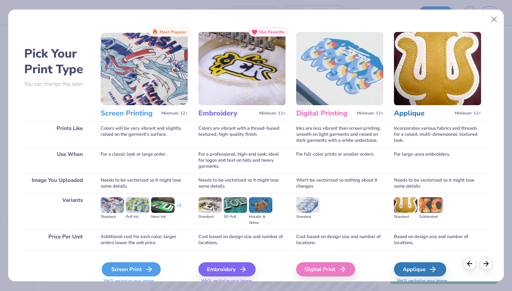
click at [132, 266] on div "Screen Print" at bounding box center [131, 269] width 59 height 14
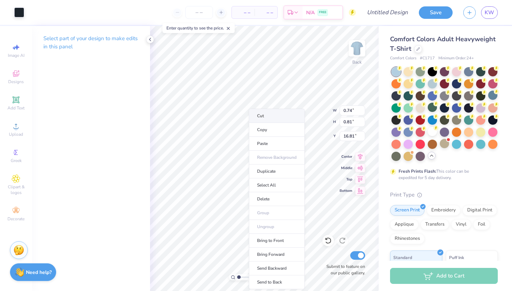
click at [270, 116] on li "Cut" at bounding box center [277, 116] width 56 height 14
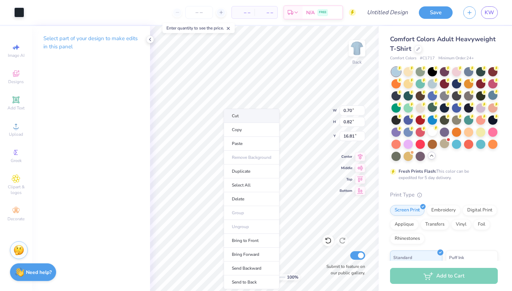
click at [255, 119] on li "Cut" at bounding box center [252, 116] width 56 height 14
click at [249, 118] on li "Cut" at bounding box center [262, 116] width 56 height 14
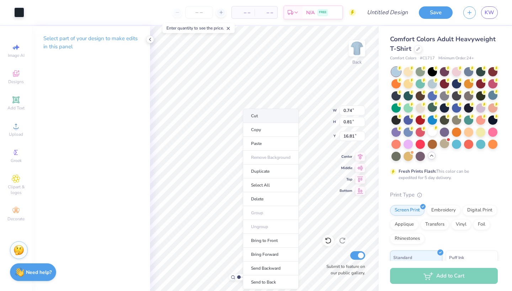
click at [262, 111] on li "Cut" at bounding box center [271, 116] width 56 height 14
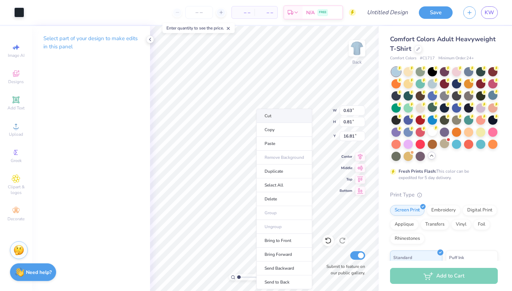
click at [280, 120] on li "Cut" at bounding box center [284, 116] width 56 height 14
click at [284, 121] on li "Cut" at bounding box center [289, 116] width 56 height 14
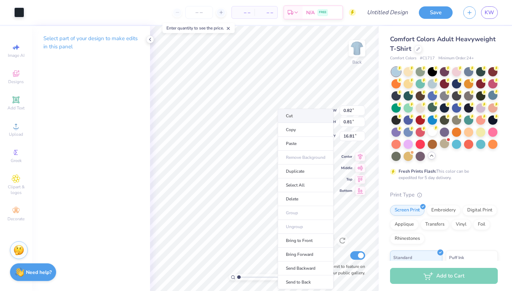
click at [296, 117] on li "Cut" at bounding box center [306, 116] width 56 height 14
click at [310, 115] on li "Cut" at bounding box center [312, 116] width 56 height 14
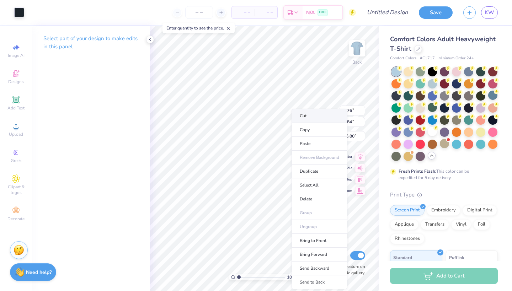
click at [318, 114] on li "Cut" at bounding box center [320, 116] width 56 height 14
click at [319, 114] on li "Cut" at bounding box center [326, 116] width 56 height 14
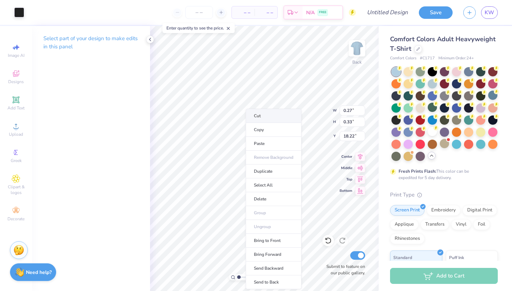
click at [267, 119] on li "Cut" at bounding box center [274, 116] width 56 height 14
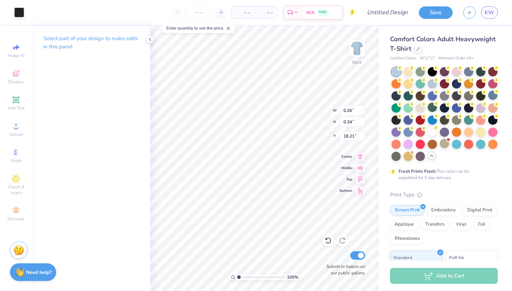
type input "20.98"
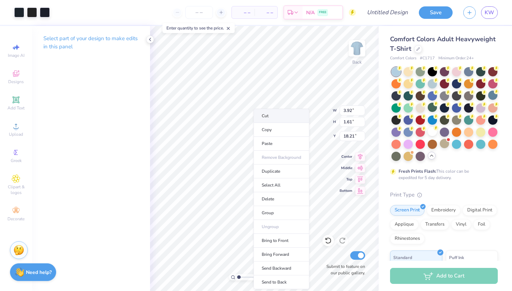
click at [282, 116] on li "Cut" at bounding box center [282, 116] width 56 height 14
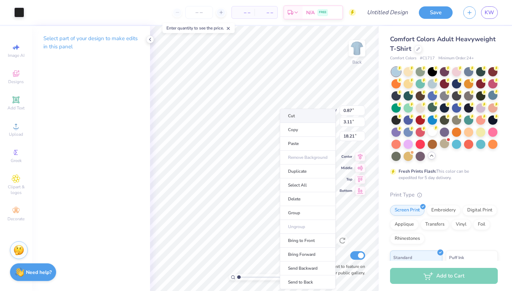
click at [302, 116] on li "Cut" at bounding box center [308, 116] width 56 height 14
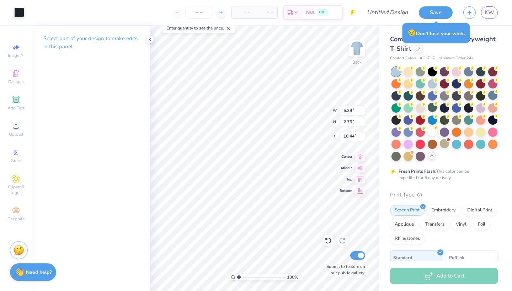
type input "10.70"
type input "9.96"
type input "4.68"
click at [362, 112] on input "10.69" at bounding box center [353, 111] width 26 height 10
click at [362, 112] on input "10.68" at bounding box center [353, 111] width 26 height 10
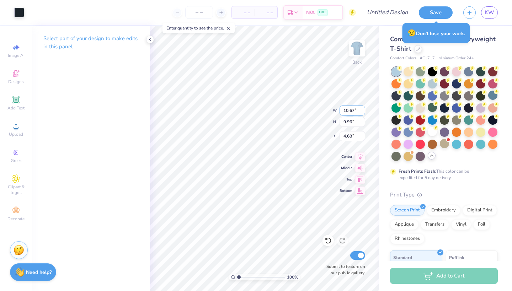
click at [362, 112] on input "10.67" at bounding box center [353, 111] width 26 height 10
click at [363, 112] on input "10.66" at bounding box center [353, 111] width 26 height 10
click at [363, 112] on input "10.65" at bounding box center [353, 111] width 26 height 10
click at [363, 112] on input "10.64" at bounding box center [353, 111] width 26 height 10
click at [363, 112] on input "10.63" at bounding box center [353, 111] width 26 height 10
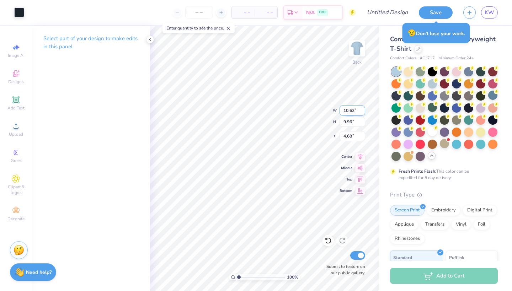
click at [363, 112] on input "10.62" at bounding box center [353, 111] width 26 height 10
click at [363, 112] on input "10.61" at bounding box center [353, 111] width 26 height 10
click at [363, 112] on input "10.6" at bounding box center [353, 111] width 26 height 10
click at [363, 112] on input "10.59" at bounding box center [353, 111] width 26 height 10
click at [363, 112] on input "10.58" at bounding box center [353, 111] width 26 height 10
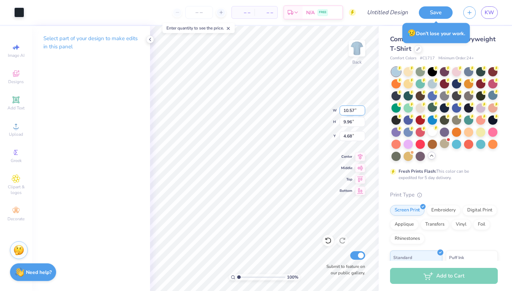
click at [363, 112] on input "10.57" at bounding box center [353, 111] width 26 height 10
click at [363, 112] on input "10.56" at bounding box center [353, 111] width 26 height 10
click at [363, 112] on input "10.55" at bounding box center [353, 111] width 26 height 10
click at [363, 112] on input "10.54" at bounding box center [353, 111] width 26 height 10
click at [363, 112] on input "10.53" at bounding box center [353, 111] width 26 height 10
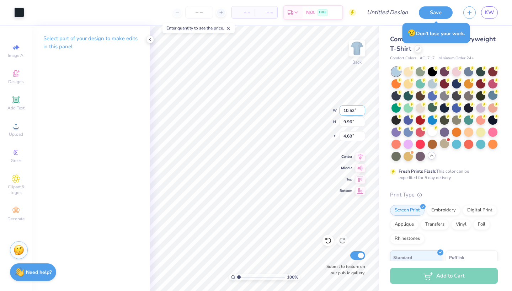
click at [363, 112] on input "10.52" at bounding box center [353, 111] width 26 height 10
click at [363, 112] on input "10.51" at bounding box center [353, 111] width 26 height 10
click at [363, 112] on input "10.5" at bounding box center [353, 111] width 26 height 10
click at [363, 112] on input "10.49" at bounding box center [353, 111] width 26 height 10
click at [363, 112] on input "10.48" at bounding box center [353, 111] width 26 height 10
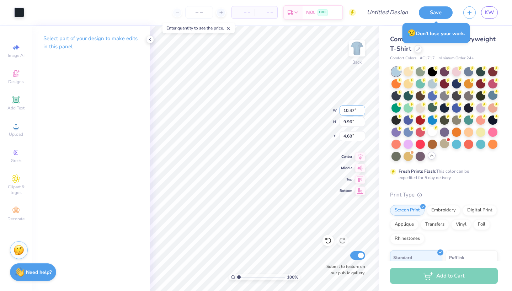
click at [363, 112] on input "10.47" at bounding box center [353, 111] width 26 height 10
click at [363, 112] on input "10.46" at bounding box center [353, 111] width 26 height 10
click at [363, 112] on input "10.45" at bounding box center [353, 111] width 26 height 10
click at [363, 112] on input "10.44" at bounding box center [353, 111] width 26 height 10
click at [363, 112] on input "10.43" at bounding box center [353, 111] width 26 height 10
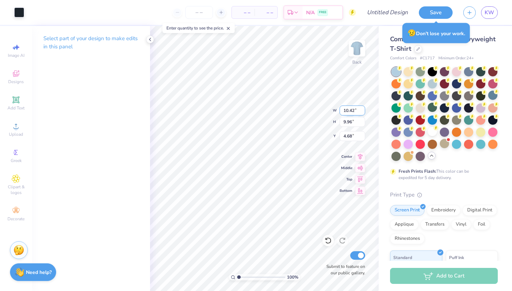
click at [363, 112] on input "10.42" at bounding box center [353, 111] width 26 height 10
click at [363, 112] on input "10.41" at bounding box center [353, 111] width 26 height 10
click at [363, 112] on input "10.4" at bounding box center [353, 111] width 26 height 10
click at [363, 112] on input "10.39" at bounding box center [353, 111] width 26 height 10
click at [363, 112] on input "10.38" at bounding box center [353, 111] width 26 height 10
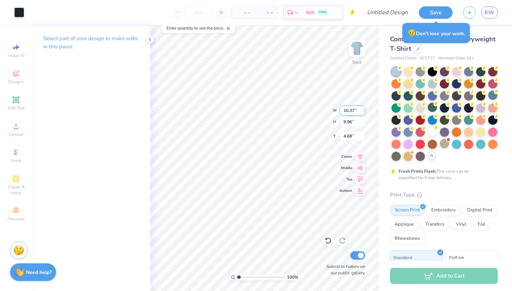
click at [363, 112] on input "10.37" at bounding box center [353, 111] width 26 height 10
click at [363, 112] on input "10.36" at bounding box center [353, 111] width 26 height 10
click at [349, 111] on input "10.36" at bounding box center [353, 111] width 26 height 10
type input "6.36"
click at [346, 122] on input "9.96" at bounding box center [353, 122] width 26 height 10
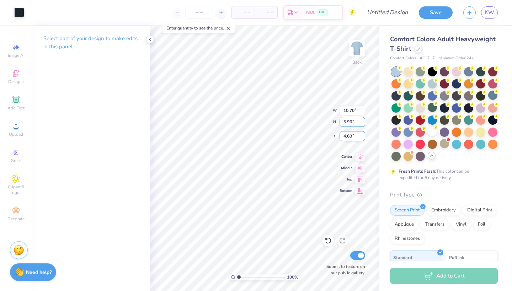
type input "5.96"
type input "6.41"
type input "6.68"
click at [346, 137] on input "6.68" at bounding box center [353, 136] width 26 height 10
type input "3.25"
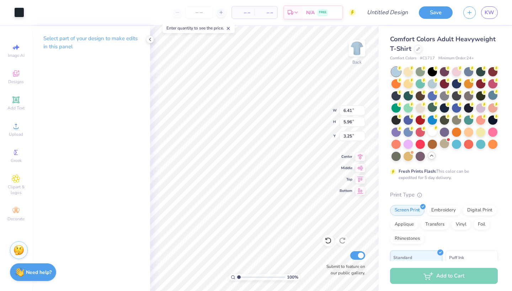
type input "3.25"
type input "3.03"
type input "4.10"
type input "3.81"
type input "4.36"
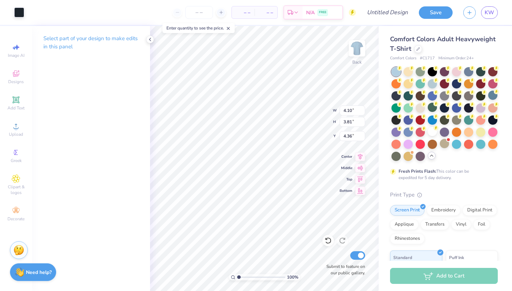
type input "5.28"
type input "2.76"
type input "10.44"
type input "2.00"
type input "1.04"
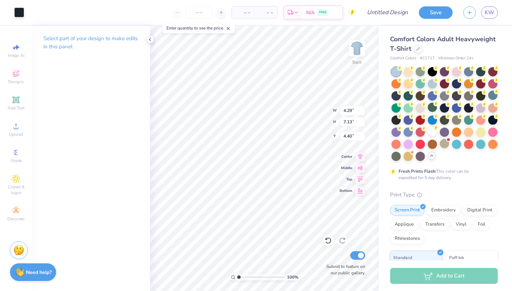
type input "4.23"
type input "6.44"
type input "0.65"
type input "0.84"
type input "7.06"
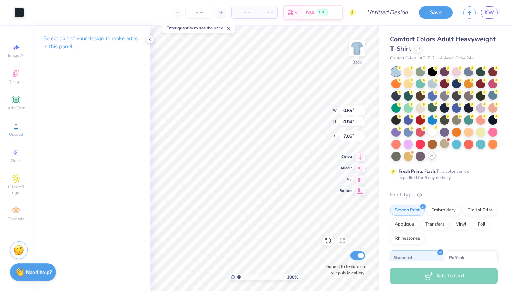
type input "0.35"
type input "0.45"
type input "0.65"
type input "0.84"
type input "23.04"
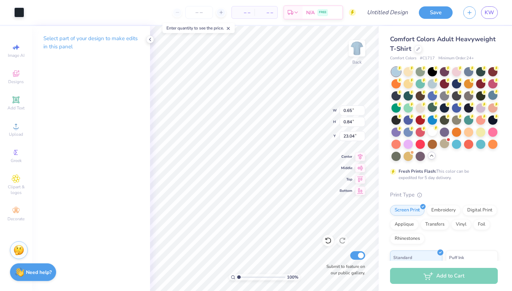
type input "2.00"
type input "1.04"
type input "23.46"
click at [479, 130] on div at bounding box center [480, 131] width 9 height 9
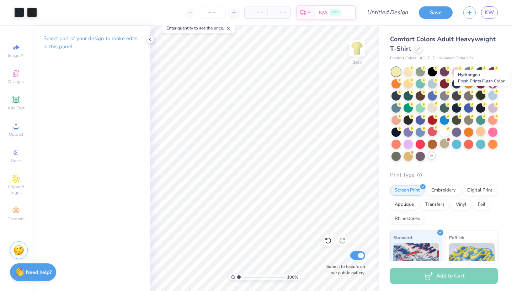
click at [481, 99] on div at bounding box center [480, 95] width 9 height 9
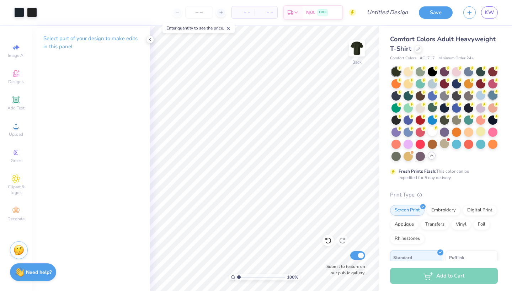
click at [490, 98] on div at bounding box center [492, 95] width 9 height 9
click at [454, 144] on div at bounding box center [456, 143] width 9 height 9
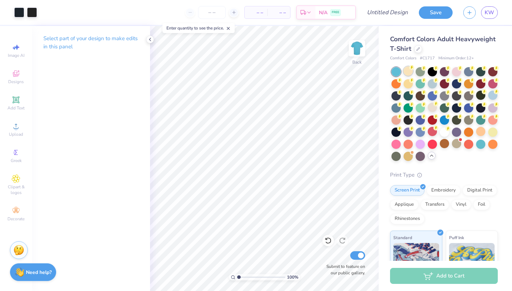
click at [404, 71] on div at bounding box center [408, 70] width 9 height 9
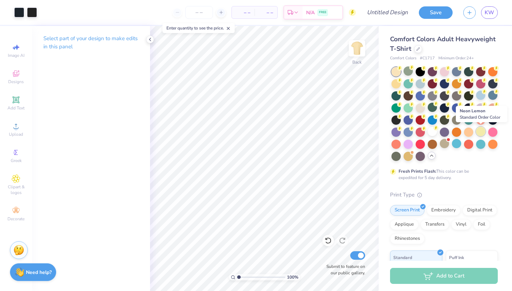
click at [479, 132] on div at bounding box center [480, 131] width 9 height 9
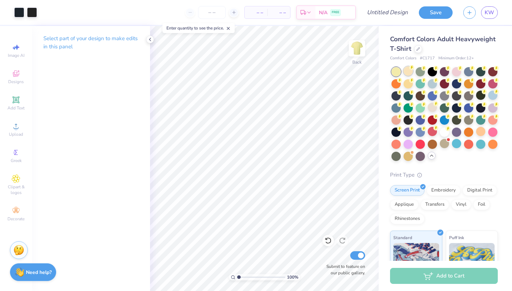
click at [408, 73] on div at bounding box center [408, 70] width 9 height 9
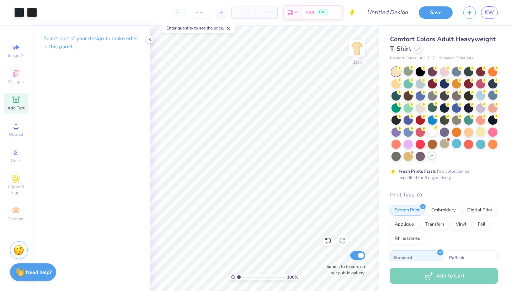
click at [13, 105] on span "Add Text" at bounding box center [15, 108] width 17 height 6
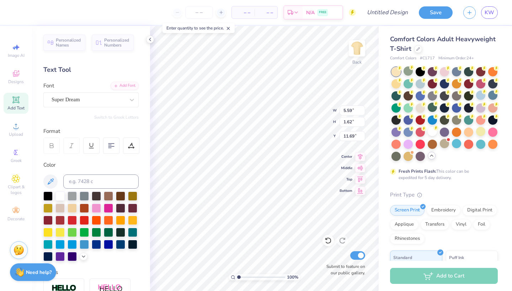
type textarea "ALPHA"
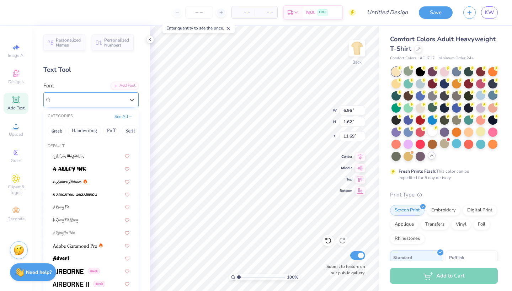
click at [98, 103] on div "Super Dream" at bounding box center [88, 99] width 75 height 11
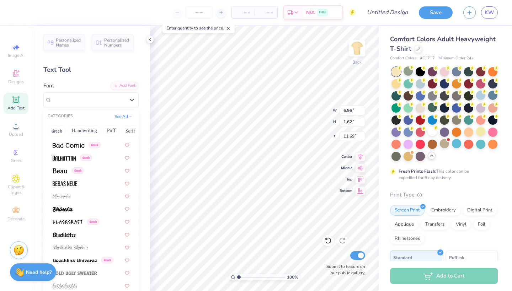
scroll to position [305, 0]
click at [60, 167] on div "Greek" at bounding box center [91, 171] width 90 height 12
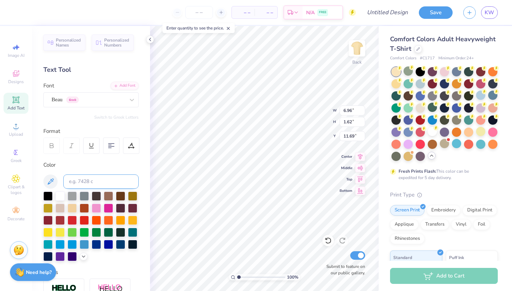
type input "7.00"
type input "1.60"
type input "4.23"
click at [15, 106] on span "Add Text" at bounding box center [15, 108] width 17 height 6
type textarea "PHI"
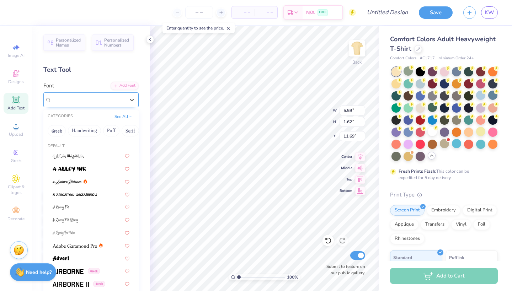
click at [124, 100] on div "Super Dream" at bounding box center [88, 99] width 75 height 11
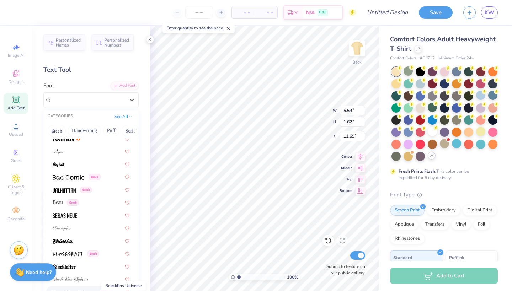
scroll to position [274, 0]
click at [58, 202] on span "Beau" at bounding box center [58, 201] width 10 height 7
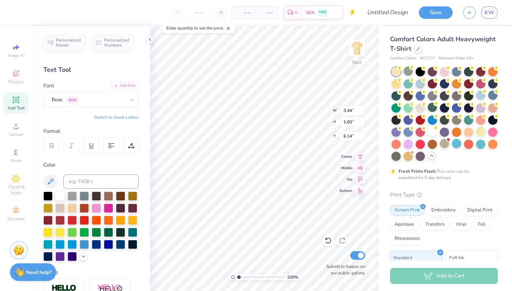
type input "6.14"
click at [11, 106] on span "Add Text" at bounding box center [15, 108] width 17 height 6
type input "5.59"
type input "1.62"
type input "11.69"
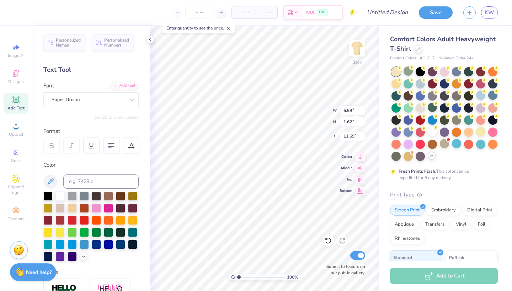
scroll to position [0, 1]
type textarea "OMEGA"
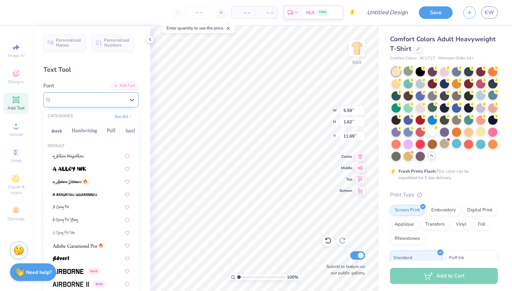
click at [123, 105] on div "Super Dream" at bounding box center [88, 99] width 75 height 11
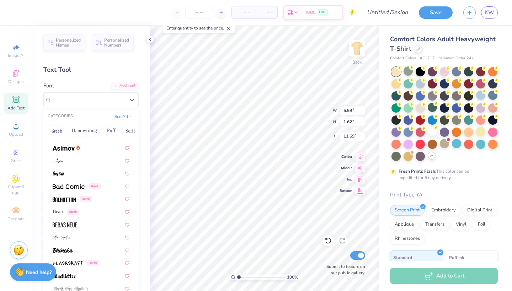
scroll to position [263, 0]
click at [59, 214] on span "Beau" at bounding box center [58, 212] width 10 height 7
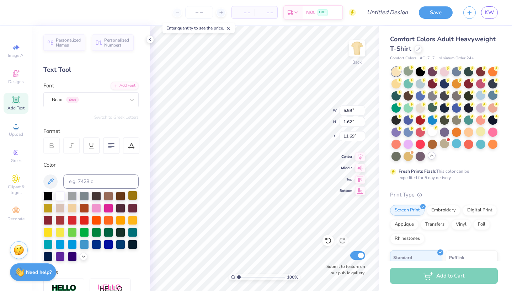
type input "2.00"
type input "1.04"
type input "23.46"
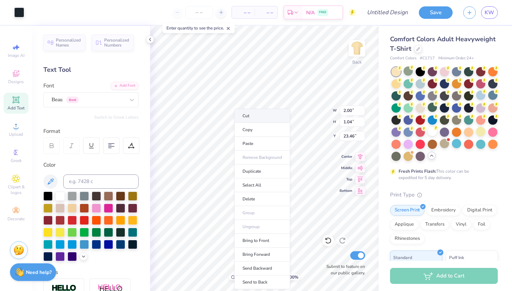
click at [261, 117] on li "Cut" at bounding box center [262, 116] width 56 height 14
click at [251, 111] on li "Cut" at bounding box center [253, 116] width 56 height 14
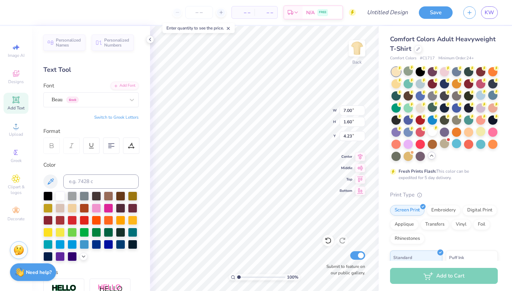
type input "5.34"
type input "1.22"
type input "3.44"
type input "1.60"
type input "6.14"
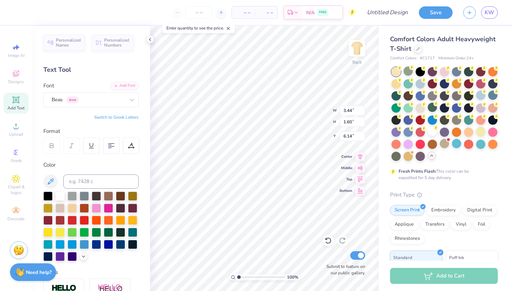
type input "2.37"
type input "1.11"
type input "5.59"
type input "7.85"
type input "1.64"
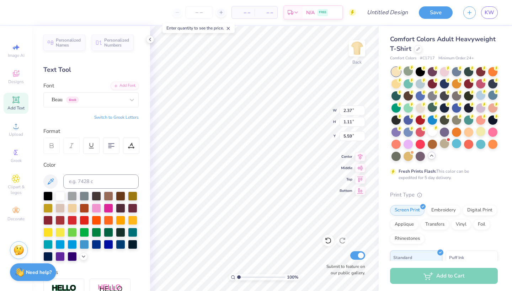
type input "11.68"
type input "4.88"
type input "1.02"
type input "7.03"
type input "5.34"
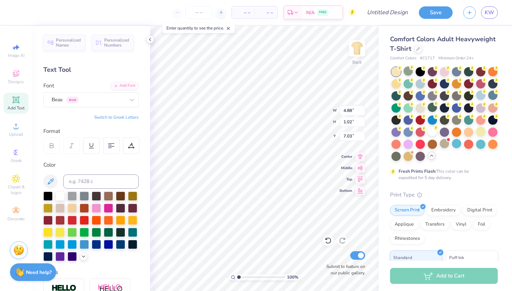
type input "1.22"
type input "4.23"
type input "7.21"
type input "1.65"
type input "3.94"
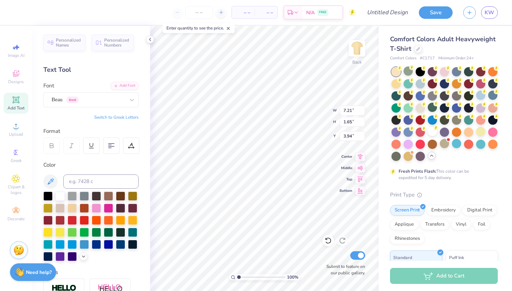
type input "4.88"
type input "1.02"
type input "11.99"
type input "2.37"
type input "1.11"
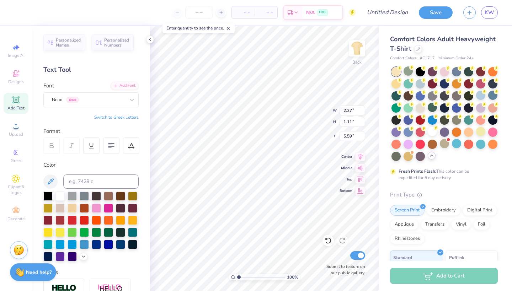
type input "8.05"
type input "4.10"
type input "3.81"
type input "4.23"
type input "4.65"
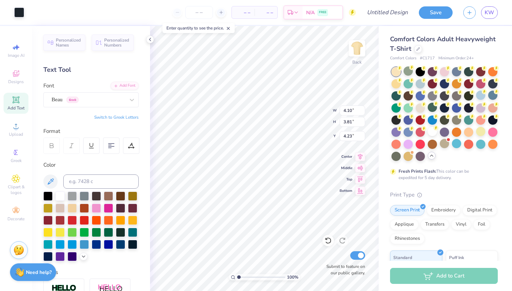
type input "4.32"
type input "2.37"
type input "1.11"
type input "8.00"
type input "2.77"
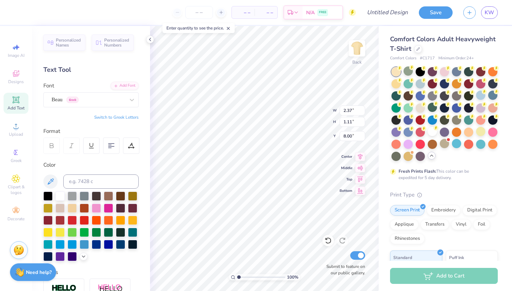
type input "1.29"
type input "5.59"
type input "4.88"
type input "1.02"
type input "11.99"
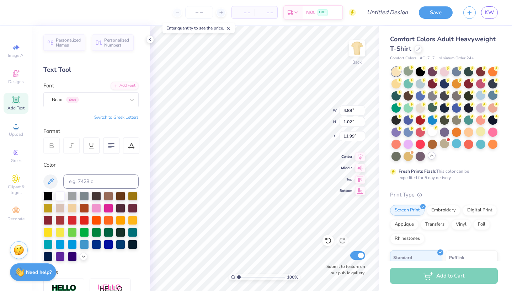
type input "6.90"
type input "1.44"
type input "6.88"
type input "7.48"
type input "1.56"
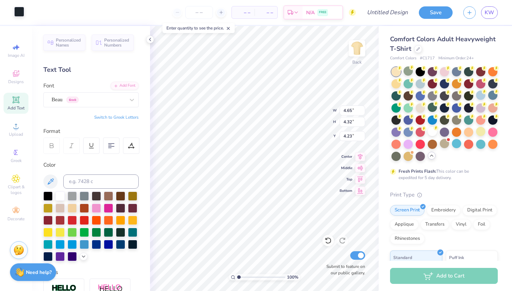
click at [14, 9] on div at bounding box center [19, 12] width 10 height 10
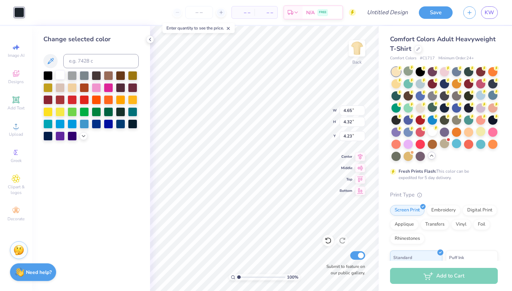
click at [61, 72] on div at bounding box center [59, 74] width 9 height 9
click at [82, 137] on icon at bounding box center [84, 136] width 6 height 6
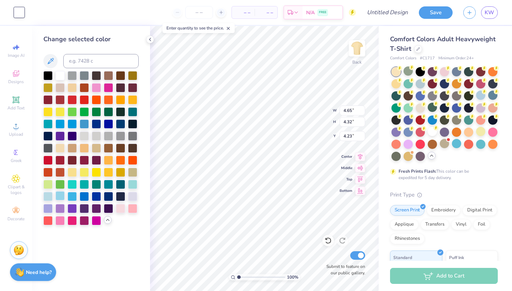
click at [58, 198] on div at bounding box center [59, 195] width 9 height 9
click at [48, 79] on div at bounding box center [47, 74] width 9 height 9
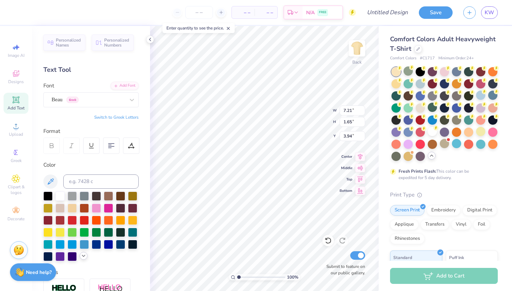
click at [84, 256] on icon at bounding box center [84, 256] width 6 height 6
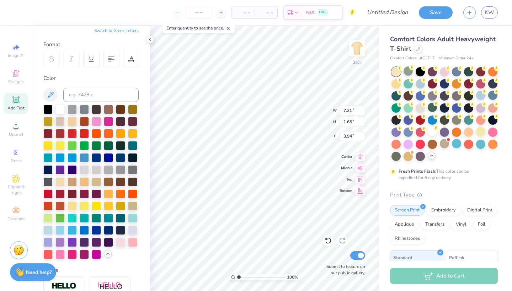
scroll to position [114, 0]
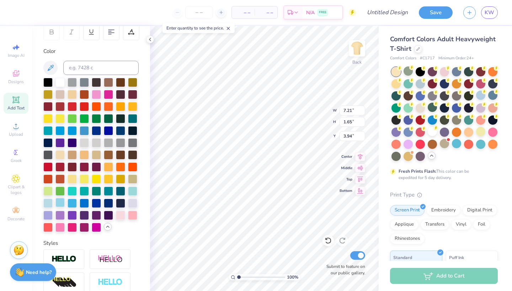
click at [59, 203] on div at bounding box center [59, 202] width 9 height 9
click at [69, 204] on div at bounding box center [72, 202] width 9 height 9
click at [64, 203] on div at bounding box center [59, 202] width 9 height 9
click at [73, 203] on div at bounding box center [72, 202] width 9 height 9
click at [62, 204] on div at bounding box center [59, 202] width 9 height 9
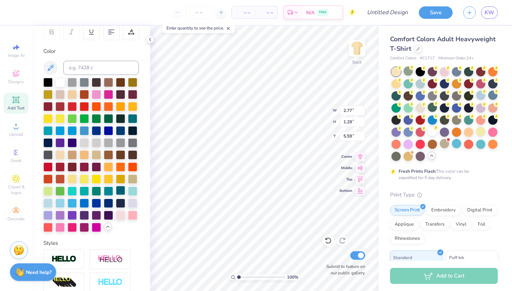
type input "7.48"
type input "1.56"
type input "6.88"
click at [56, 201] on div at bounding box center [59, 202] width 9 height 9
click at [59, 80] on div at bounding box center [59, 81] width 9 height 9
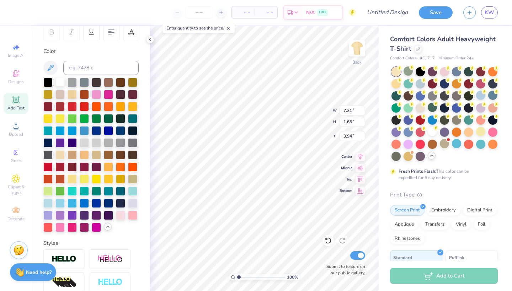
type input "2.77"
type input "1.29"
type input "5.59"
click at [63, 86] on div at bounding box center [59, 81] width 9 height 9
type input "7.48"
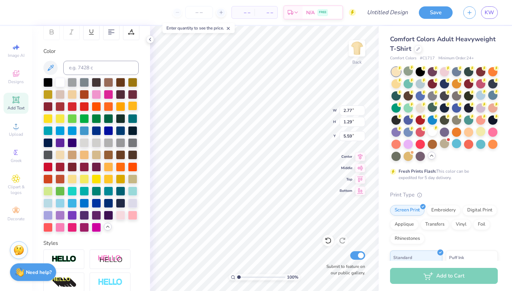
type input "1.56"
click at [62, 84] on div at bounding box center [59, 81] width 9 height 9
click at [17, 101] on icon at bounding box center [15, 99] width 5 height 5
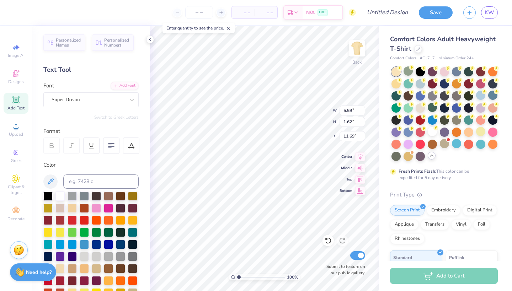
scroll to position [0, 0]
click at [100, 103] on div at bounding box center [88, 100] width 73 height 10
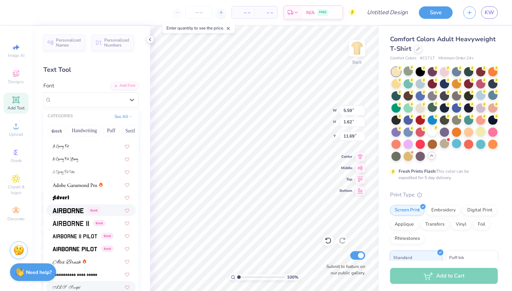
scroll to position [63, 0]
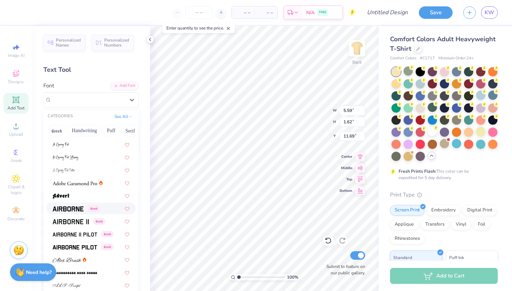
click at [71, 208] on img at bounding box center [68, 209] width 31 height 5
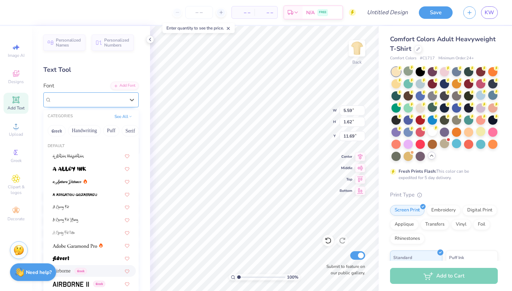
click at [87, 103] on div "Airborne Greek" at bounding box center [88, 99] width 75 height 11
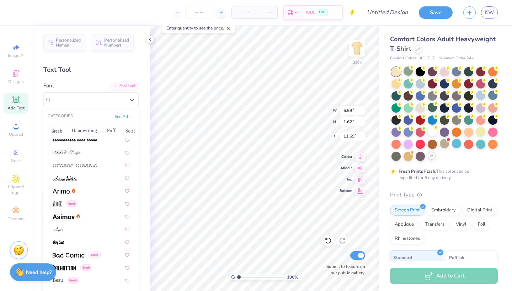
scroll to position [209, 0]
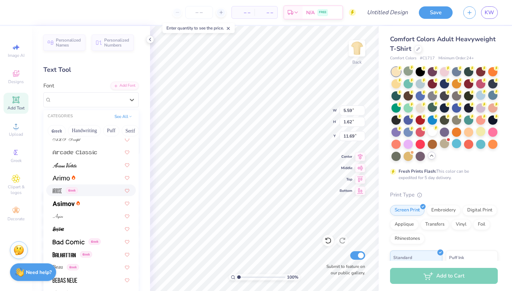
click at [51, 189] on div "Greek" at bounding box center [91, 191] width 90 height 12
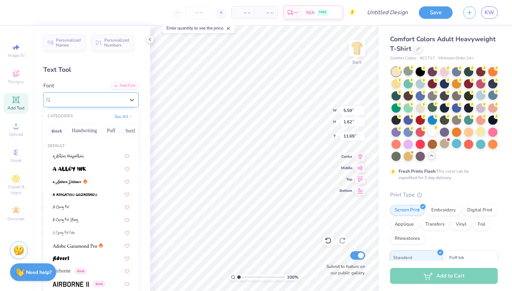
click at [97, 100] on div "Arrose Greek" at bounding box center [88, 99] width 75 height 11
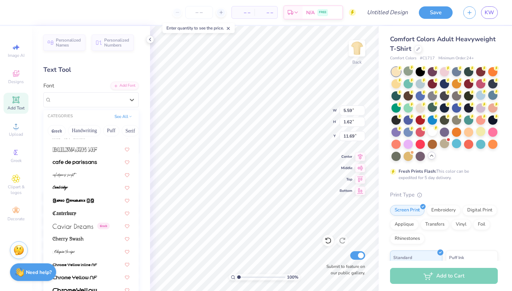
scroll to position [699, 0]
click at [84, 156] on div at bounding box center [91, 161] width 90 height 12
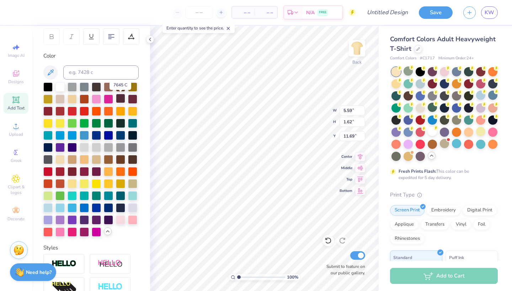
scroll to position [122, 0]
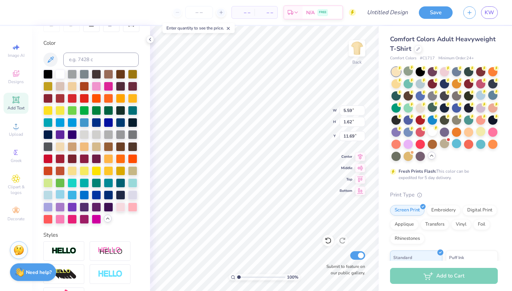
click at [63, 196] on div at bounding box center [59, 194] width 9 height 9
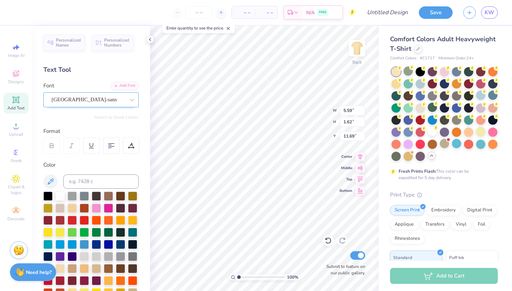
scroll to position [-1, 0]
click at [93, 104] on div at bounding box center [88, 100] width 73 height 10
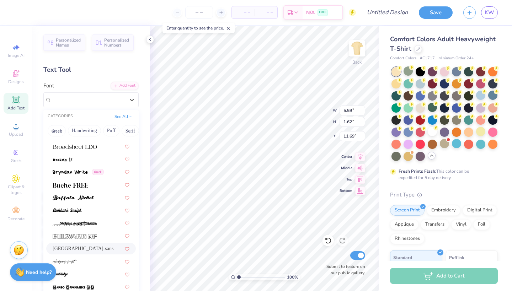
scroll to position [612, 0]
click at [64, 148] on img at bounding box center [75, 146] width 44 height 5
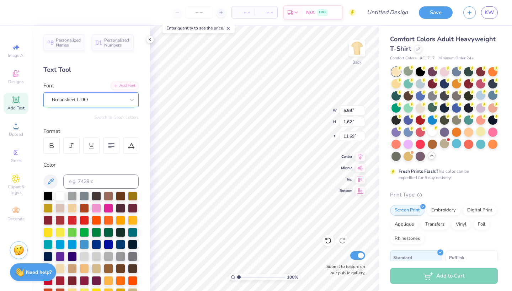
click at [71, 97] on span "Broadsheet LDO" at bounding box center [70, 100] width 36 height 8
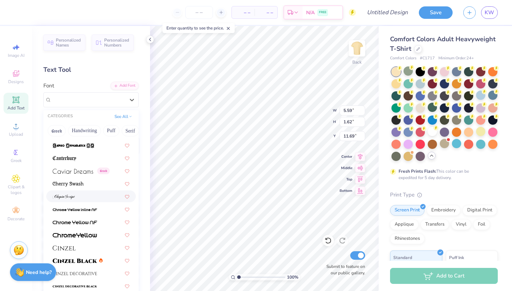
scroll to position [754, 0]
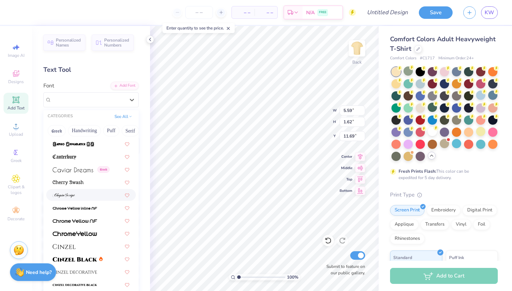
click at [86, 192] on div at bounding box center [91, 194] width 77 height 7
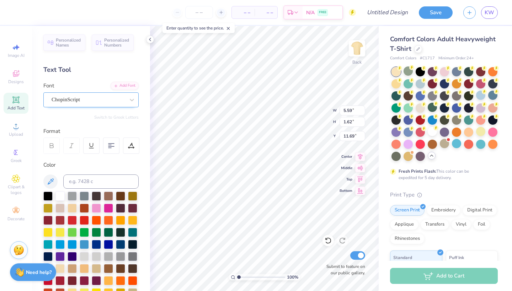
click at [65, 102] on span "ChopinScript" at bounding box center [66, 100] width 28 height 8
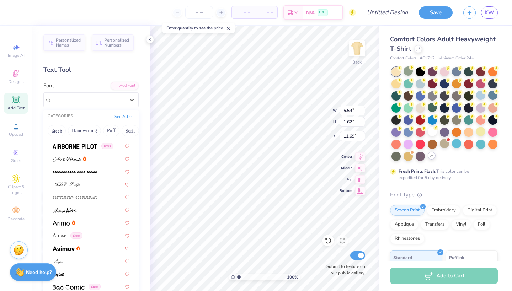
scroll to position [136, 0]
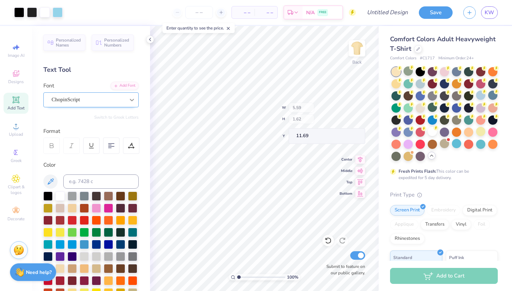
click at [134, 101] on icon at bounding box center [131, 99] width 7 height 7
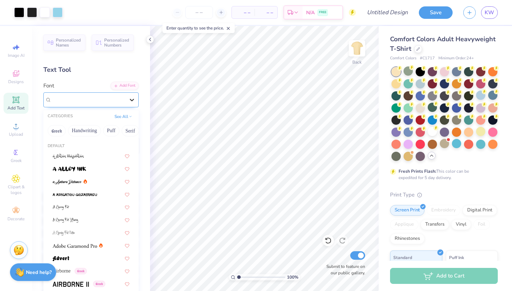
click at [133, 100] on icon at bounding box center [131, 99] width 7 height 7
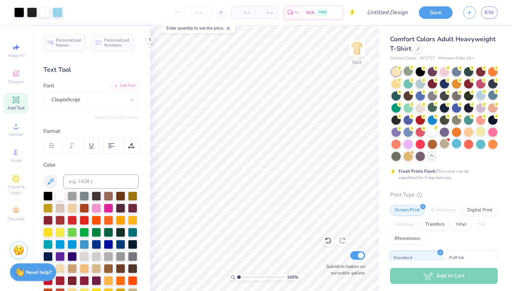
click at [58, 144] on div at bounding box center [51, 146] width 16 height 16
click at [45, 142] on div at bounding box center [51, 146] width 16 height 16
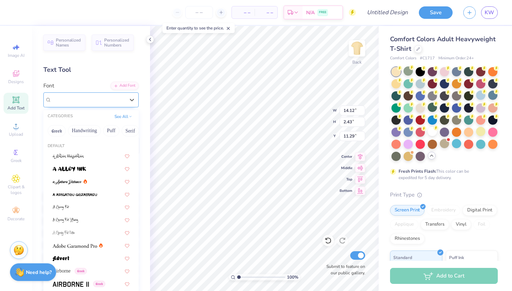
click at [79, 100] on div "ChopinScript" at bounding box center [88, 99] width 75 height 11
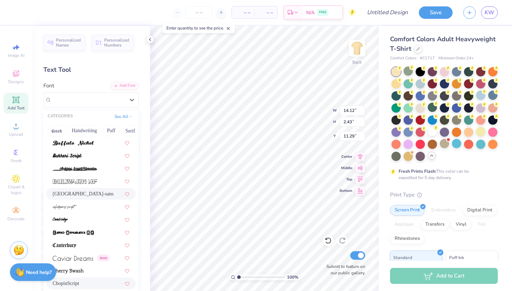
scroll to position [666, 0]
click at [64, 184] on img at bounding box center [75, 181] width 44 height 5
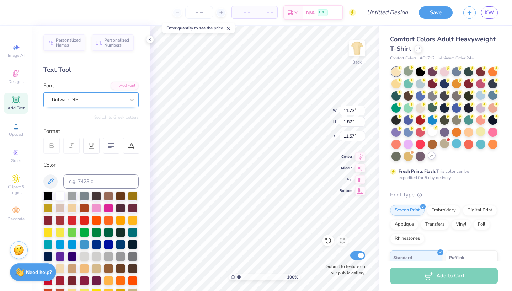
click at [59, 100] on span "Bulwark NF" at bounding box center [65, 100] width 27 height 8
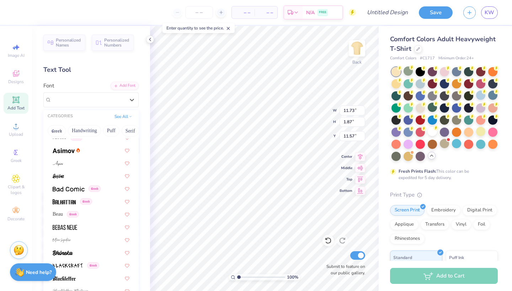
scroll to position [423, 0]
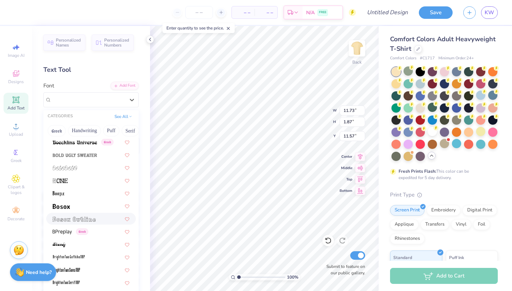
click at [66, 216] on span at bounding box center [74, 218] width 43 height 7
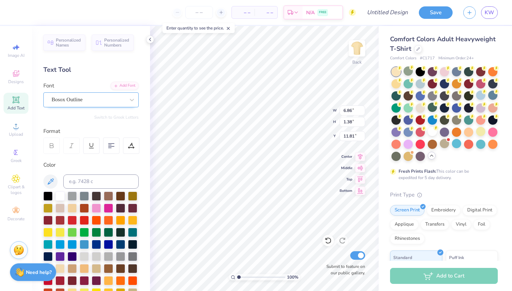
click at [64, 105] on div "Bosox Outline" at bounding box center [88, 99] width 75 height 11
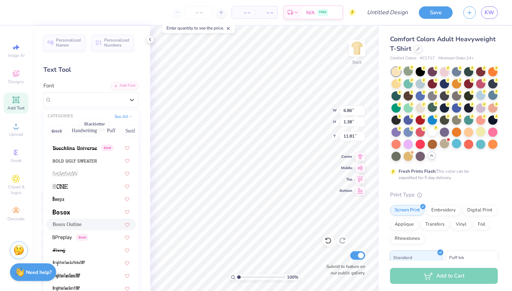
scroll to position [418, 0]
click at [62, 175] on img at bounding box center [65, 173] width 25 height 5
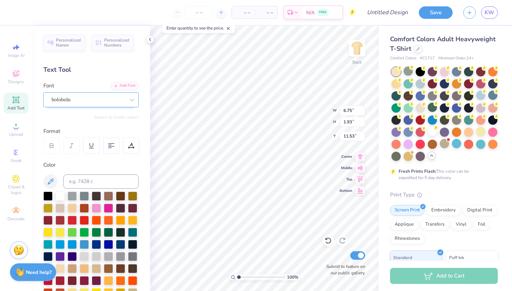
click at [94, 98] on div "bolobolu" at bounding box center [88, 99] width 75 height 11
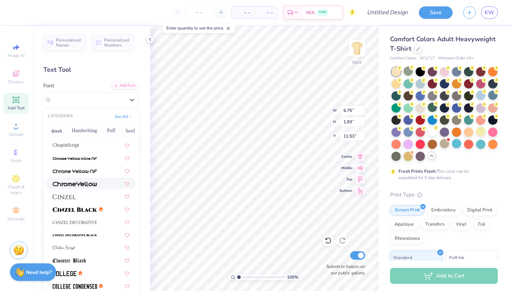
scroll to position [805, 0]
click at [80, 222] on img at bounding box center [75, 221] width 44 height 5
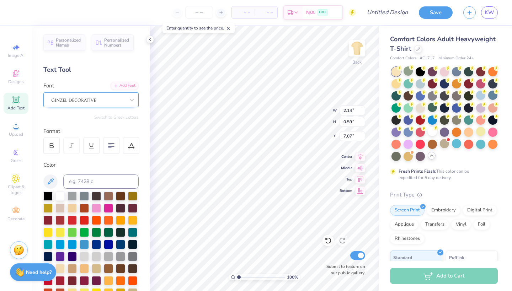
click at [102, 102] on div at bounding box center [88, 99] width 75 height 11
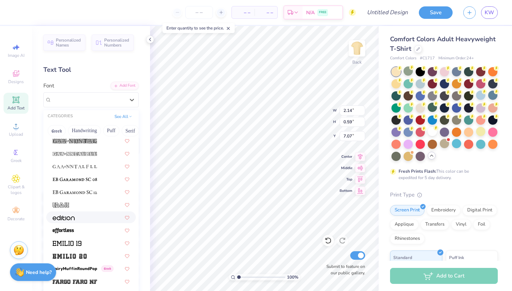
scroll to position [1359, 0]
click at [68, 221] on img at bounding box center [64, 218] width 22 height 5
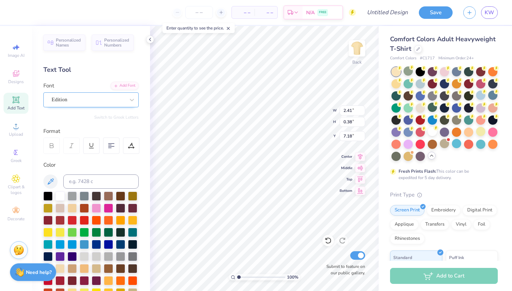
click at [59, 98] on span "Edition" at bounding box center [60, 100] width 16 height 8
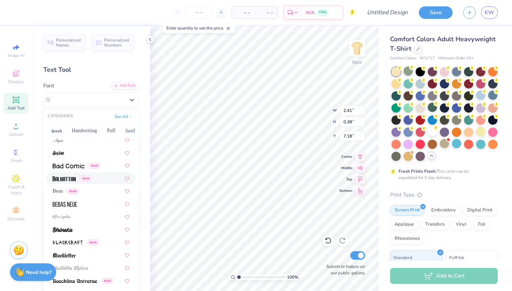
scroll to position [284, 0]
click at [66, 203] on img at bounding box center [65, 205] width 25 height 5
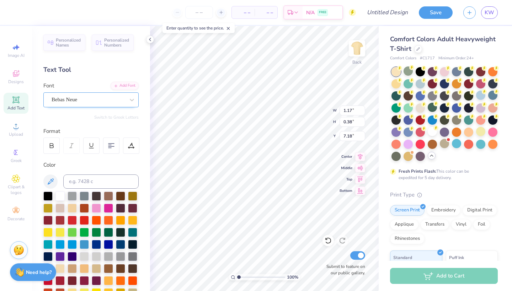
click at [87, 97] on div "Bebas Neue" at bounding box center [88, 99] width 75 height 11
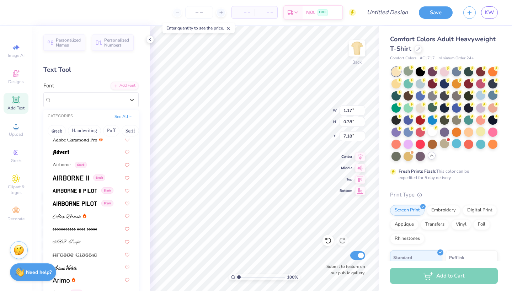
scroll to position [158, 0]
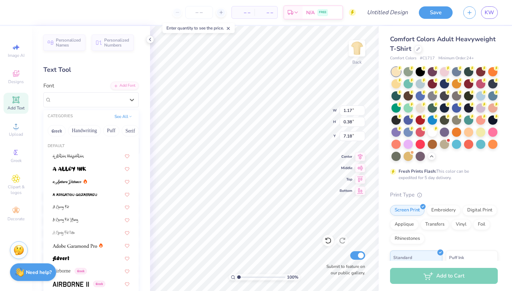
scroll to position [158, 0]
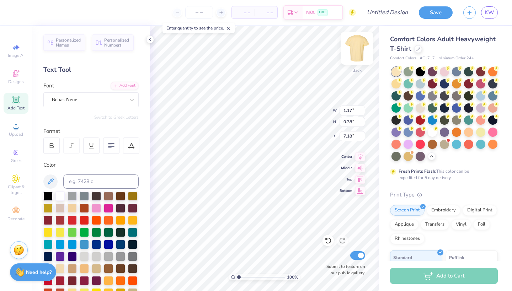
type input "2.20"
type input "0.72"
type input "6.94"
click at [108, 97] on div "Bebas Neue" at bounding box center [88, 99] width 75 height 11
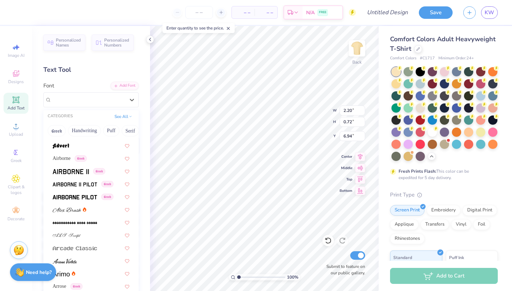
scroll to position [113, 0]
click at [95, 213] on div at bounding box center [91, 208] width 77 height 7
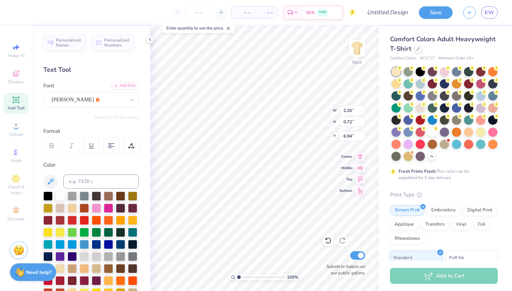
type input "5.48"
type input "0.83"
type input "6.89"
click at [99, 103] on div "[PERSON_NAME]" at bounding box center [88, 99] width 75 height 11
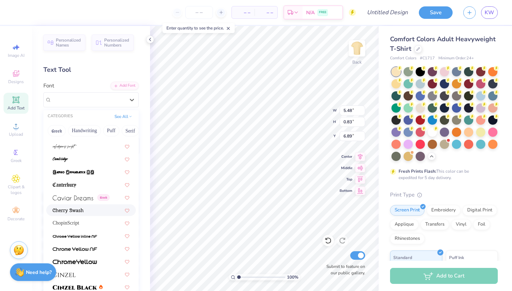
scroll to position [727, 0]
click at [83, 215] on div at bounding box center [91, 209] width 90 height 12
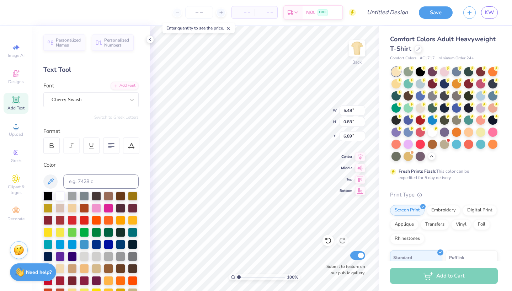
type input "5.01"
type input "0.73"
type input "6.94"
click at [81, 107] on div "Personalized Names Personalized Numbers Text Tool Add Font Font Cherry Swash Sw…" at bounding box center [91, 158] width 118 height 265
click at [81, 106] on div "Cherry Swash" at bounding box center [90, 99] width 95 height 15
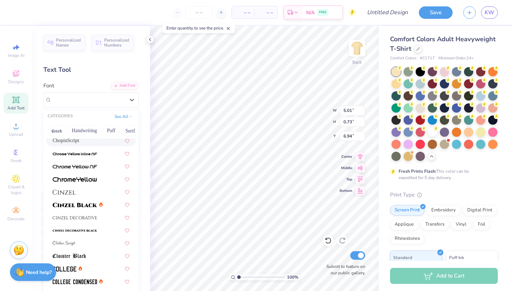
scroll to position [810, 0]
click at [73, 229] on img at bounding box center [75, 230] width 44 height 5
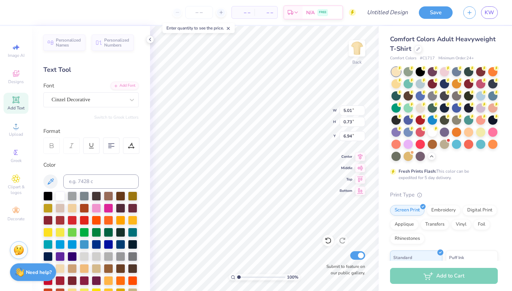
type input "4.42"
type input "1.20"
type input "6.70"
click at [118, 95] on div at bounding box center [88, 100] width 73 height 10
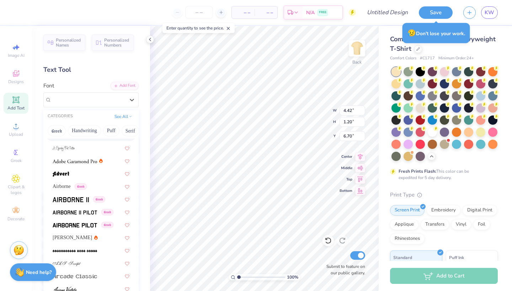
scroll to position [86, 0]
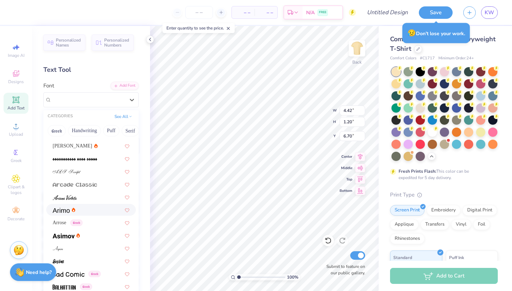
scroll to position [176, 0]
click at [73, 198] on img at bounding box center [65, 198] width 24 height 5
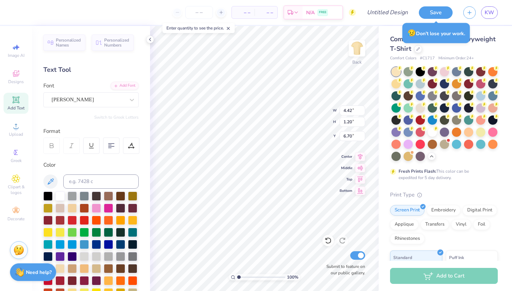
type input "3.84"
type input "0.86"
type input "6.87"
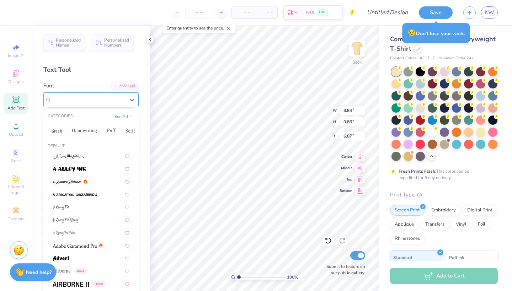
click at [65, 101] on span "[PERSON_NAME]" at bounding box center [73, 100] width 42 height 8
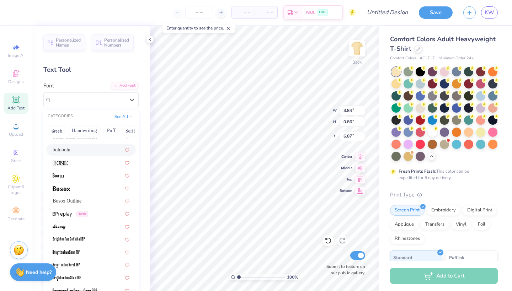
scroll to position [464, 0]
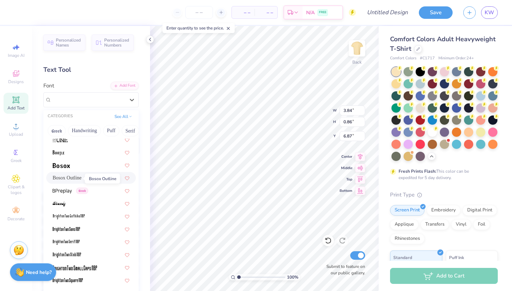
click at [60, 176] on span "Bosox Outline" at bounding box center [67, 177] width 29 height 7
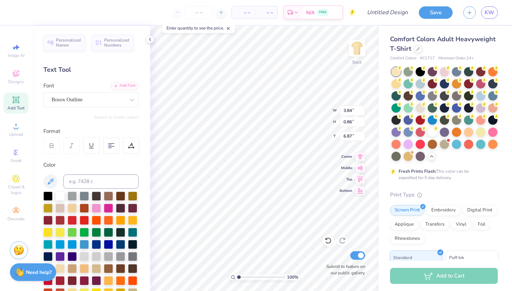
type input "3.00"
type input "0.60"
type input "7.00"
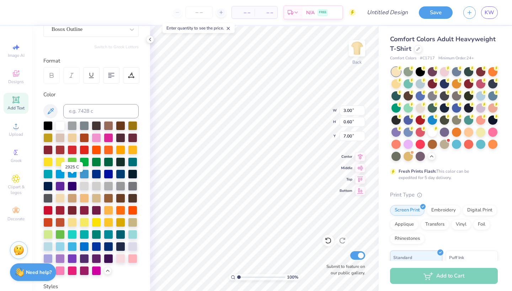
scroll to position [71, 0]
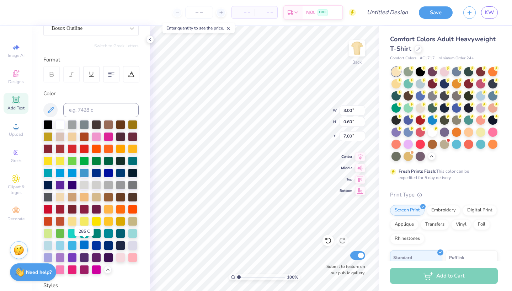
click at [88, 245] on div at bounding box center [84, 244] width 9 height 9
click at [62, 246] on div at bounding box center [59, 244] width 9 height 9
click at [70, 244] on div at bounding box center [72, 244] width 9 height 9
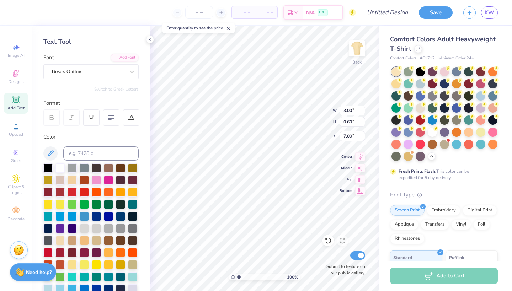
scroll to position [0, 0]
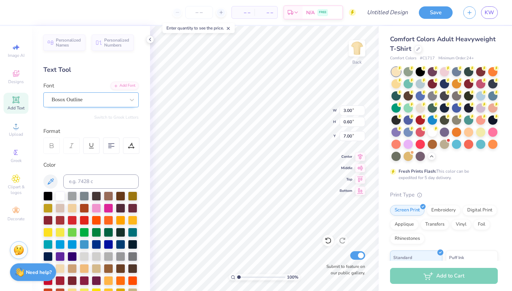
click at [79, 100] on span "Bosox Outline" at bounding box center [67, 100] width 31 height 8
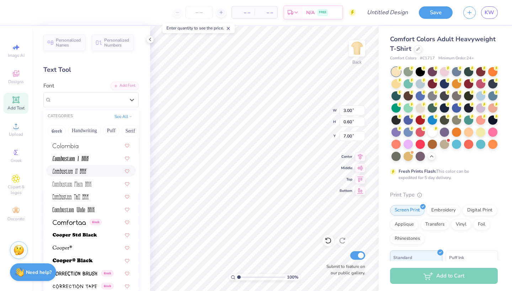
scroll to position [999, 0]
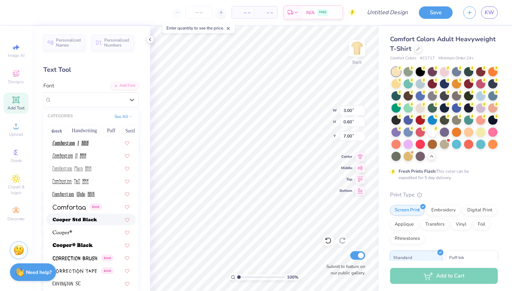
click at [107, 223] on div at bounding box center [91, 219] width 77 height 7
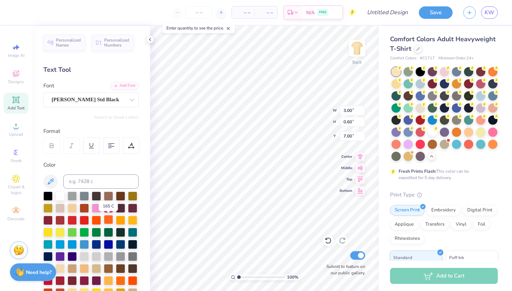
type input "4.67"
type input "0.74"
type input "6.93"
type input "2.46"
type input "0.39"
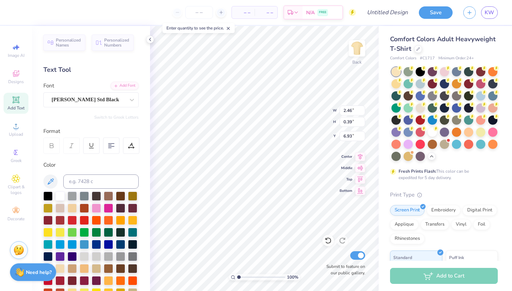
type input "7.27"
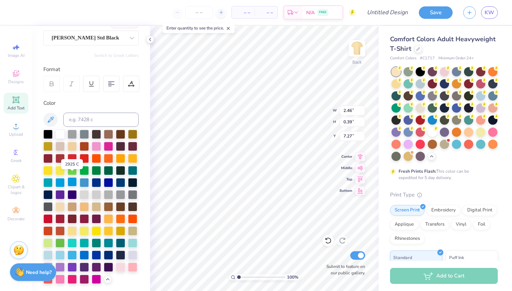
scroll to position [67, 0]
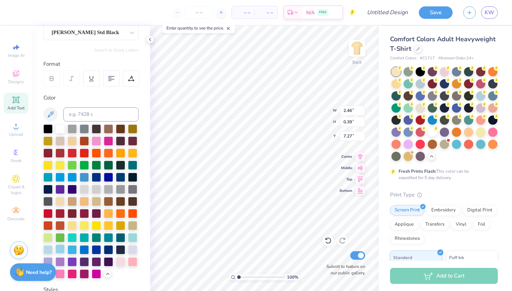
click at [58, 254] on div at bounding box center [59, 249] width 9 height 9
click at [58, 252] on div at bounding box center [59, 249] width 9 height 9
click at [70, 251] on div at bounding box center [72, 249] width 9 height 9
type input "1.99"
type input "0.32"
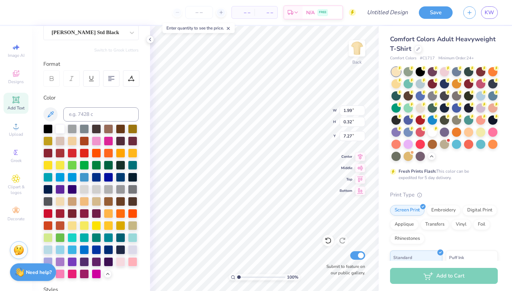
type input "7.34"
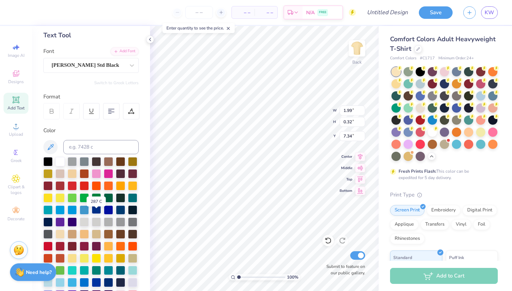
scroll to position [35, 0]
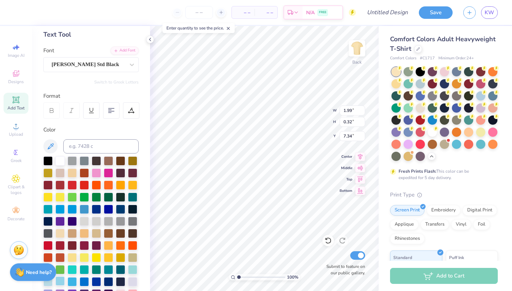
click at [63, 280] on div at bounding box center [59, 281] width 9 height 9
type input "2.24"
type input "0.36"
type input "7.30"
type input "8.56"
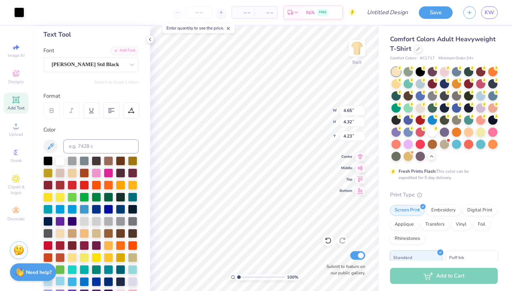
click at [62, 282] on div at bounding box center [59, 281] width 9 height 9
click at [25, 13] on div "Art colors – – Per Item – – Total Est. Delivery N/A FREE Design Title Save KW" at bounding box center [256, 12] width 512 height 25
click at [21, 11] on div at bounding box center [19, 12] width 10 height 10
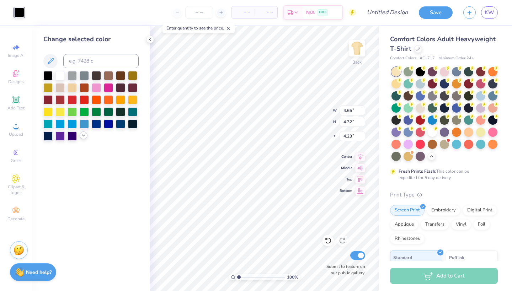
click at [86, 137] on icon at bounding box center [84, 136] width 6 height 6
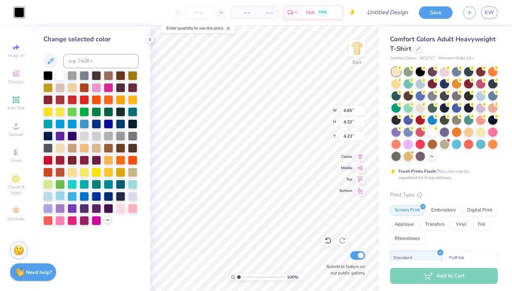
click at [61, 201] on div at bounding box center [59, 195] width 9 height 9
click at [45, 76] on div at bounding box center [47, 74] width 9 height 9
click at [73, 77] on div at bounding box center [72, 74] width 9 height 9
click at [49, 74] on div at bounding box center [47, 74] width 9 height 9
click at [60, 195] on div at bounding box center [59, 195] width 9 height 9
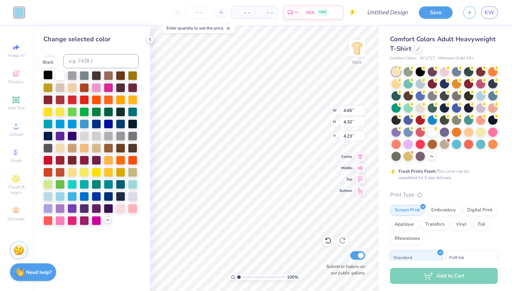
click at [49, 76] on div at bounding box center [47, 74] width 9 height 9
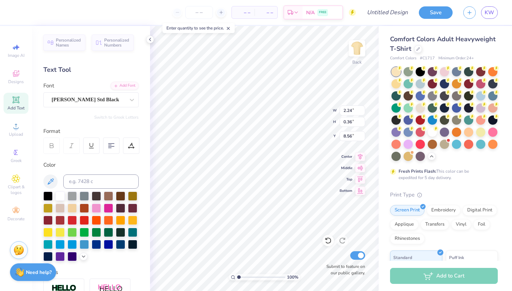
type input "2.97"
type input "0.47"
click at [15, 11] on div at bounding box center [19, 12] width 10 height 10
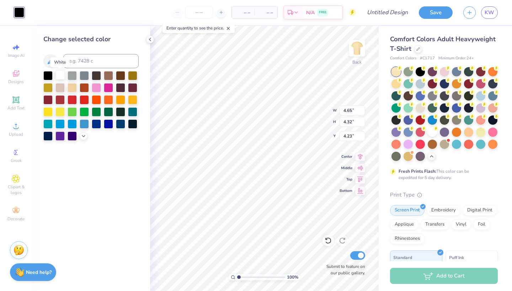
click at [62, 78] on div at bounding box center [59, 74] width 9 height 9
type input "7.21"
type input "1.65"
type input "3.94"
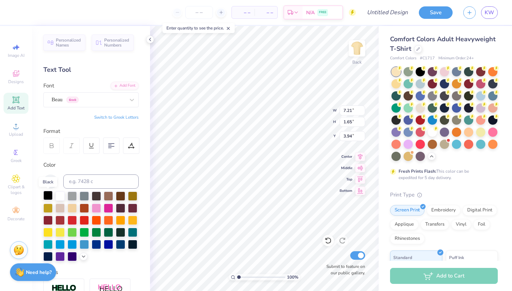
click at [50, 195] on div at bounding box center [47, 195] width 9 height 9
click at [61, 198] on div at bounding box center [59, 195] width 9 height 9
click at [18, 8] on div at bounding box center [19, 12] width 10 height 10
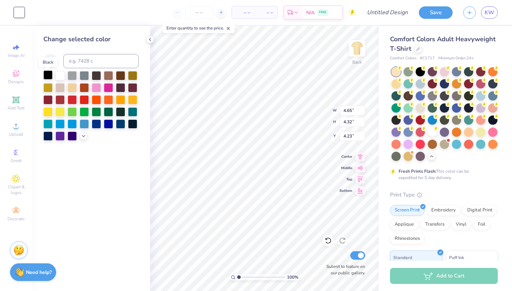
click at [50, 80] on div at bounding box center [47, 74] width 9 height 9
click at [85, 138] on icon at bounding box center [84, 136] width 6 height 6
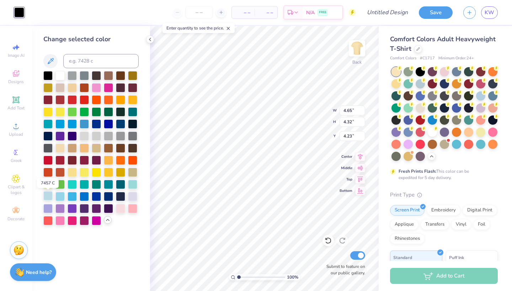
click at [50, 199] on div at bounding box center [47, 195] width 9 height 9
click at [47, 75] on div at bounding box center [47, 74] width 9 height 9
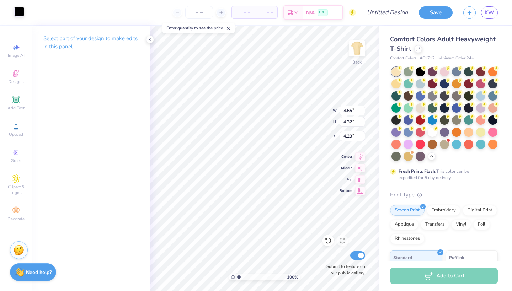
click at [20, 14] on div at bounding box center [19, 12] width 10 height 10
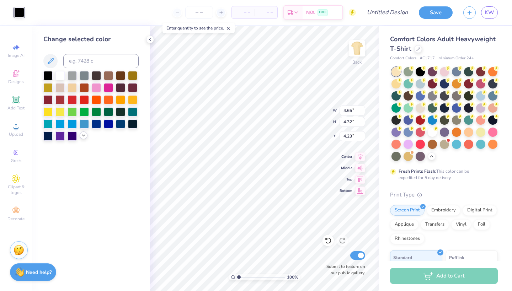
click at [81, 138] on icon at bounding box center [84, 136] width 6 height 6
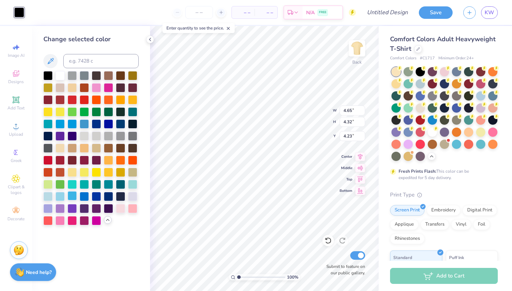
click at [59, 199] on div at bounding box center [59, 196] width 9 height 9
click at [74, 198] on div at bounding box center [72, 195] width 9 height 9
click at [63, 201] on div at bounding box center [59, 195] width 9 height 9
click at [72, 198] on div at bounding box center [72, 195] width 9 height 9
type input "2.97"
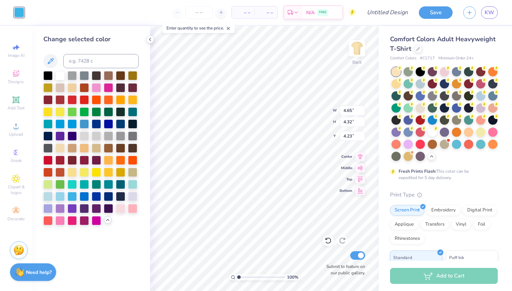
type input "0.47"
type input "8.56"
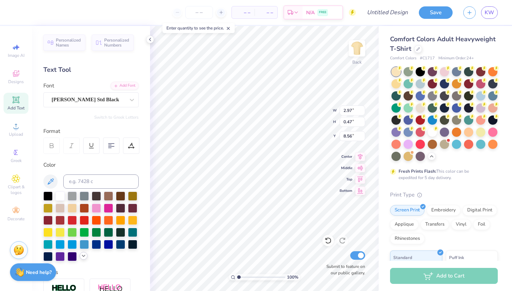
click at [82, 257] on icon at bounding box center [84, 256] width 6 height 6
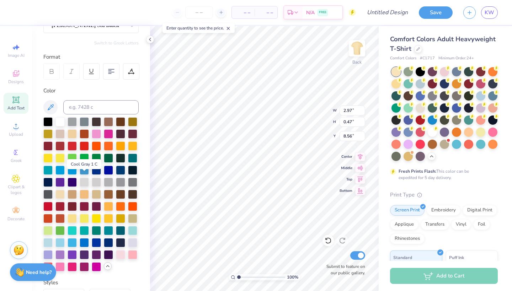
scroll to position [78, 0]
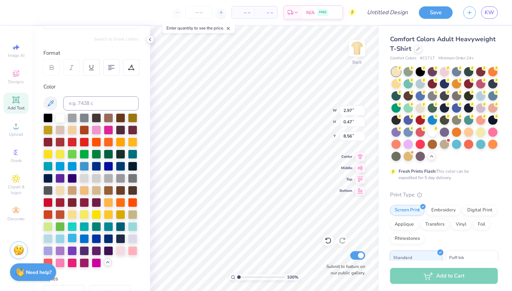
click at [73, 241] on div at bounding box center [72, 238] width 9 height 9
